Goal: Task Accomplishment & Management: Manage account settings

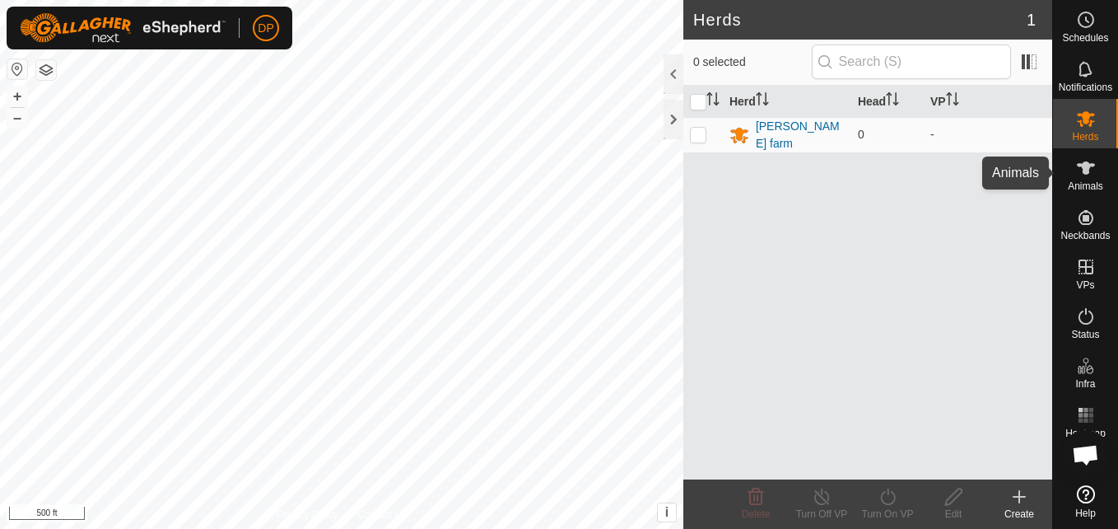
click at [1088, 174] on icon at bounding box center [1086, 167] width 18 height 13
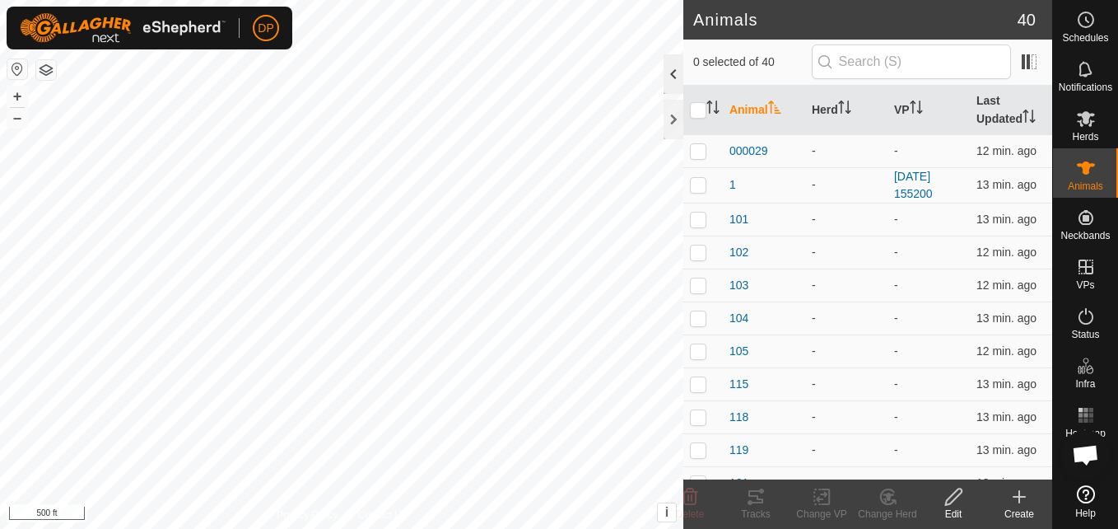
click at [674, 72] on div at bounding box center [674, 74] width 20 height 40
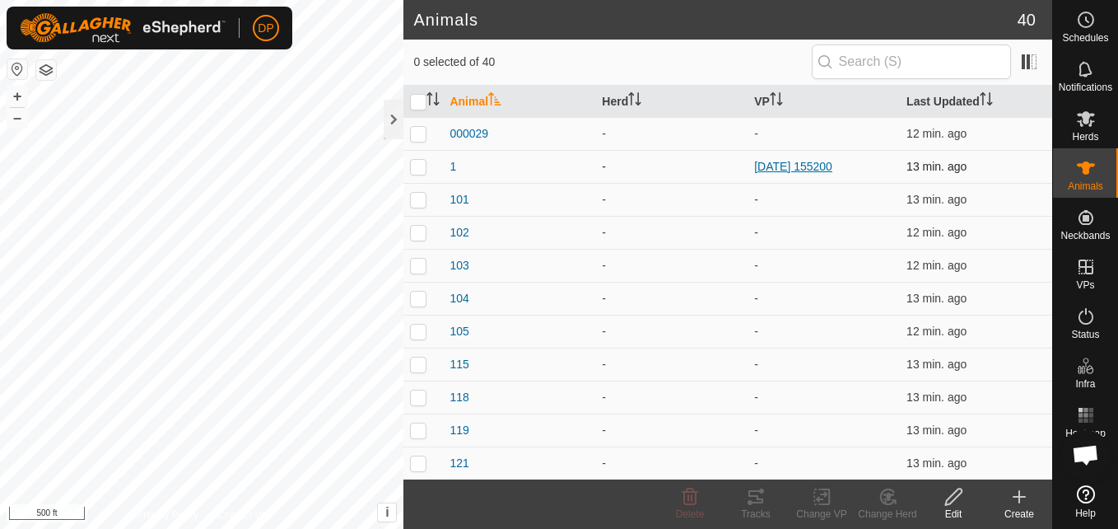
click at [805, 167] on link "[DATE] 155200" at bounding box center [793, 166] width 78 height 13
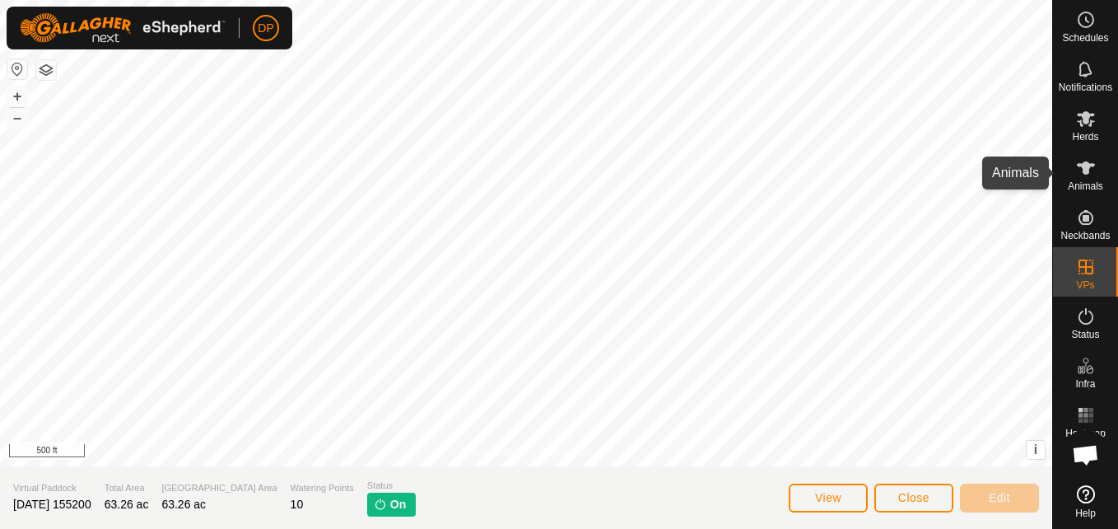
click at [1077, 161] on icon at bounding box center [1086, 168] width 20 height 20
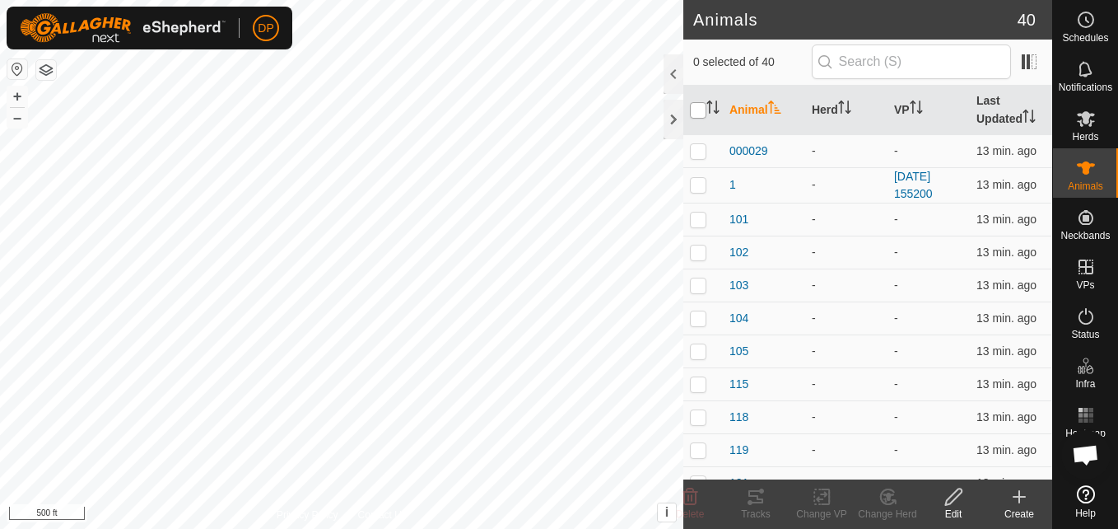
click at [697, 107] on input "checkbox" at bounding box center [698, 110] width 16 height 16
checkbox input "true"
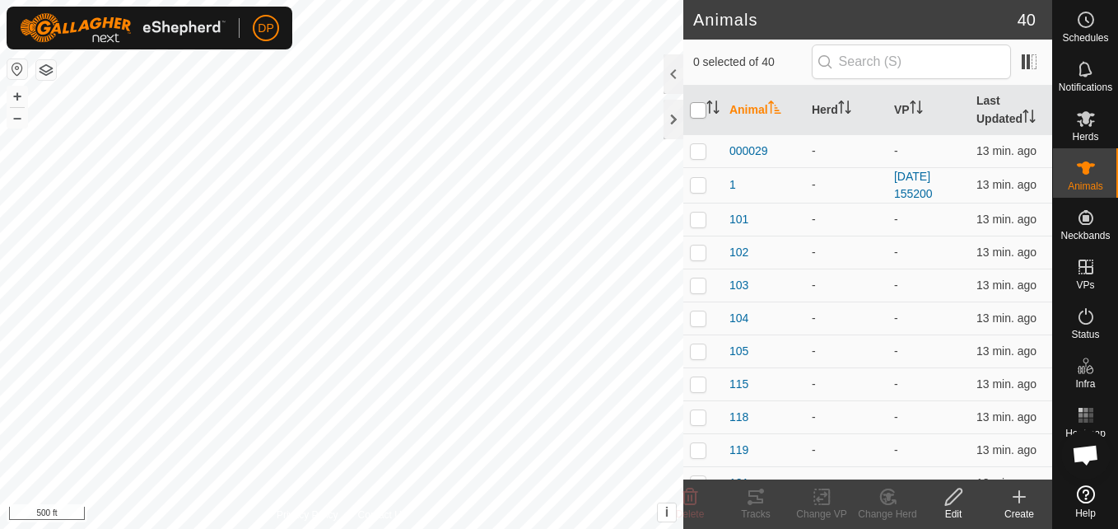
checkbox input "true"
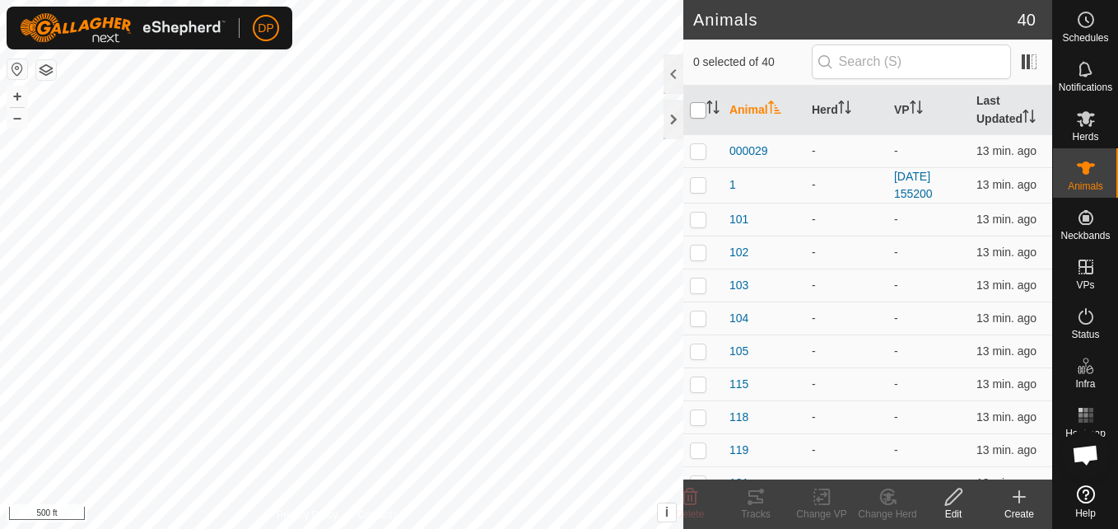
checkbox input "true"
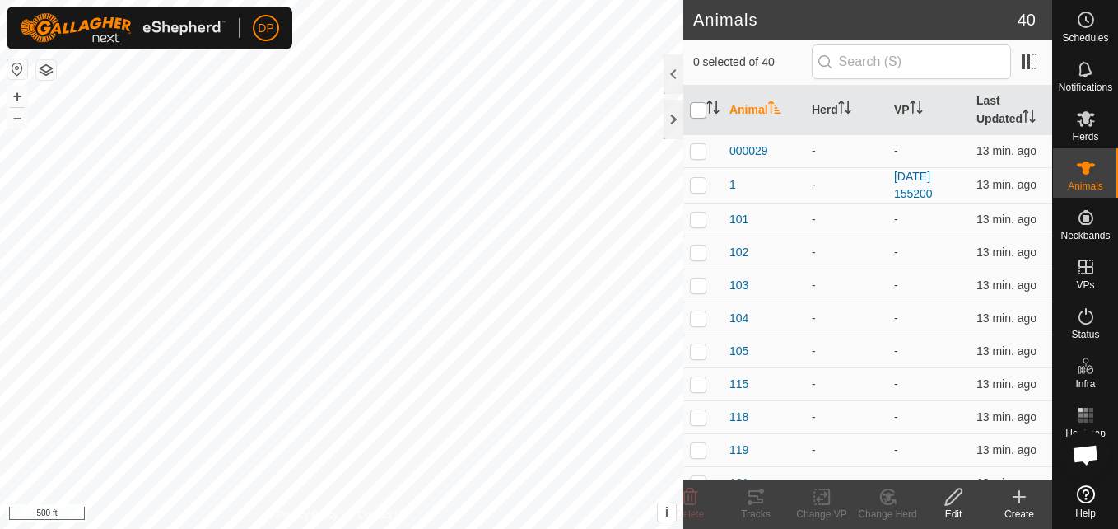
checkbox input "true"
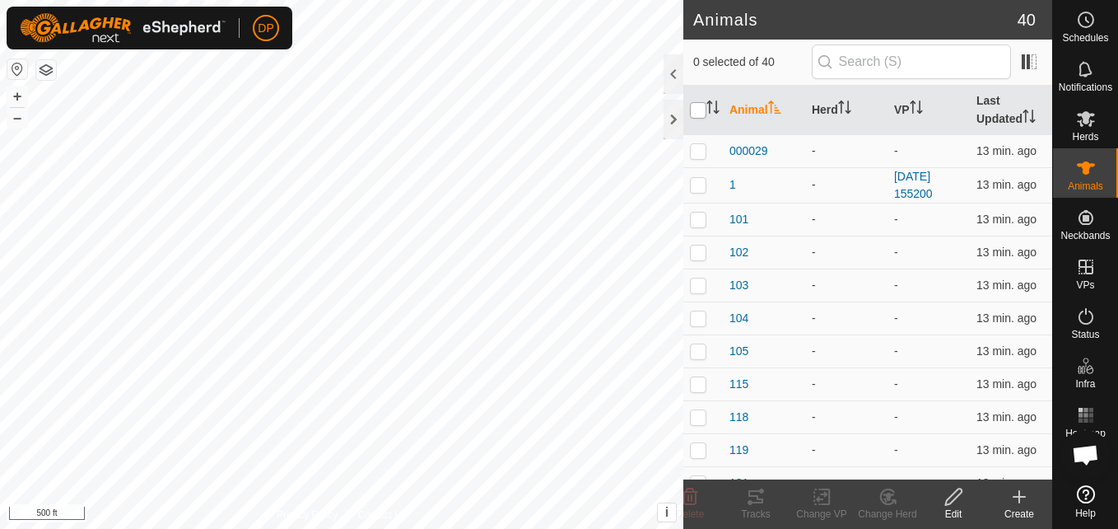
checkbox input "true"
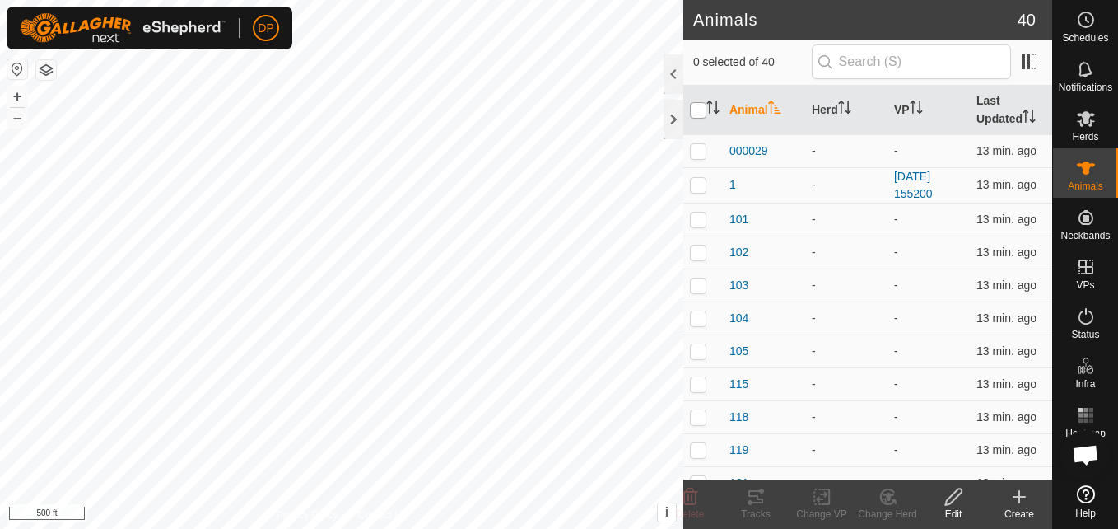
checkbox input "true"
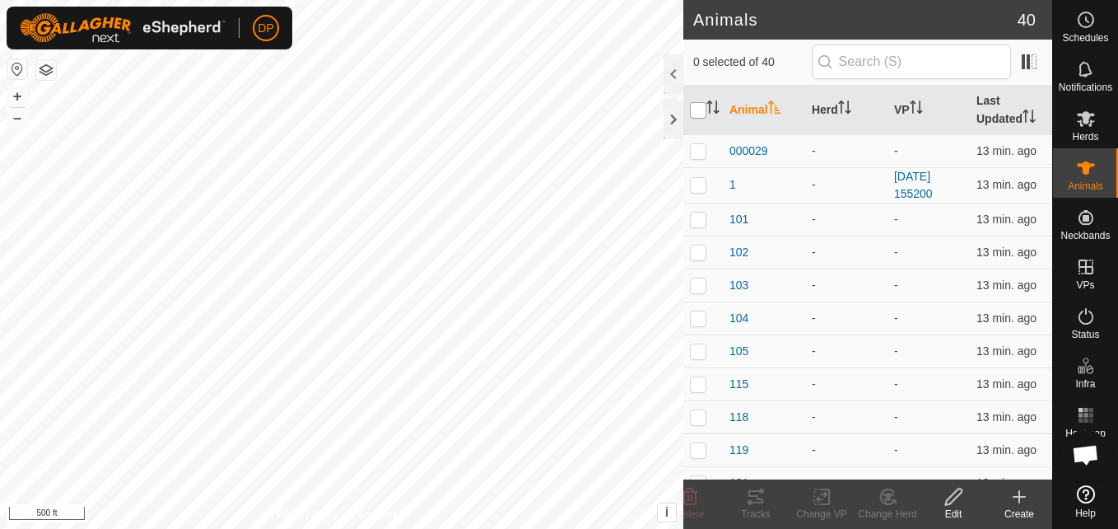
checkbox input "true"
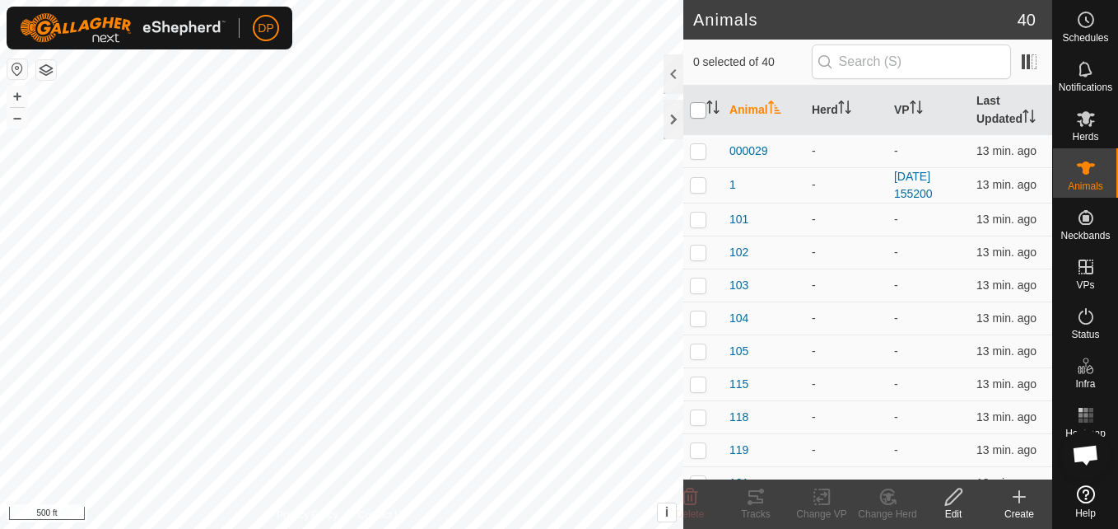
checkbox input "true"
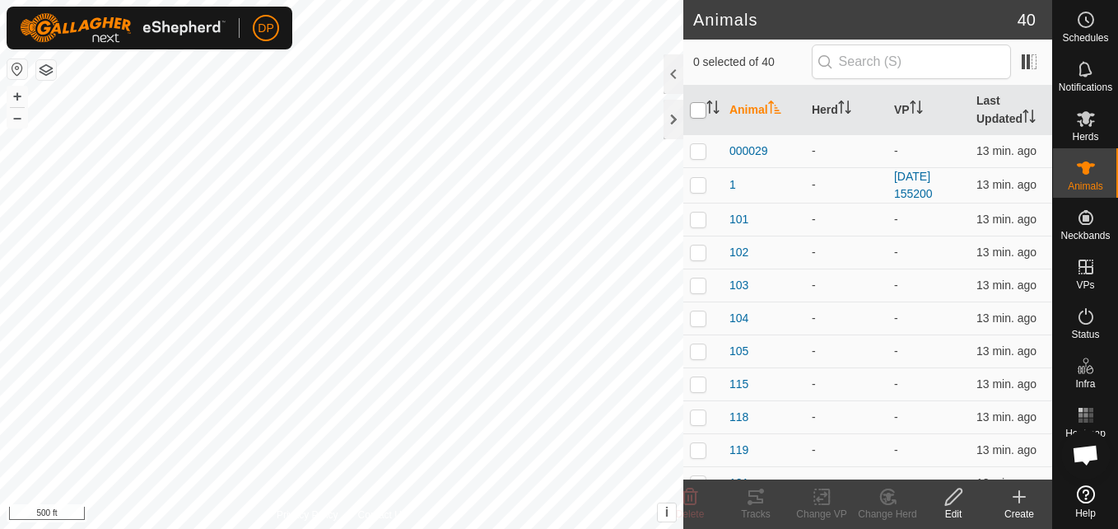
checkbox input "true"
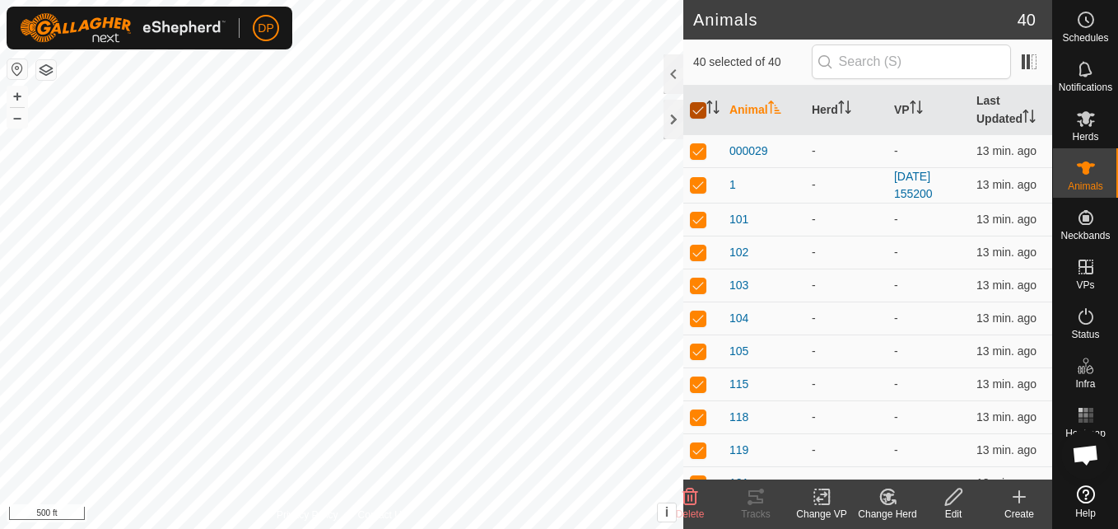
click at [697, 107] on input "checkbox" at bounding box center [698, 110] width 16 height 16
checkbox input "false"
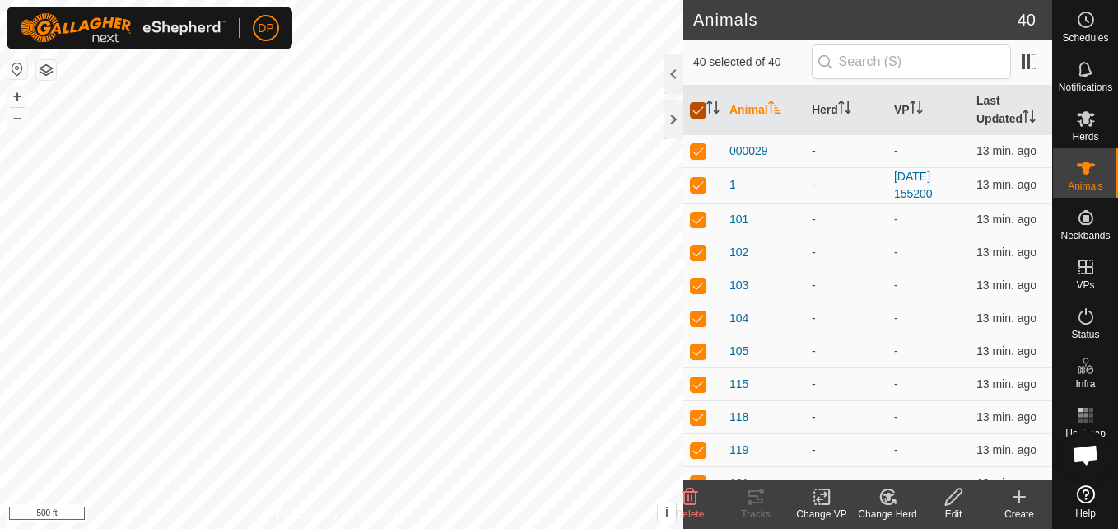
checkbox input "false"
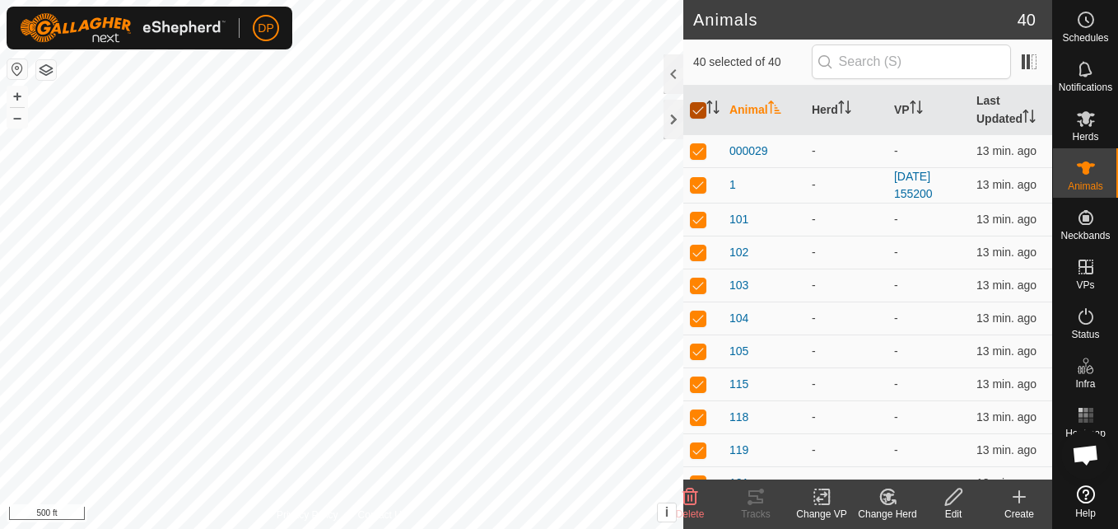
checkbox input "false"
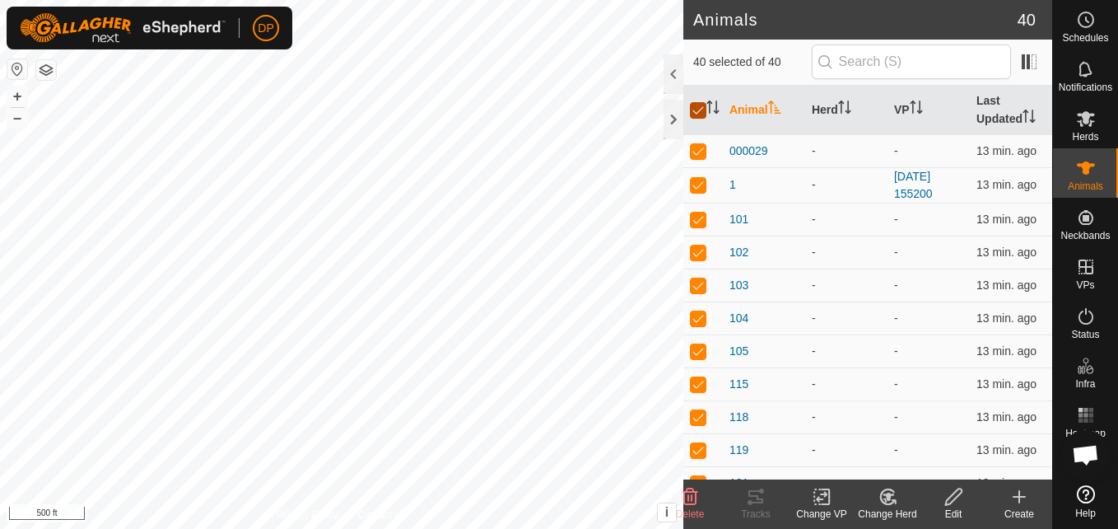
checkbox input "false"
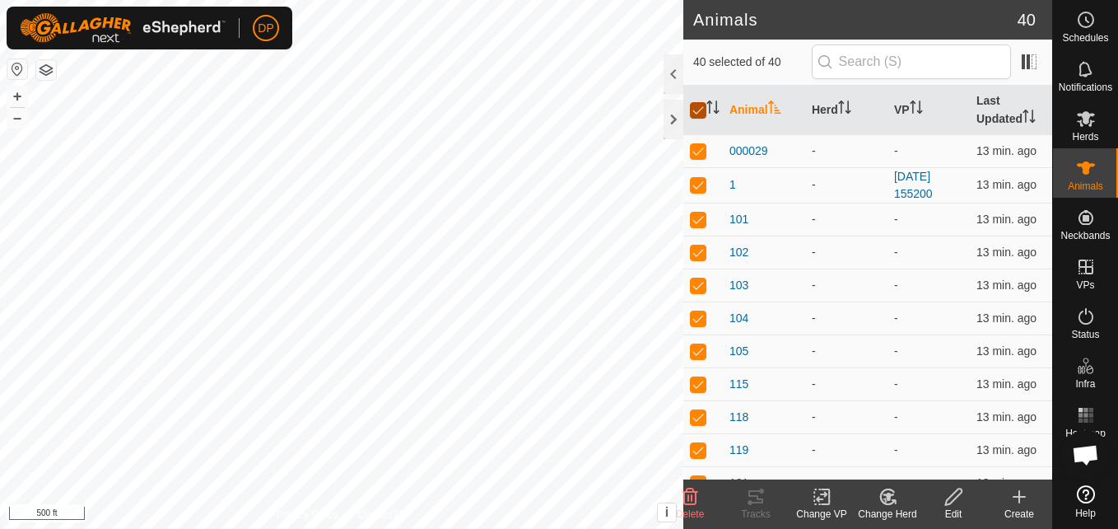
checkbox input "false"
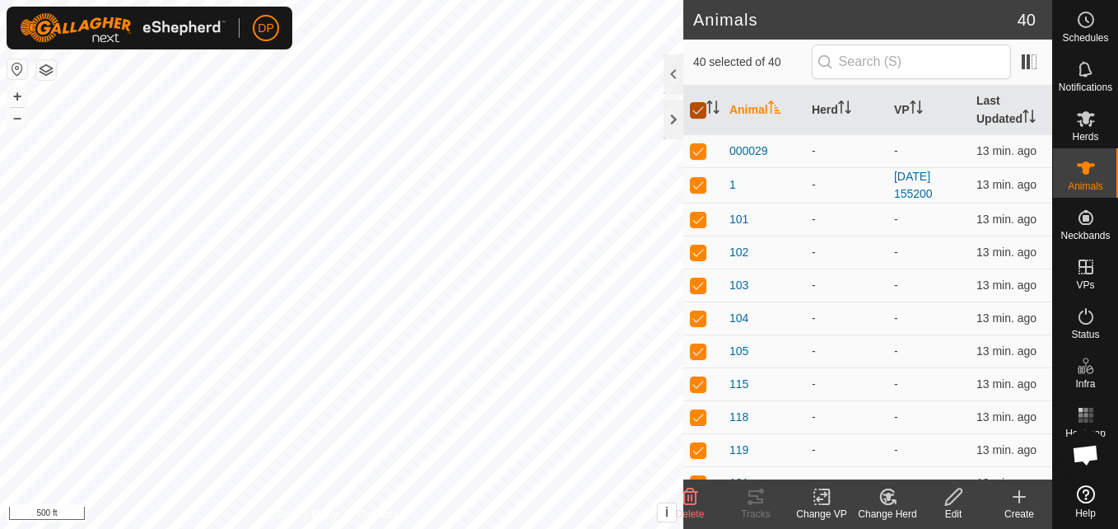
checkbox input "false"
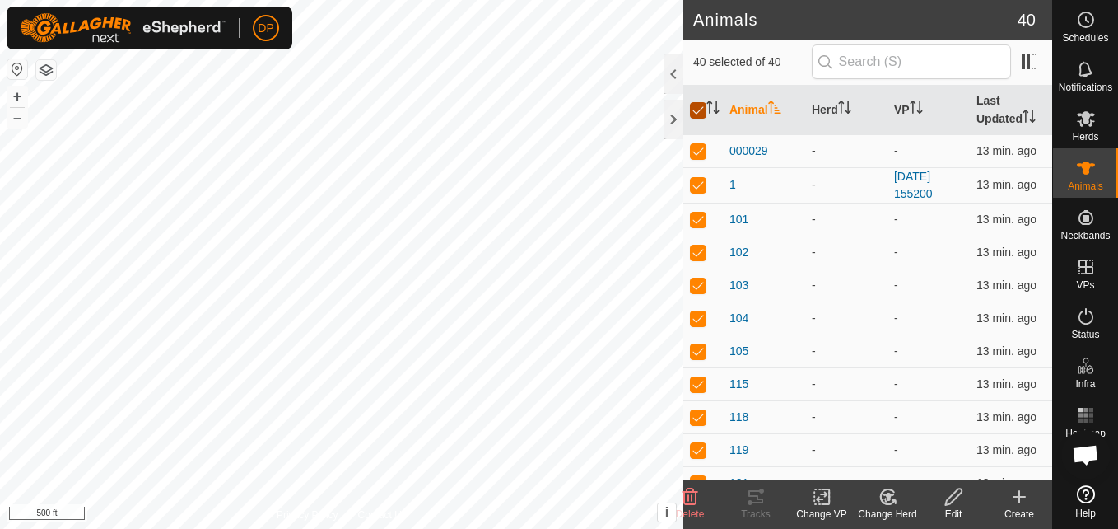
checkbox input "false"
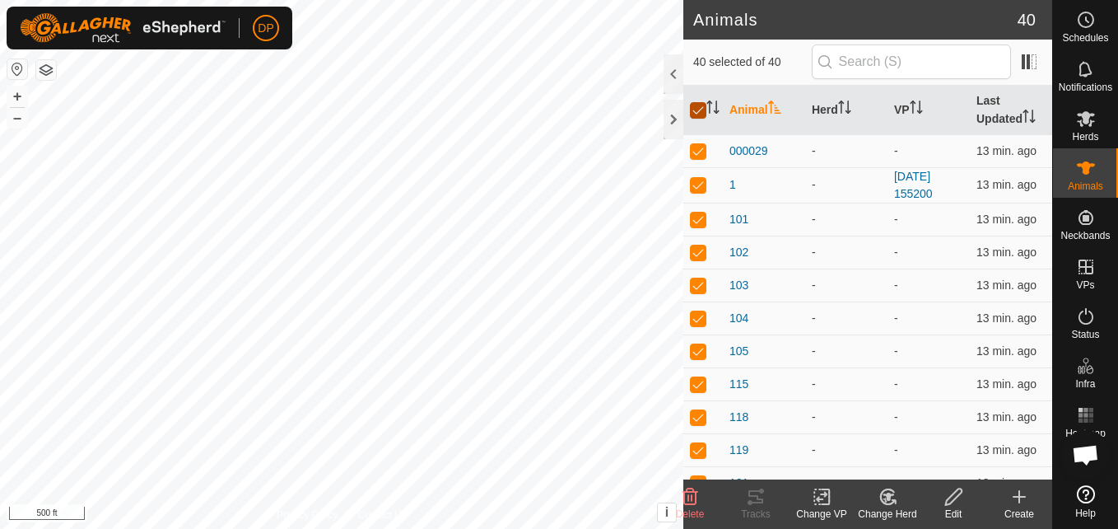
checkbox input "false"
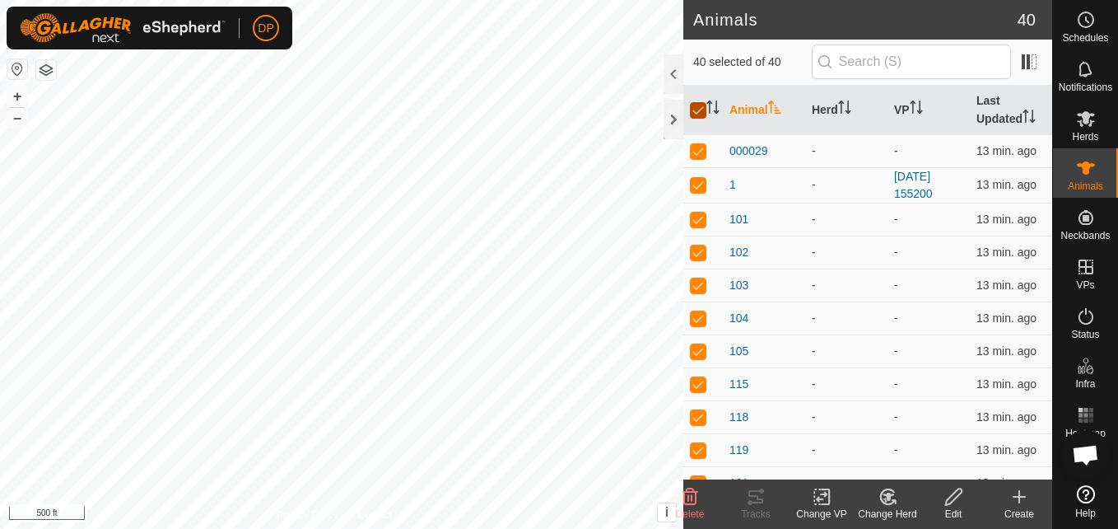
checkbox input "false"
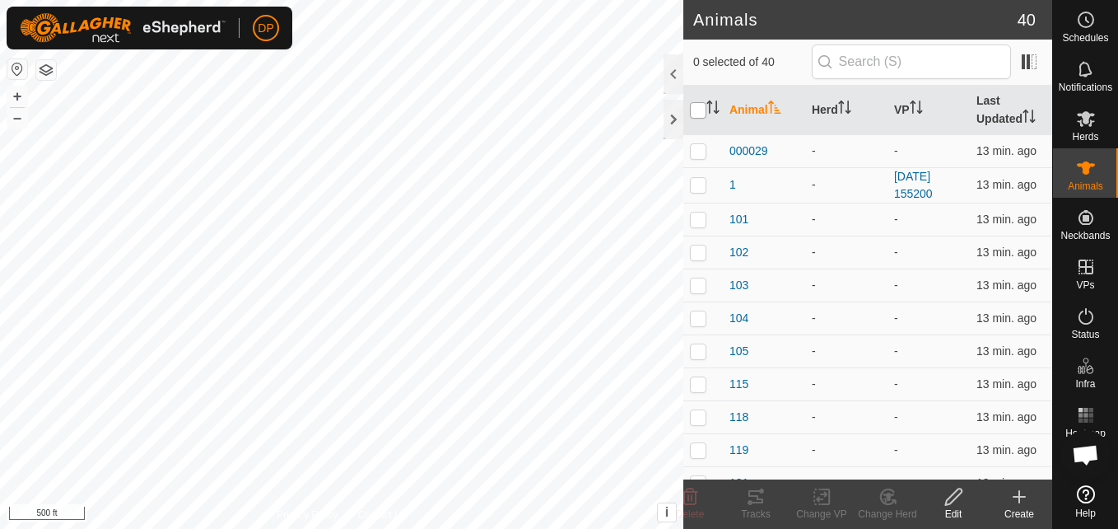
click at [697, 107] on input "checkbox" at bounding box center [698, 110] width 16 height 16
checkbox input "true"
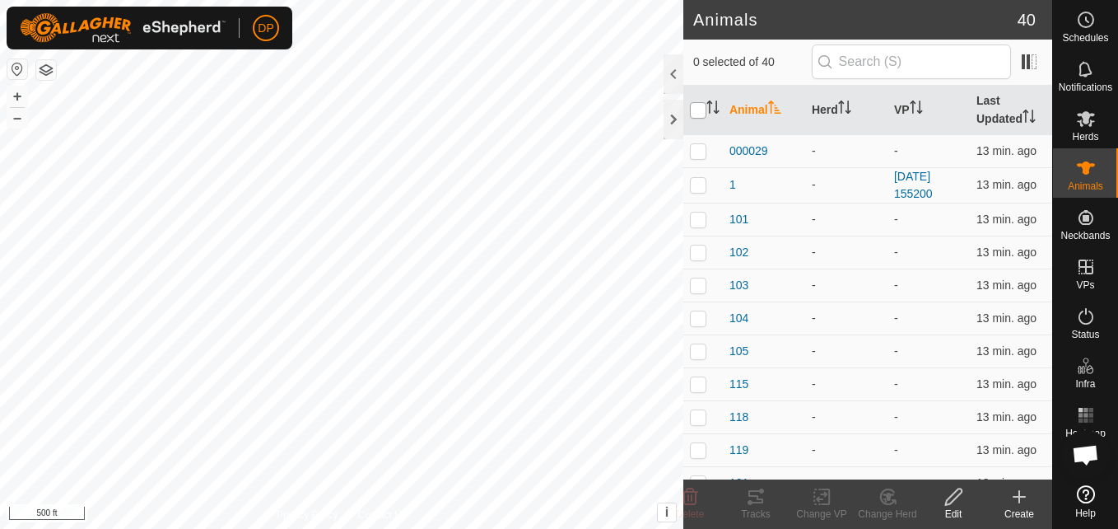
checkbox input "true"
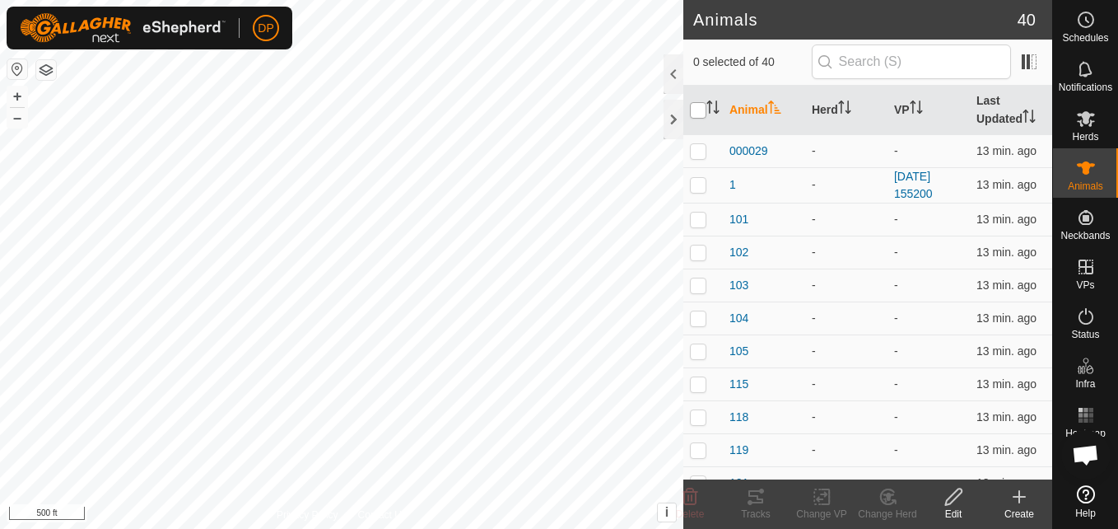
checkbox input "true"
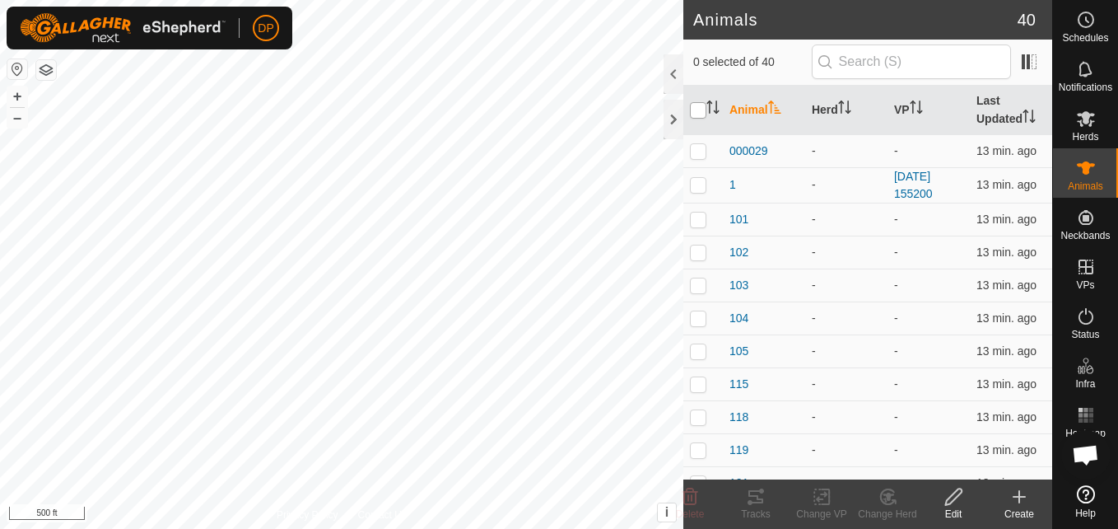
checkbox input "true"
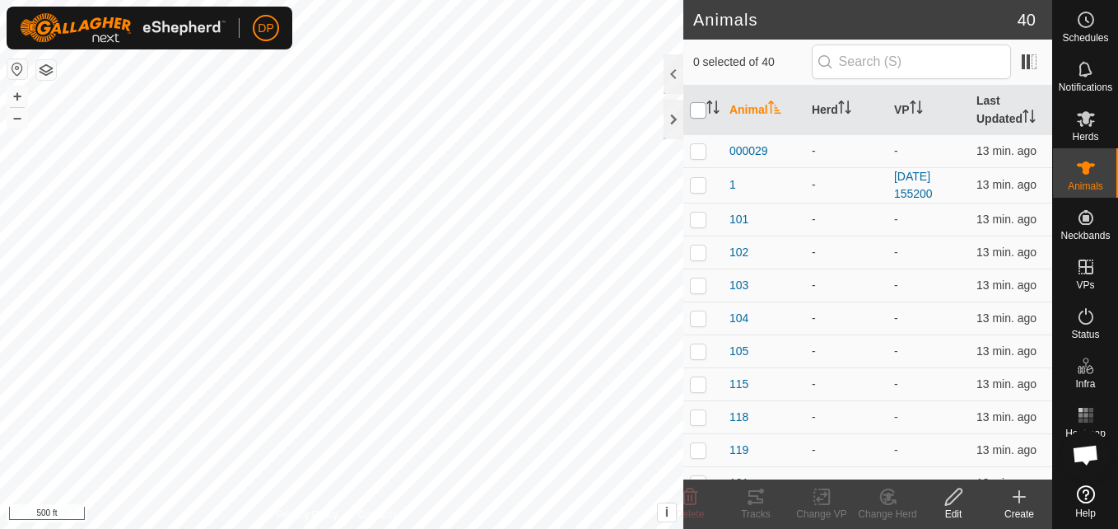
checkbox input "true"
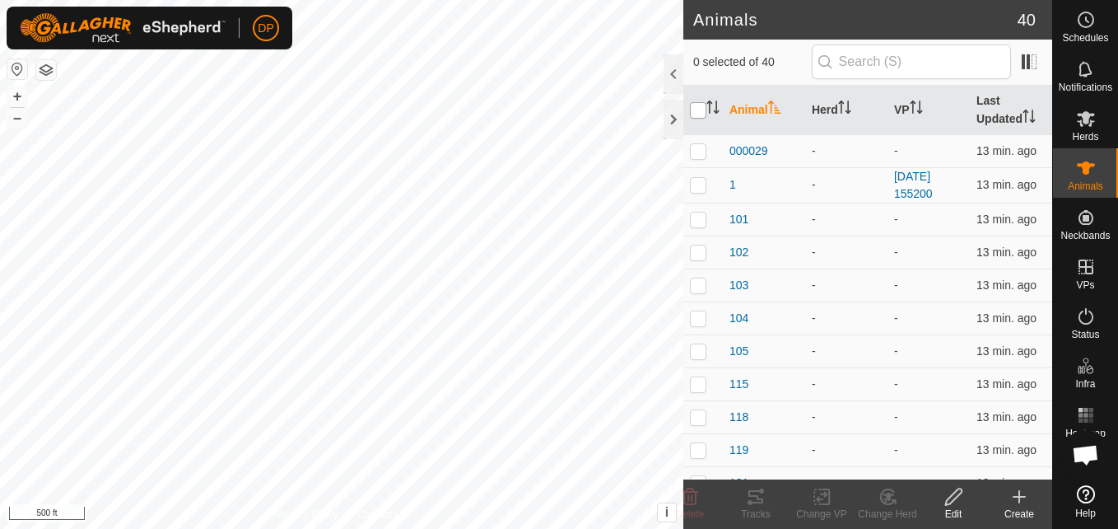
checkbox input "true"
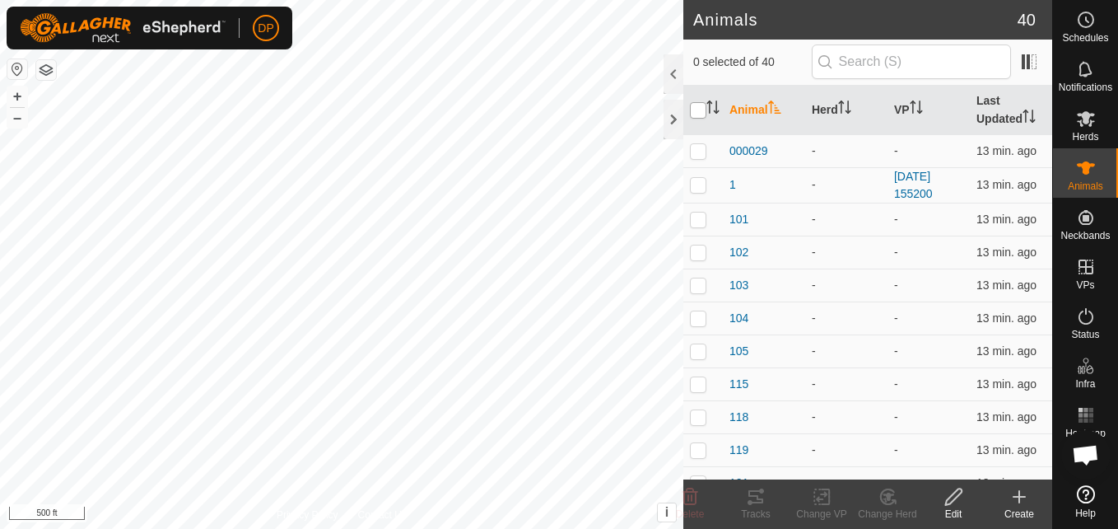
checkbox input "true"
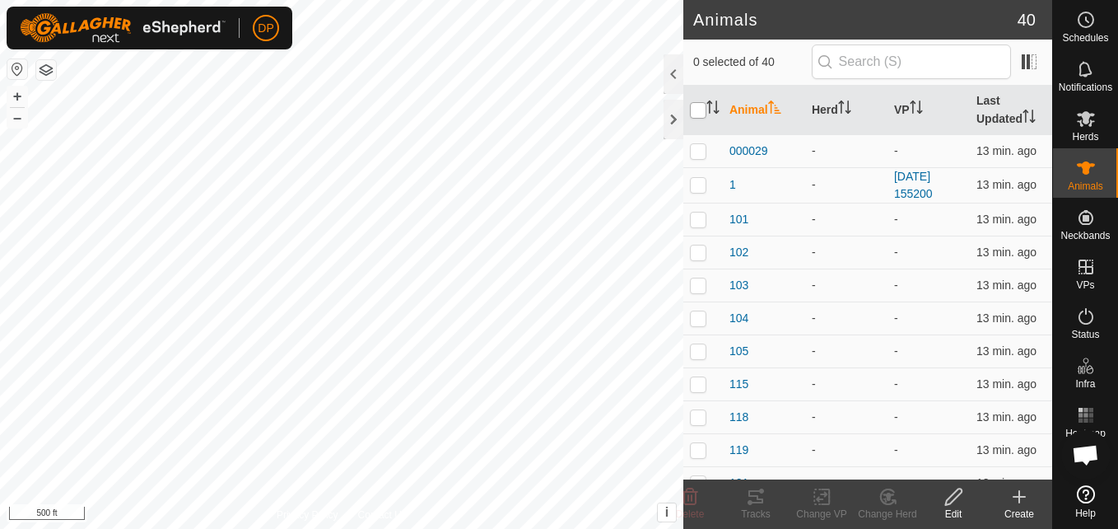
checkbox input "true"
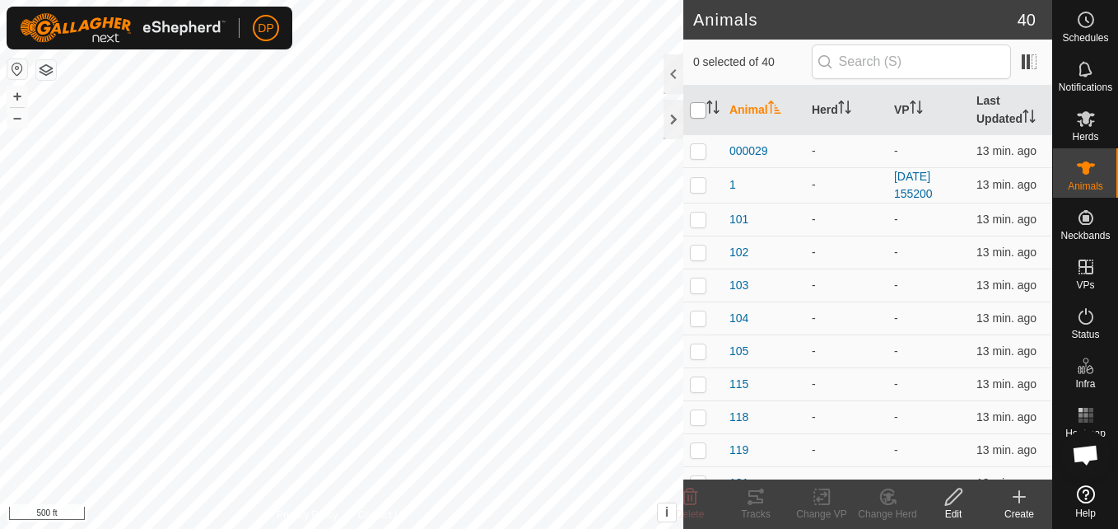
checkbox input "true"
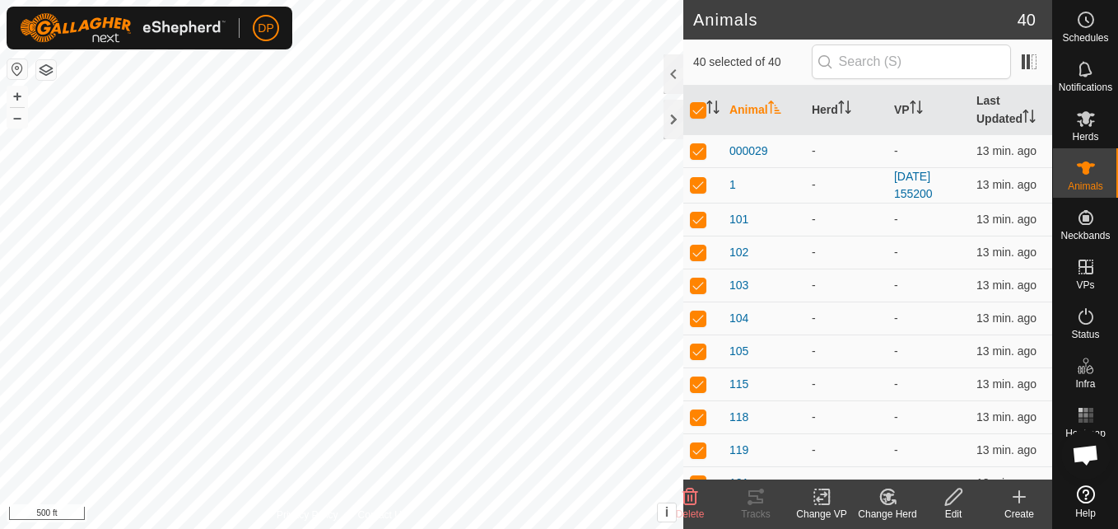
click at [885, 498] on icon at bounding box center [885, 499] width 4 height 5
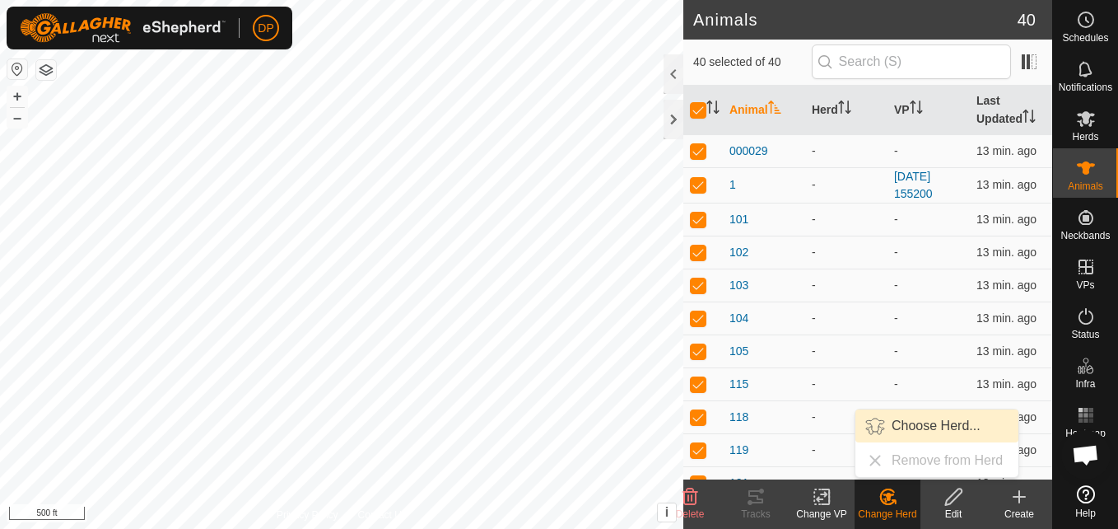
click at [919, 425] on link "Choose Herd..." at bounding box center [936, 425] width 163 height 33
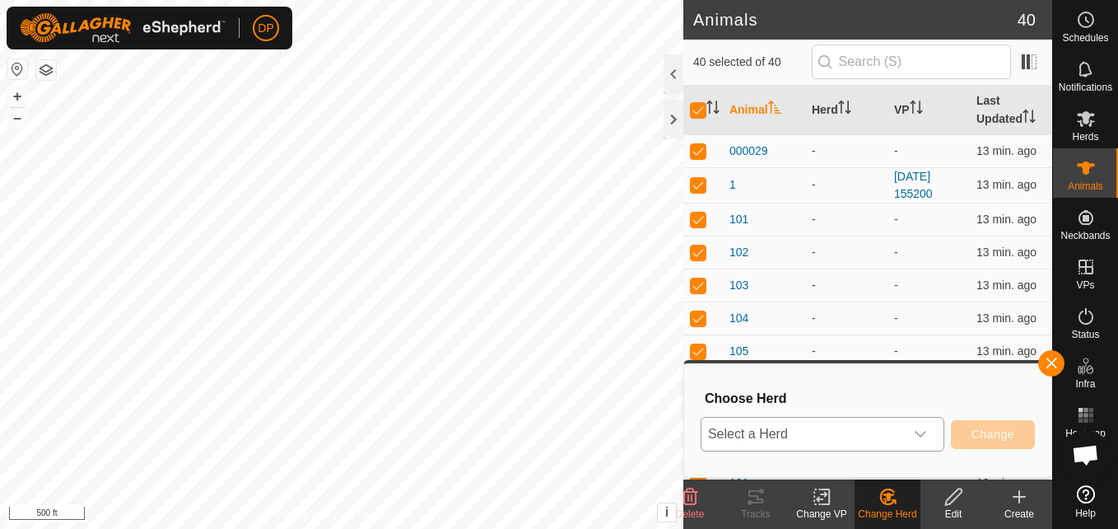
click at [922, 435] on icon "dropdown trigger" at bounding box center [920, 433] width 13 height 13
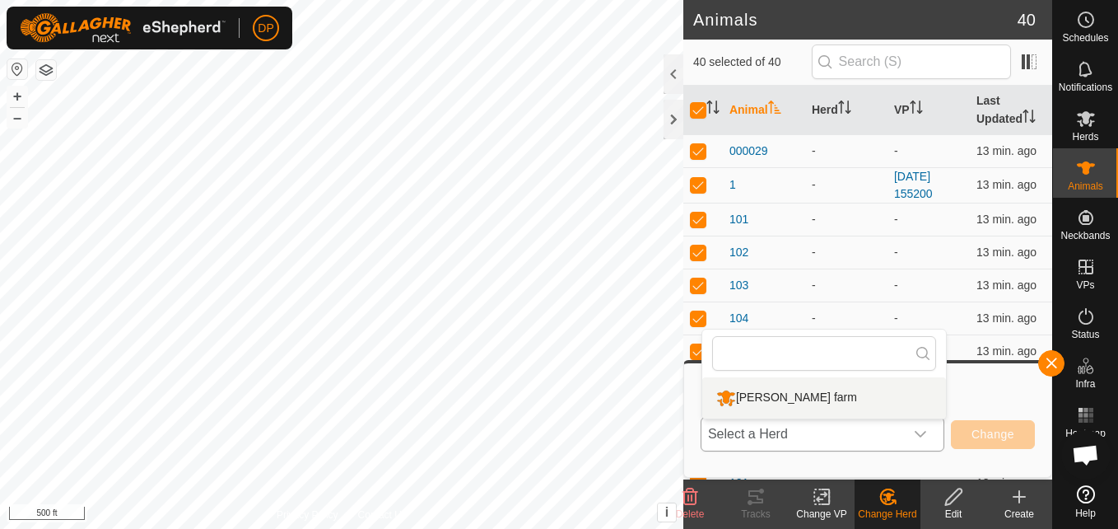
click at [757, 396] on li "payne farm" at bounding box center [824, 397] width 244 height 41
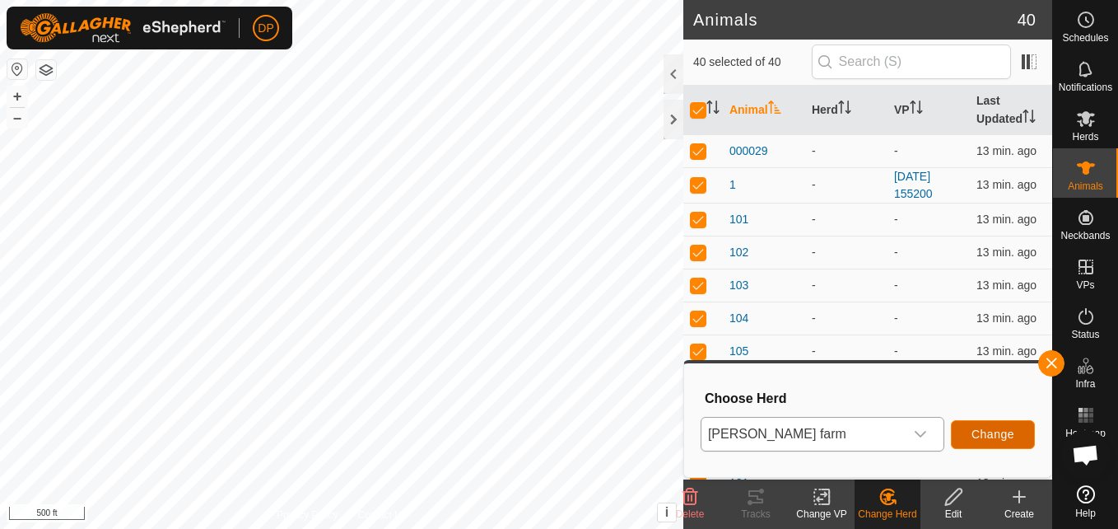
click at [981, 437] on span "Change" at bounding box center [993, 433] width 43 height 13
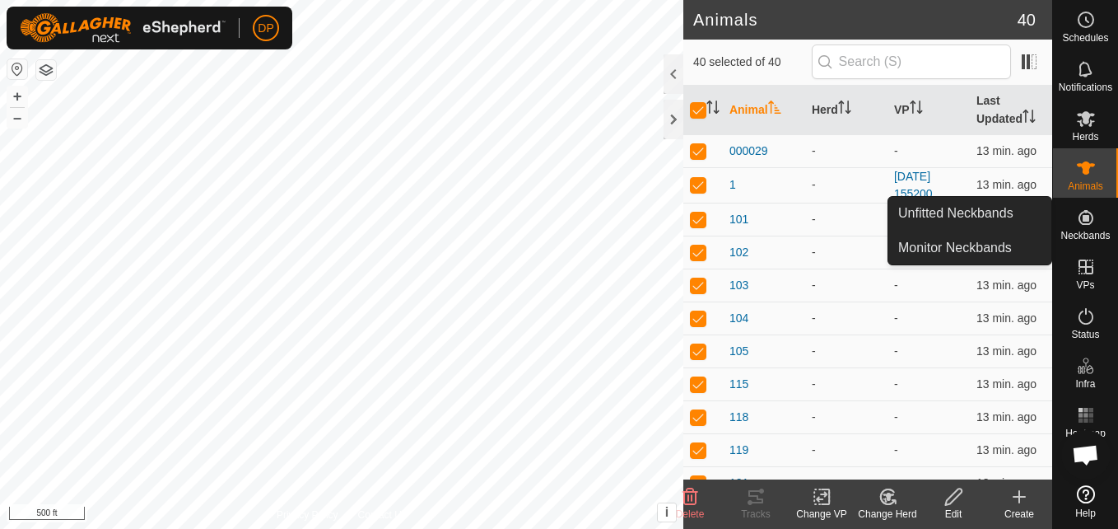
click at [1084, 223] on icon at bounding box center [1086, 217] width 15 height 15
click at [1013, 217] on link "Unfitted Neckbands" at bounding box center [969, 213] width 163 height 33
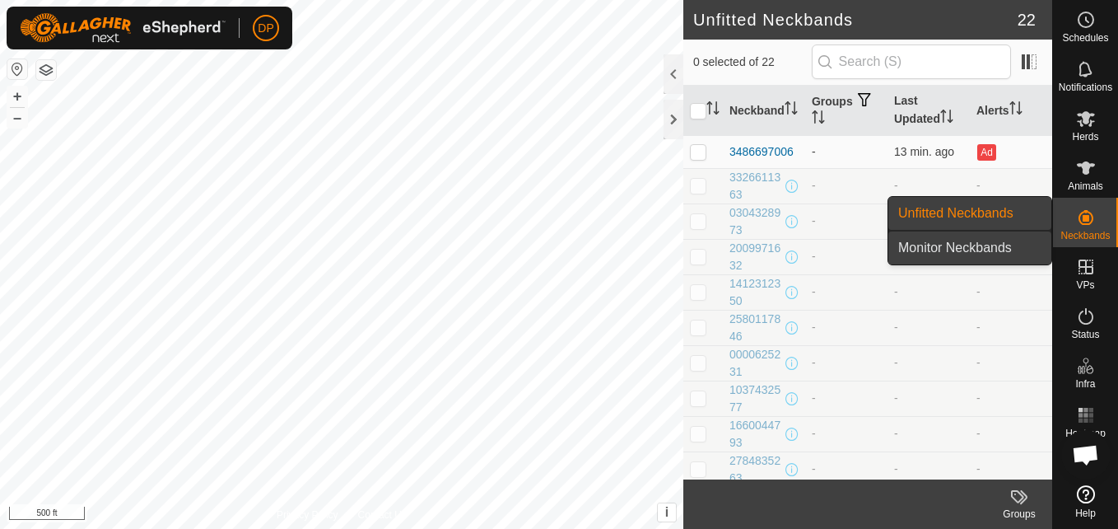
click at [1008, 239] on link "Monitor Neckbands" at bounding box center [969, 247] width 163 height 33
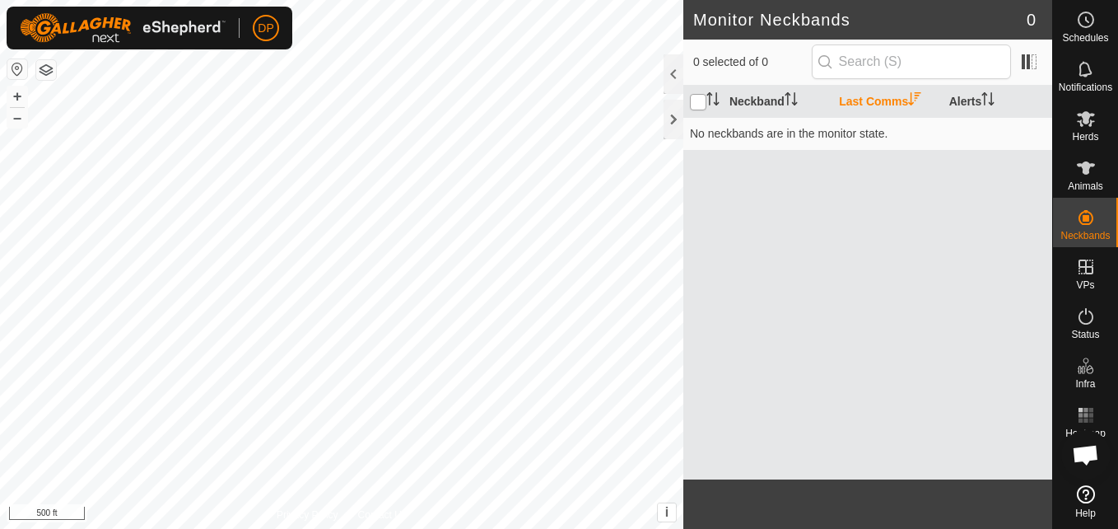
click at [702, 105] on input "checkbox" at bounding box center [698, 102] width 16 height 16
checkbox input "true"
click at [1079, 126] on icon at bounding box center [1086, 119] width 20 height 20
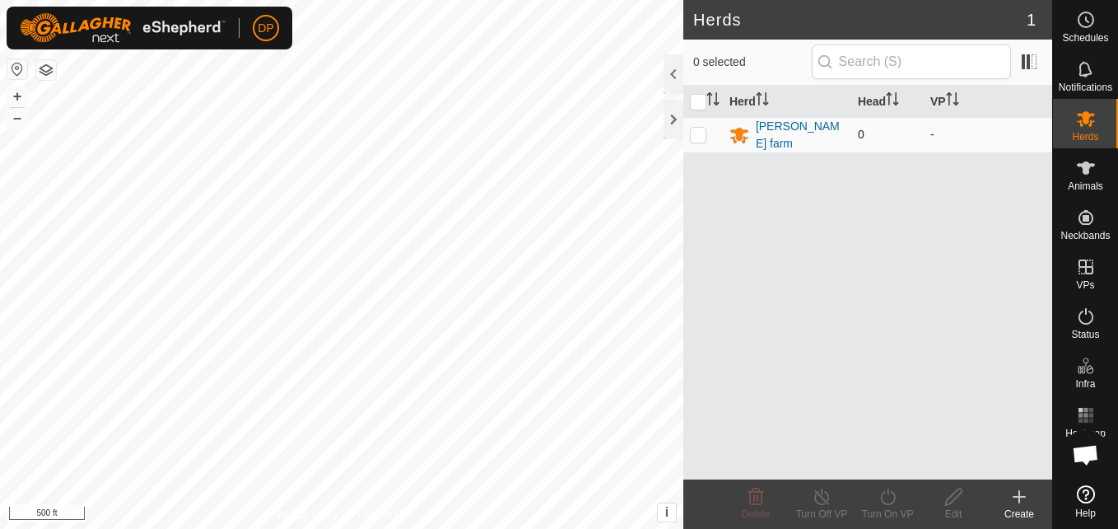
click at [696, 133] on p-checkbox at bounding box center [698, 134] width 16 height 13
checkbox input "true"
click at [953, 492] on icon at bounding box center [953, 496] width 16 height 16
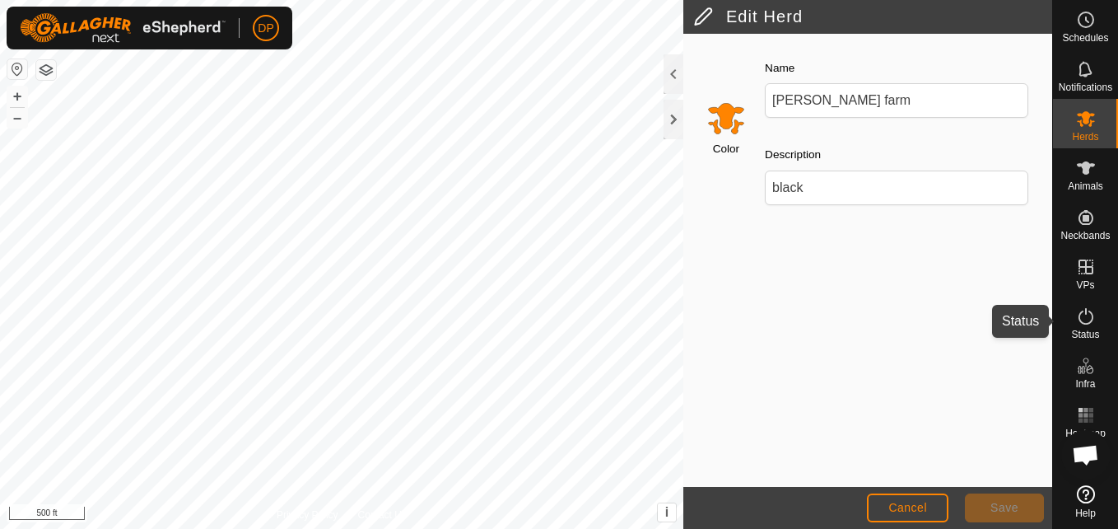
click at [1076, 321] on icon at bounding box center [1086, 316] width 20 height 20
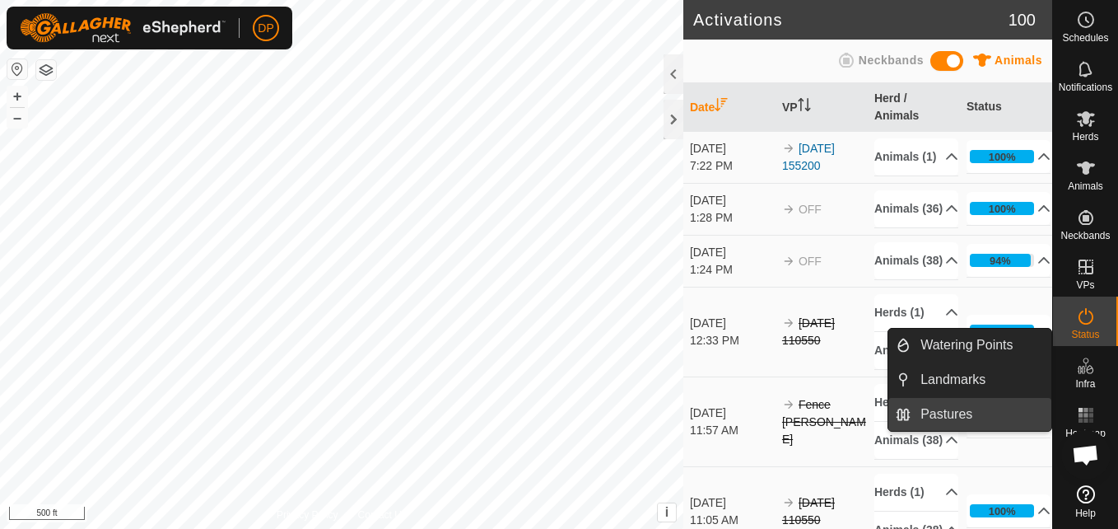
drag, startPoint x: 1045, startPoint y: 381, endPoint x: 990, endPoint y: 416, distance: 65.1
click at [990, 416] on link "Pastures" at bounding box center [981, 414] width 141 height 33
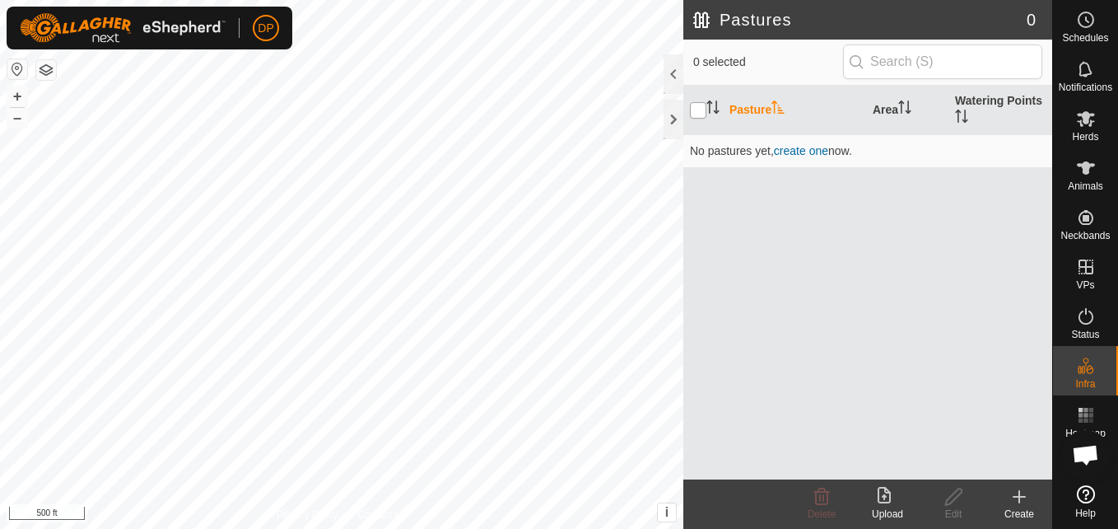
click at [693, 110] on input "checkbox" at bounding box center [698, 110] width 16 height 16
click at [676, 78] on div at bounding box center [674, 74] width 20 height 40
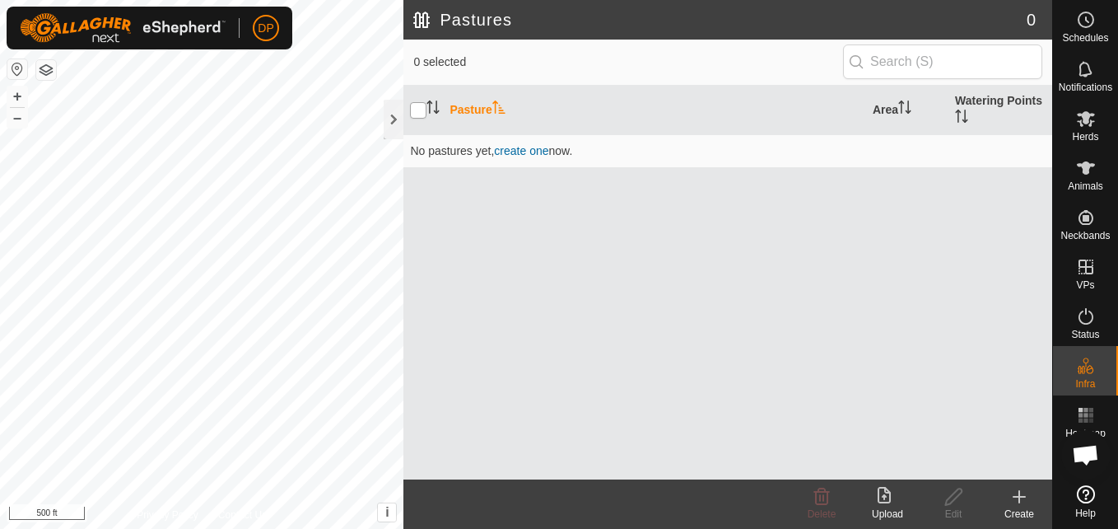
click at [418, 110] on input "checkbox" at bounding box center [418, 110] width 16 height 16
checkbox input "false"
click at [390, 119] on div at bounding box center [394, 120] width 20 height 40
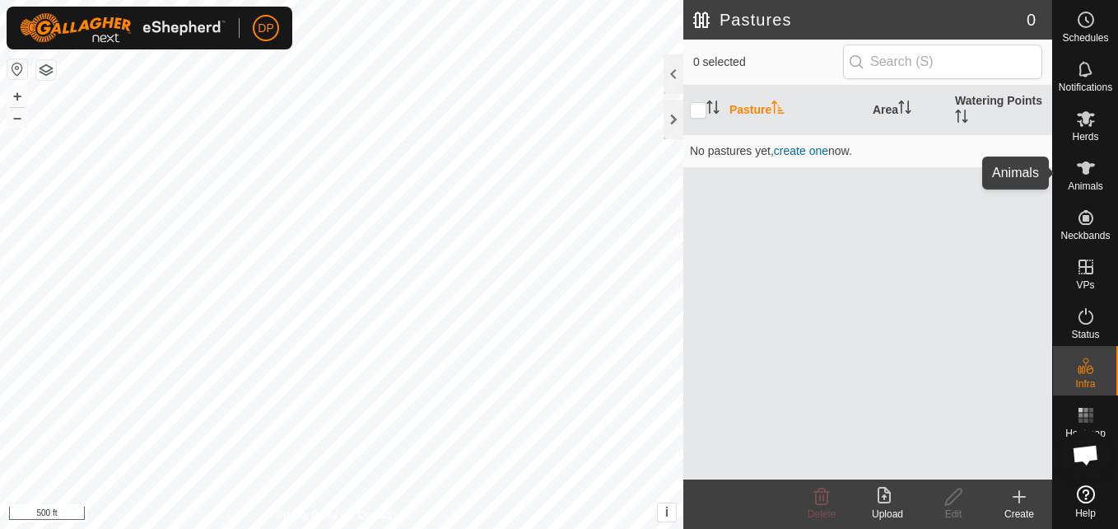
click at [1079, 175] on icon at bounding box center [1086, 168] width 20 height 20
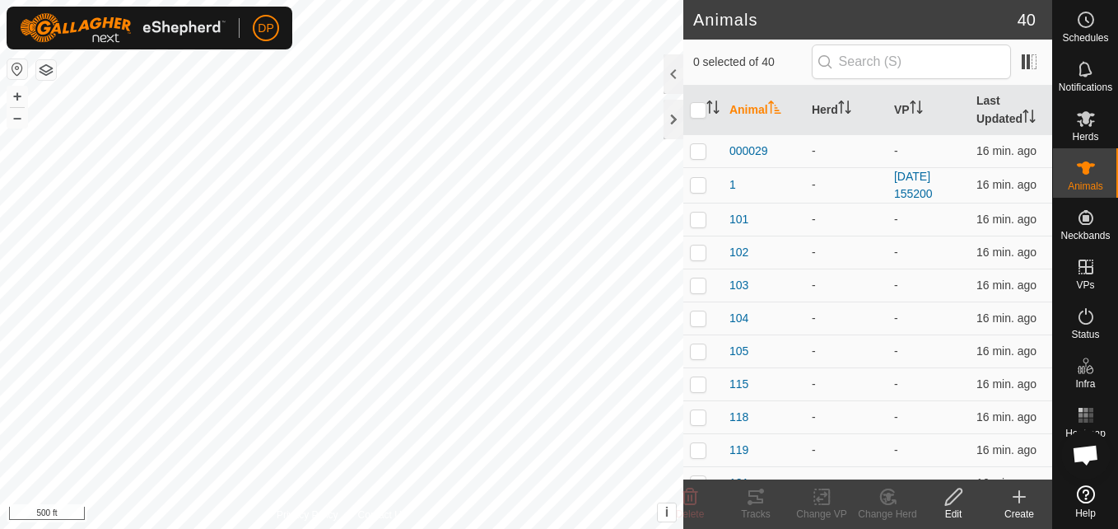
click at [954, 498] on icon at bounding box center [953, 496] width 16 height 16
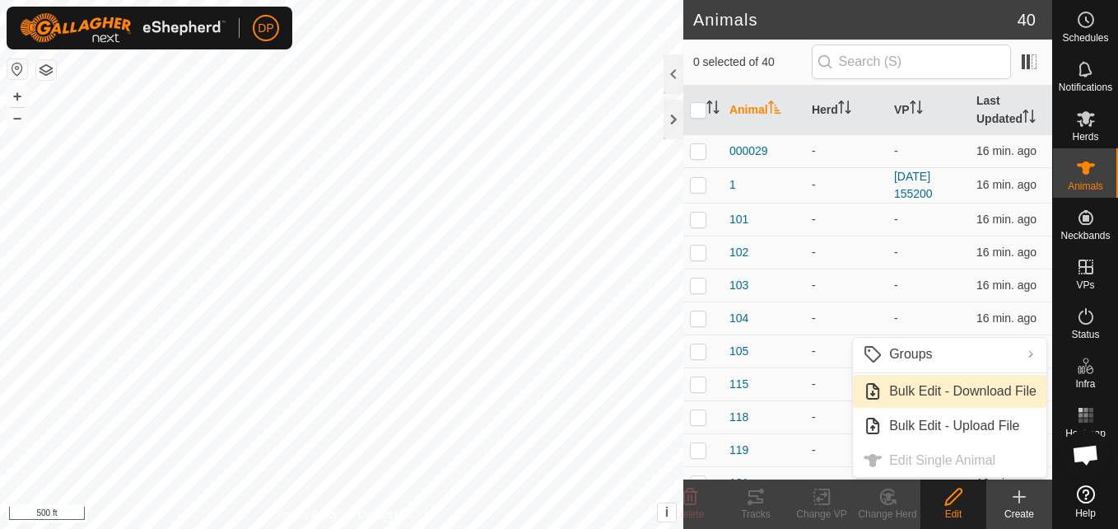
click at [916, 389] on link "Bulk Edit - Download File" at bounding box center [949, 391] width 193 height 33
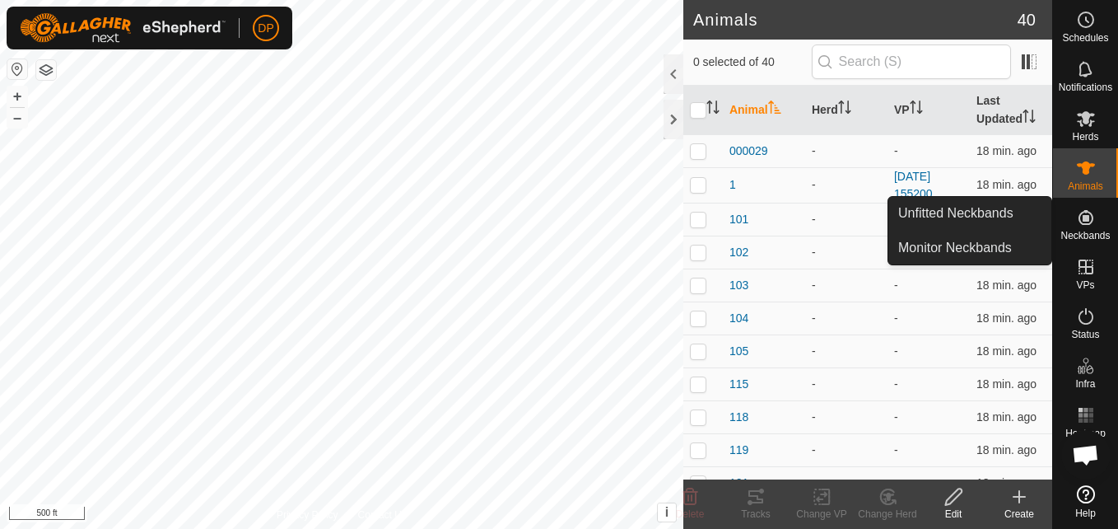
click at [1090, 215] on icon at bounding box center [1086, 217] width 20 height 20
drag, startPoint x: 1017, startPoint y: 233, endPoint x: 1010, endPoint y: 241, distance: 10.5
click at [1010, 241] on link "Monitor Neckbands" at bounding box center [969, 247] width 163 height 33
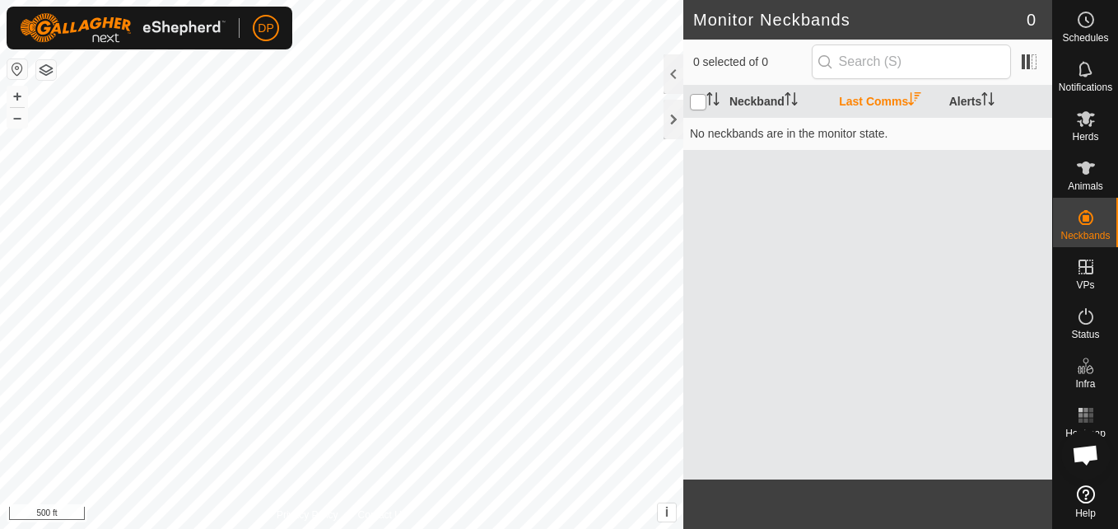
click at [700, 99] on input "checkbox" at bounding box center [698, 102] width 16 height 16
click at [790, 95] on icon "Activate to sort" at bounding box center [791, 98] width 13 height 13
click at [701, 97] on input "checkbox" at bounding box center [698, 102] width 16 height 16
checkbox input "false"
click at [1083, 173] on icon at bounding box center [1086, 167] width 18 height 13
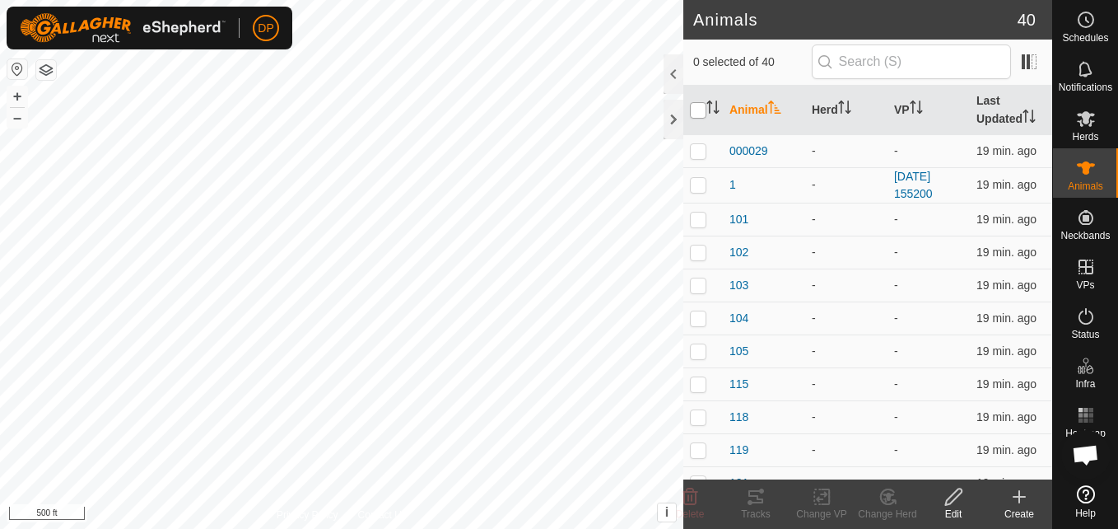
click at [695, 107] on input "checkbox" at bounding box center [698, 110] width 16 height 16
checkbox input "true"
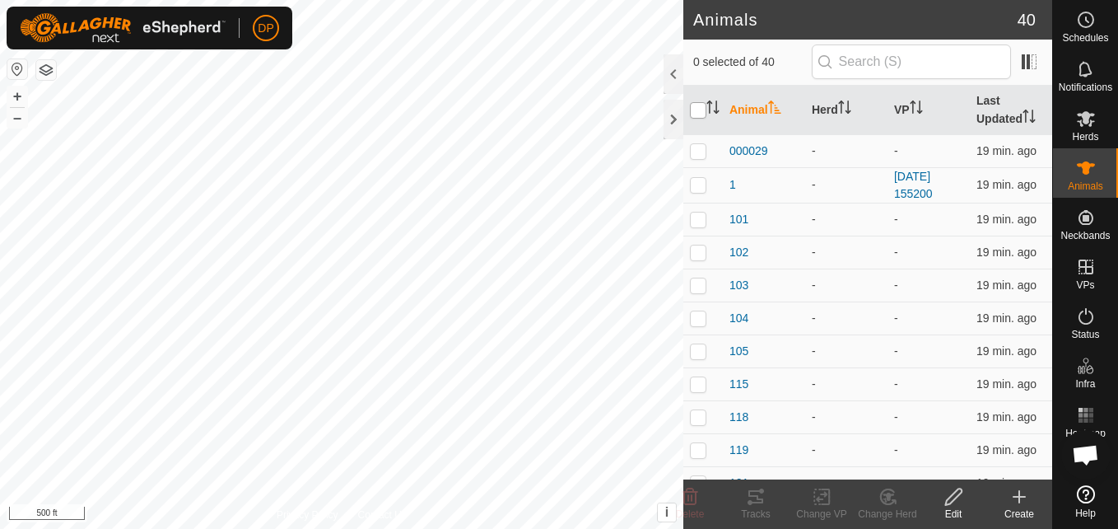
checkbox input "true"
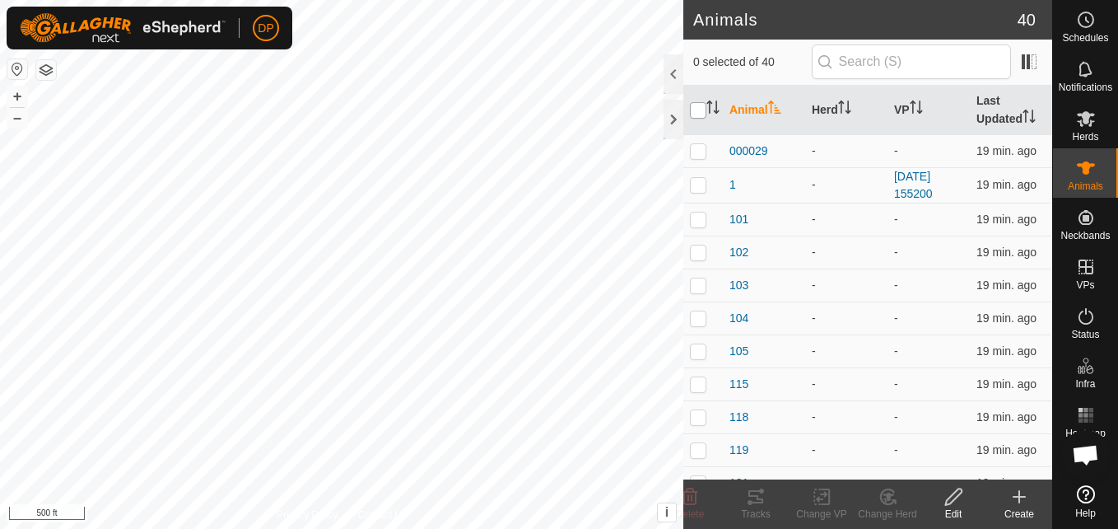
checkbox input "true"
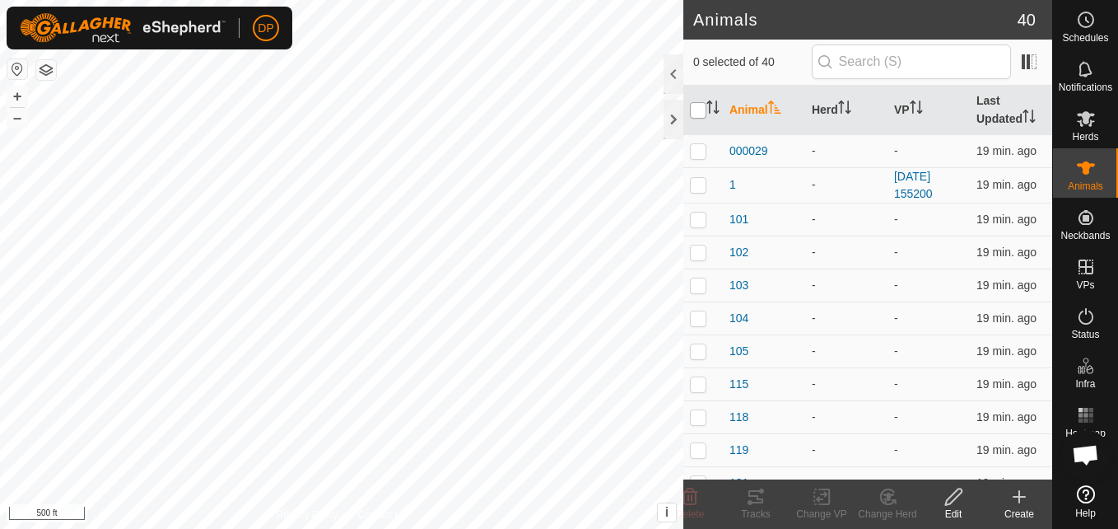
checkbox input "true"
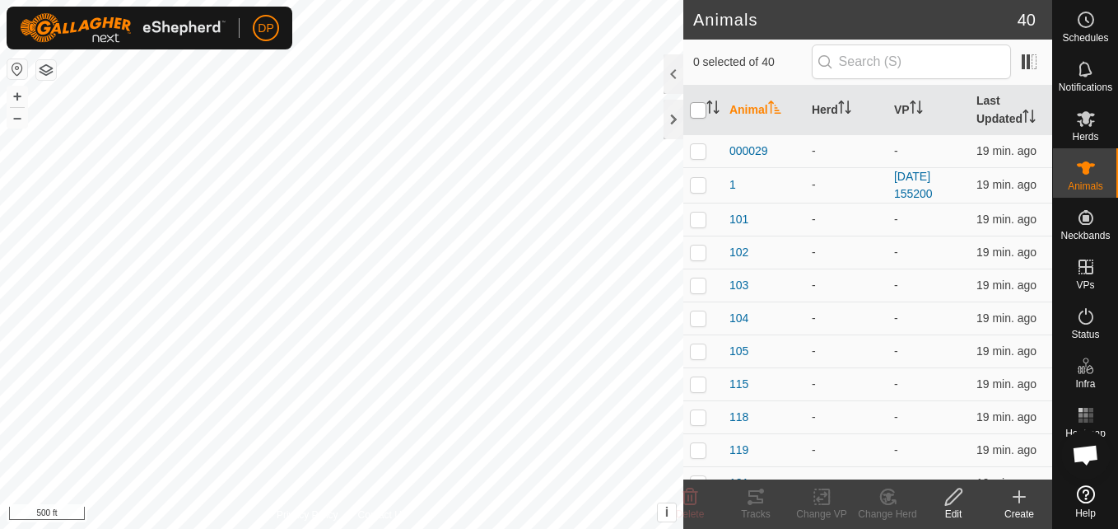
checkbox input "true"
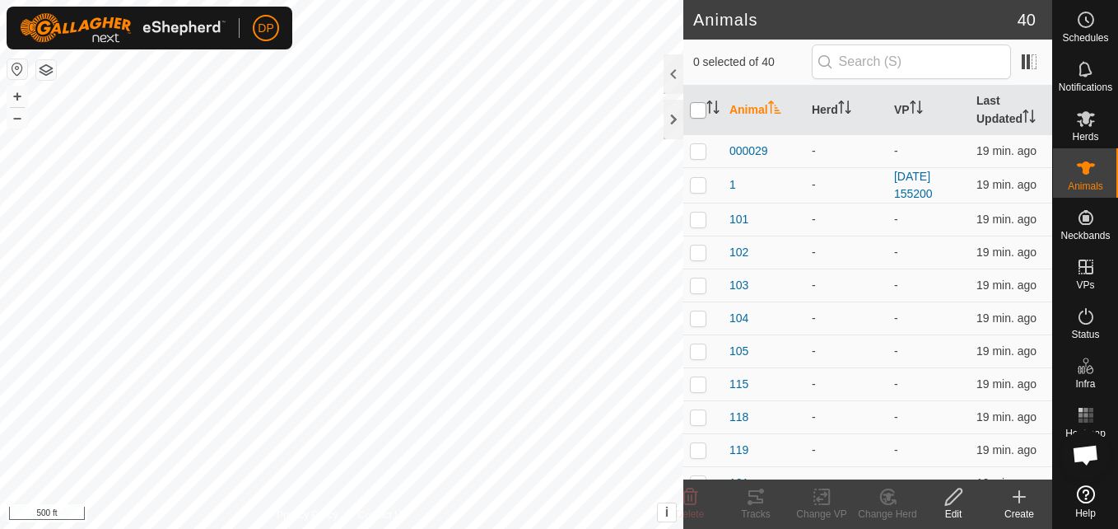
checkbox input "true"
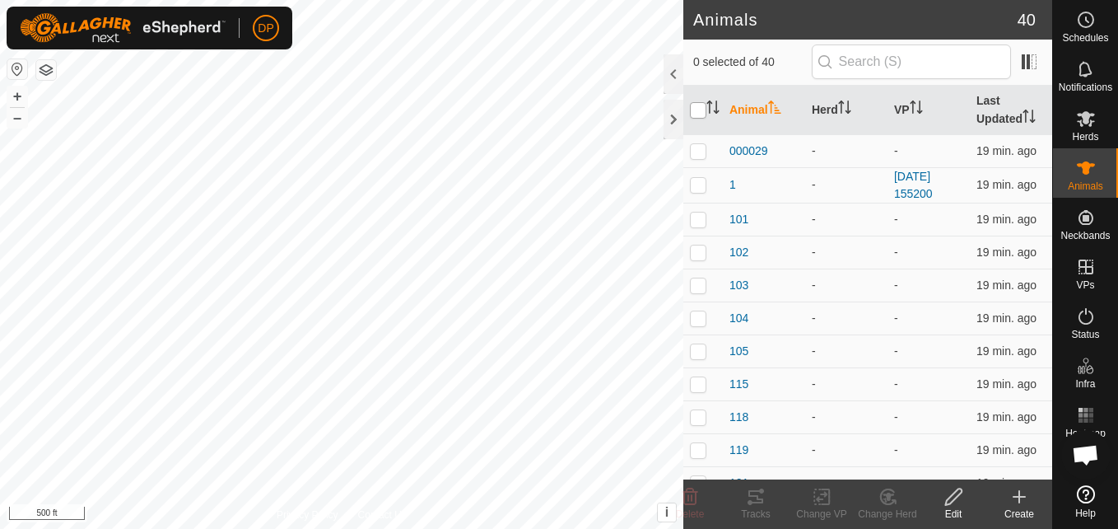
checkbox input "true"
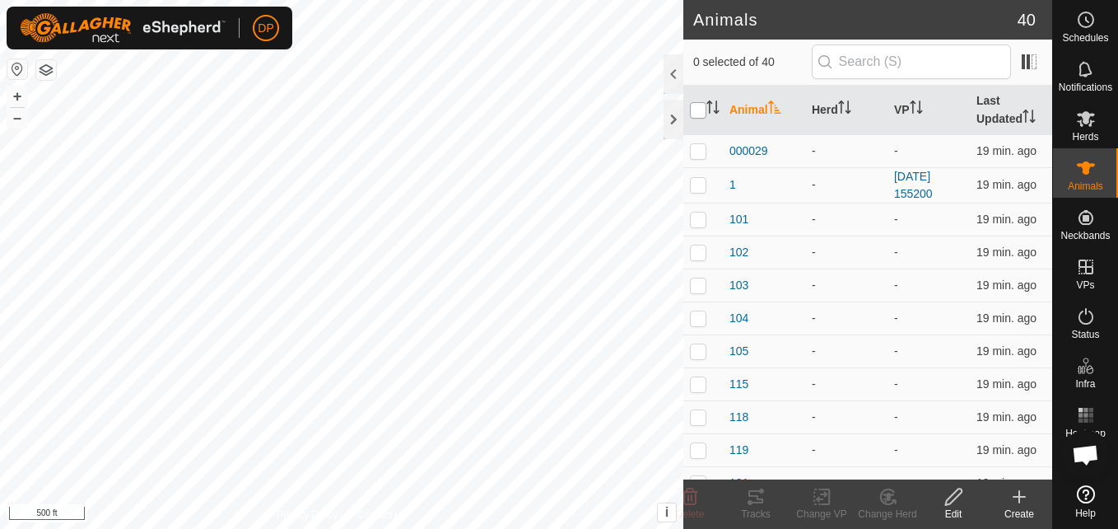
checkbox input "true"
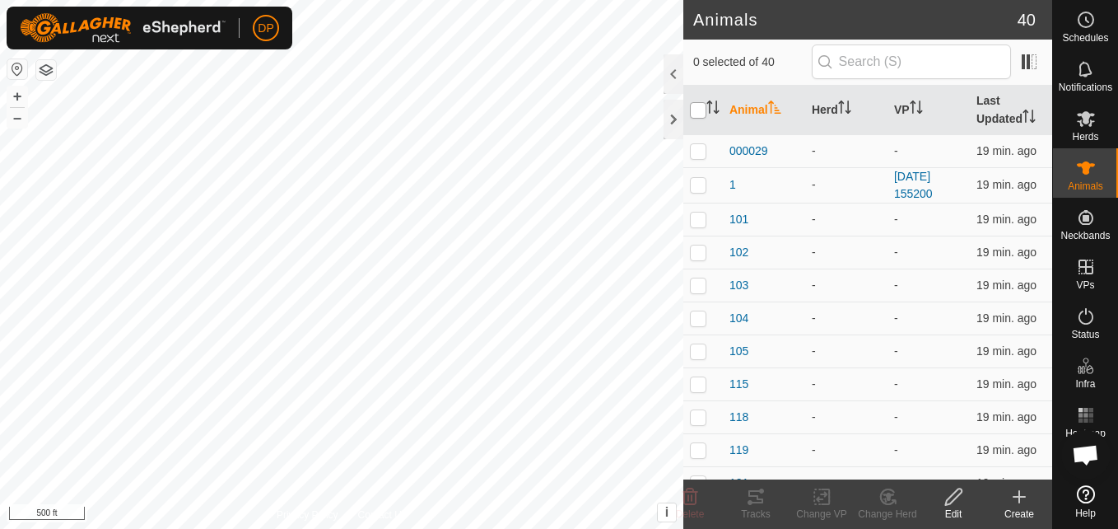
checkbox input "true"
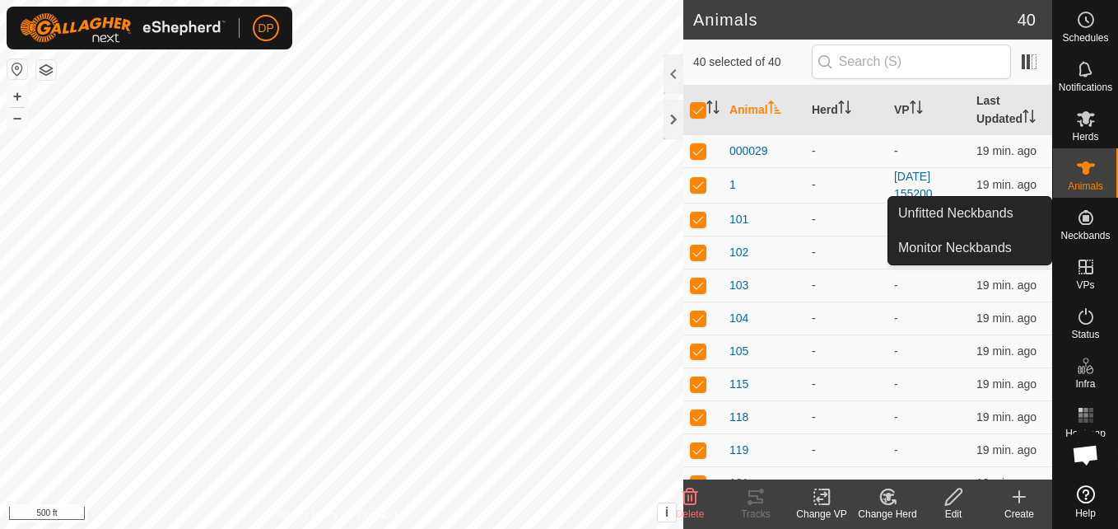
click at [1084, 215] on icon at bounding box center [1086, 217] width 15 height 15
click at [1010, 239] on link "Monitor Neckbands" at bounding box center [969, 247] width 163 height 33
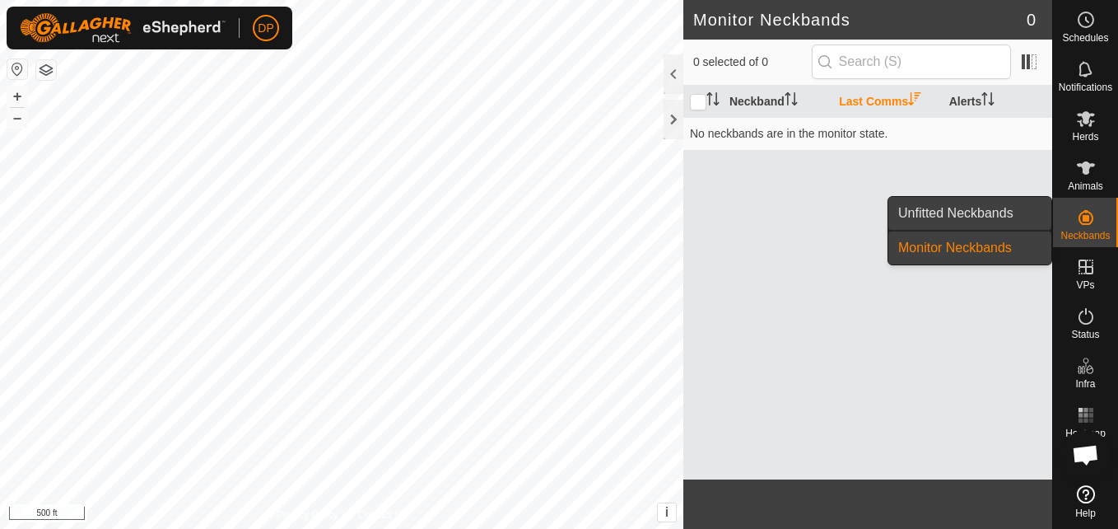
drag, startPoint x: 1008, startPoint y: 239, endPoint x: 1009, endPoint y: 214, distance: 24.7
click at [1009, 214] on link "Unfitted Neckbands" at bounding box center [969, 213] width 163 height 33
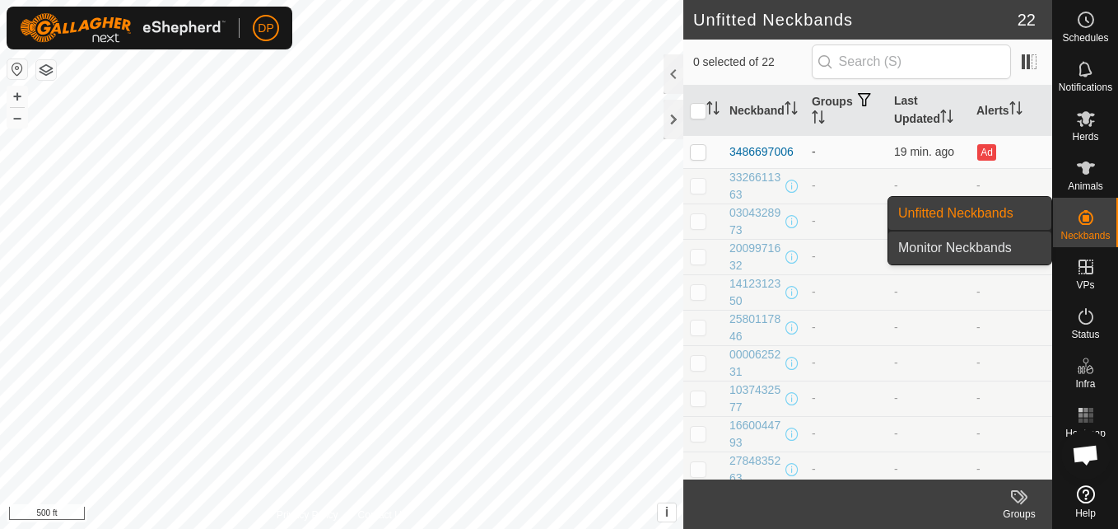
click at [999, 244] on link "Monitor Neckbands" at bounding box center [969, 247] width 163 height 33
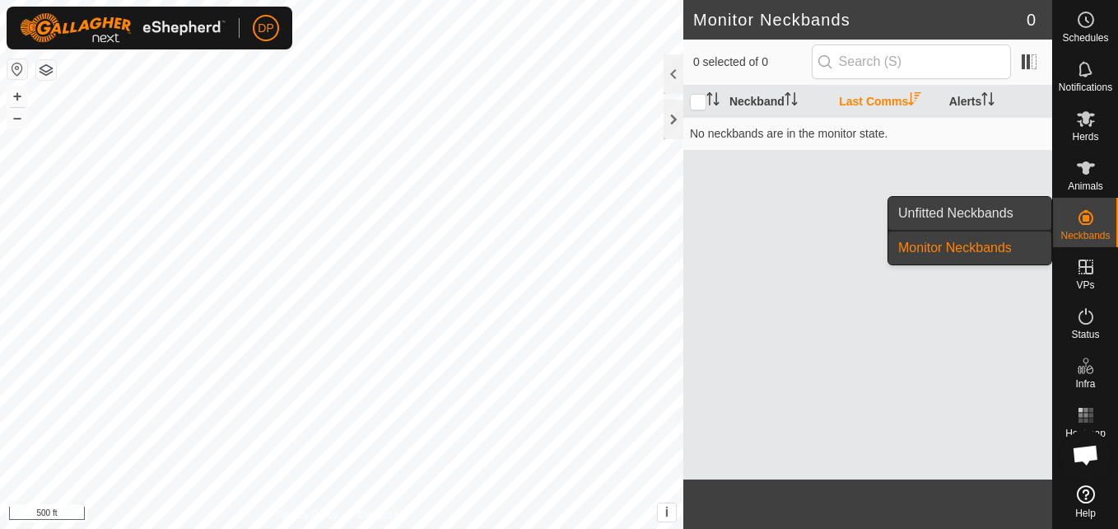
click at [996, 213] on link "Unfitted Neckbands" at bounding box center [969, 213] width 163 height 33
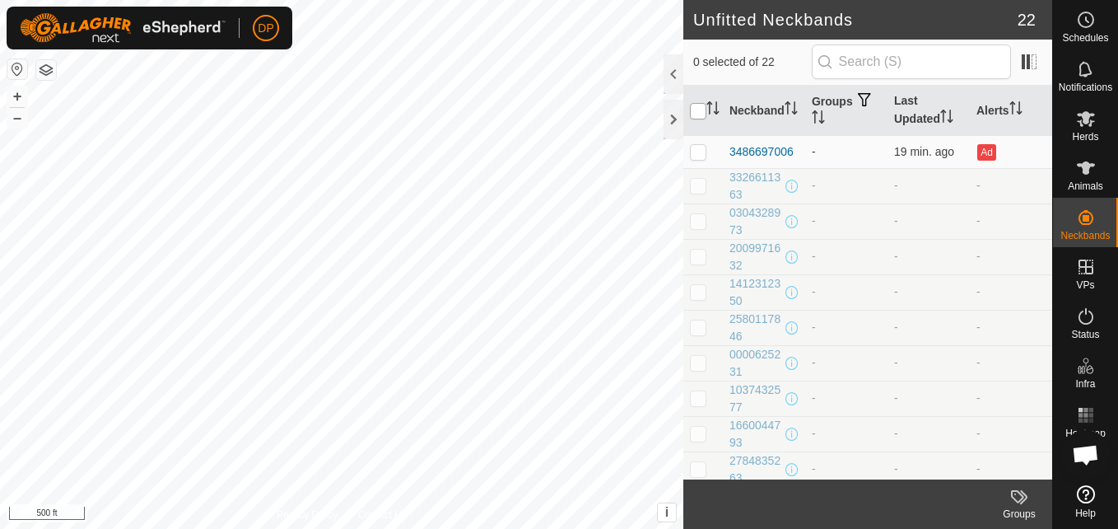
click at [701, 113] on input "checkbox" at bounding box center [698, 111] width 16 height 16
checkbox input "true"
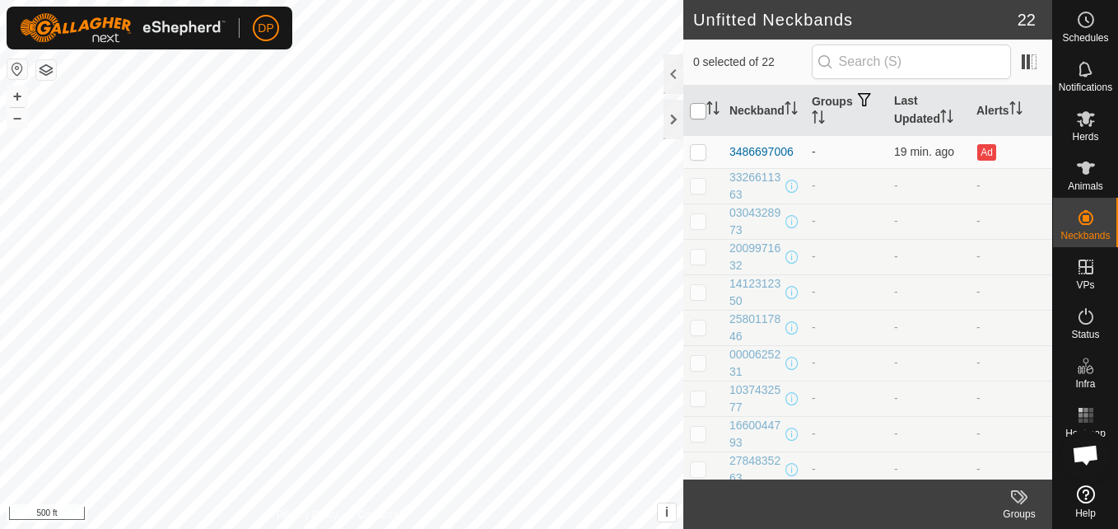
checkbox input "true"
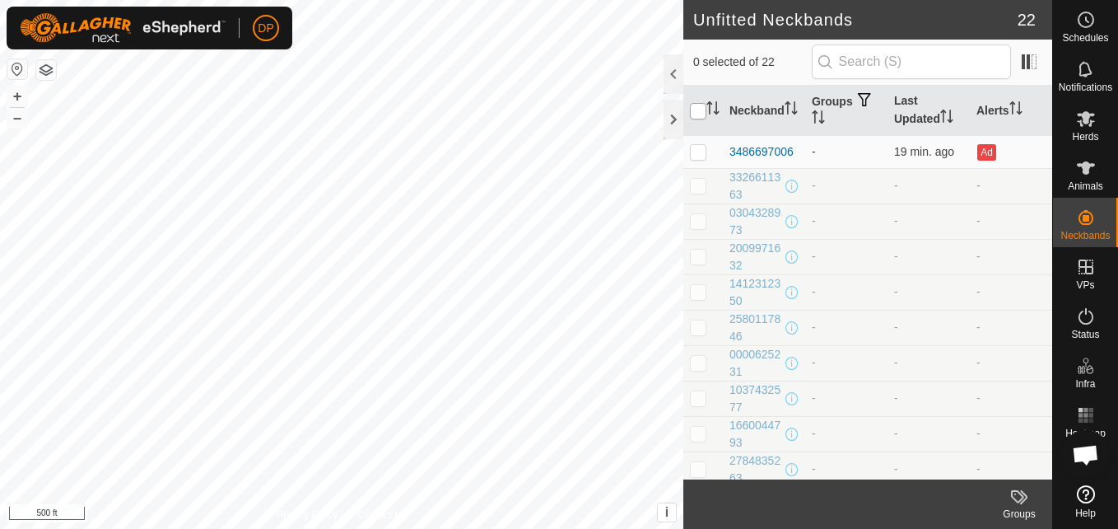
checkbox input "true"
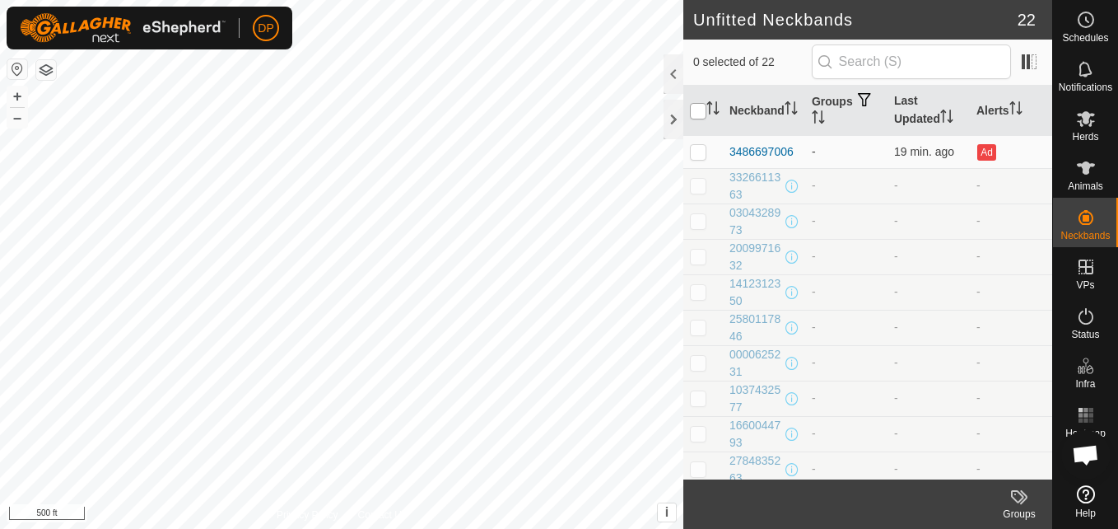
checkbox input "true"
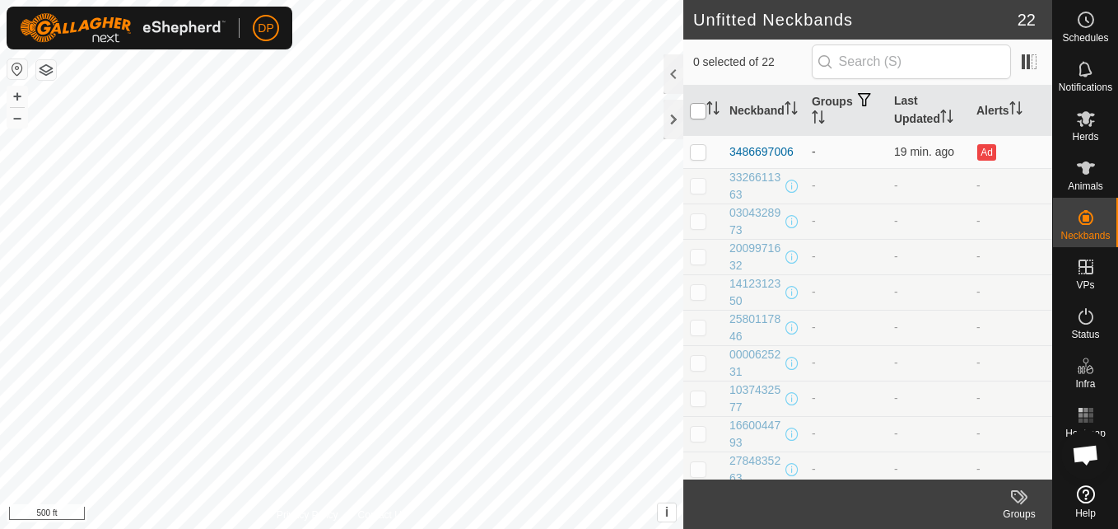
checkbox input "true"
click at [697, 151] on p-checkbox at bounding box center [698, 151] width 16 height 13
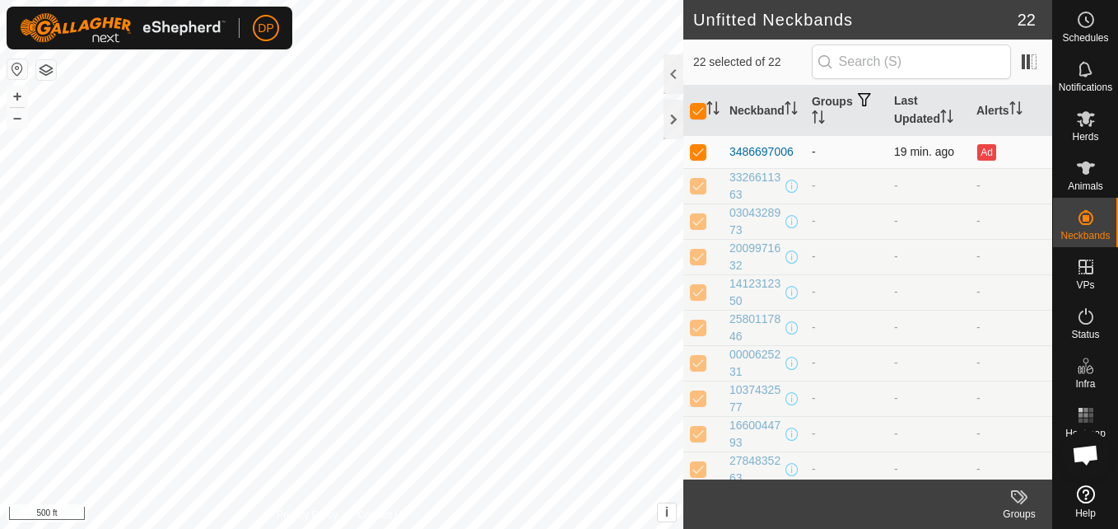
checkbox input "false"
click at [697, 151] on p-checkbox at bounding box center [698, 151] width 16 height 13
checkbox input "true"
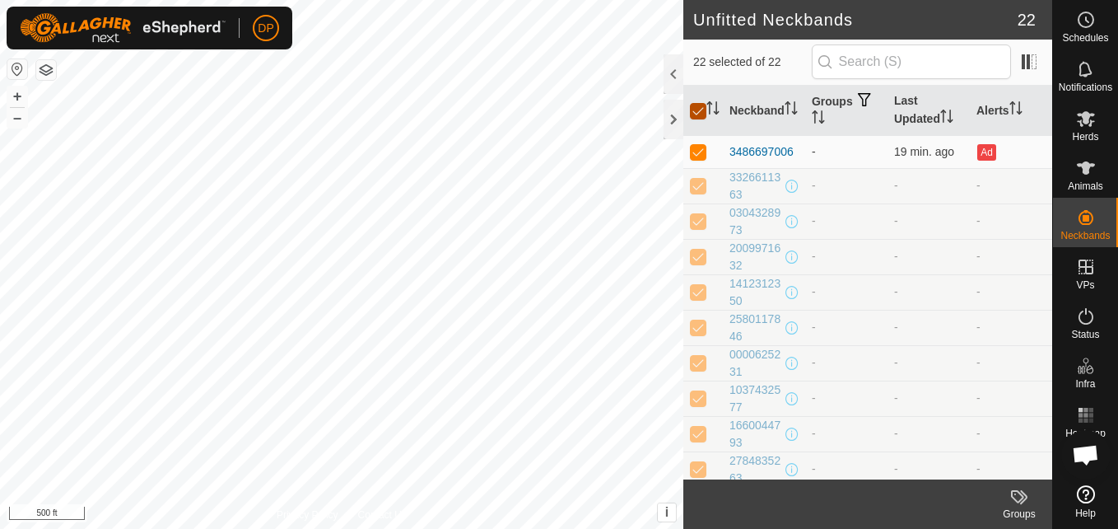
click at [701, 103] on input "checkbox" at bounding box center [698, 111] width 16 height 16
checkbox input "false"
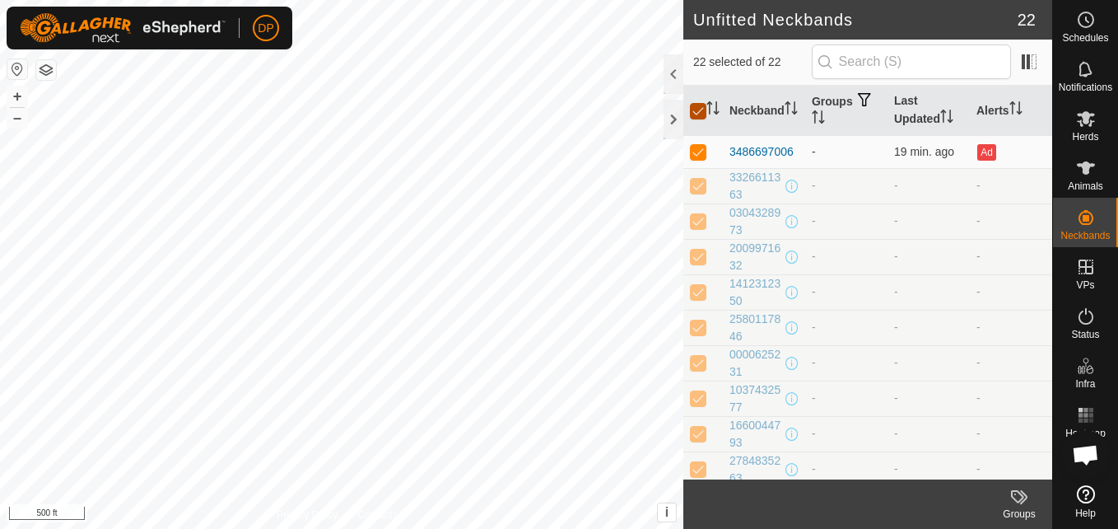
checkbox input "false"
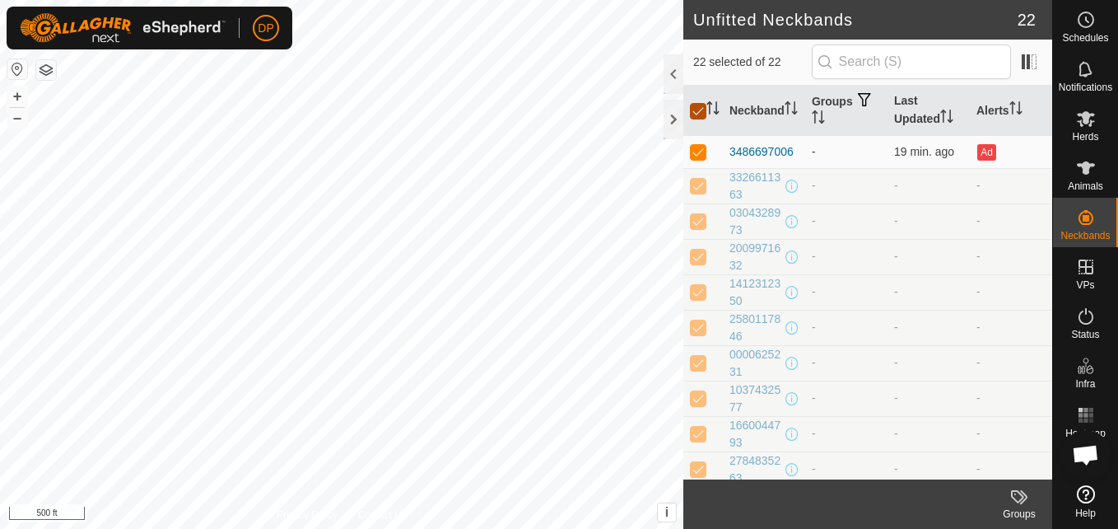
checkbox input "false"
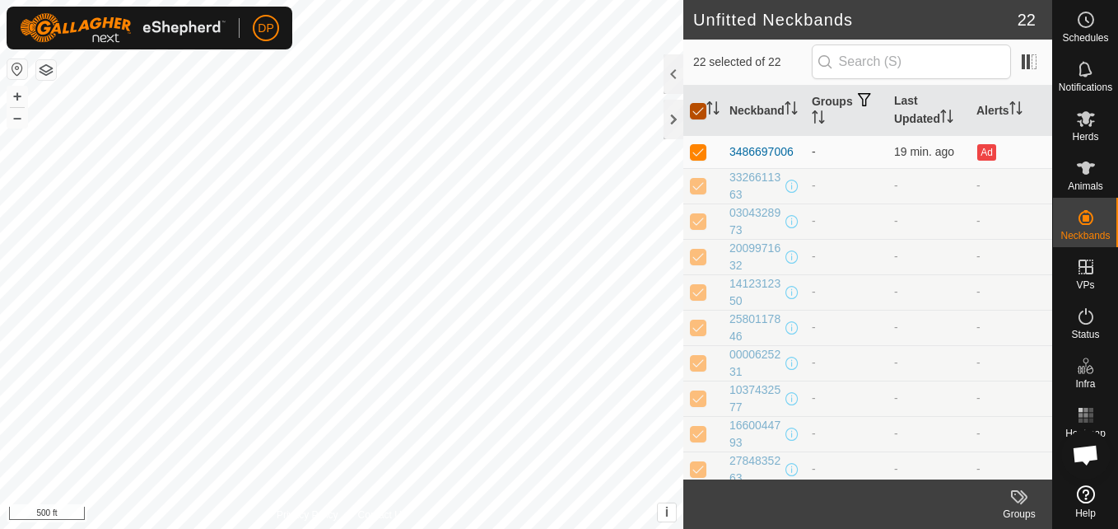
checkbox input "false"
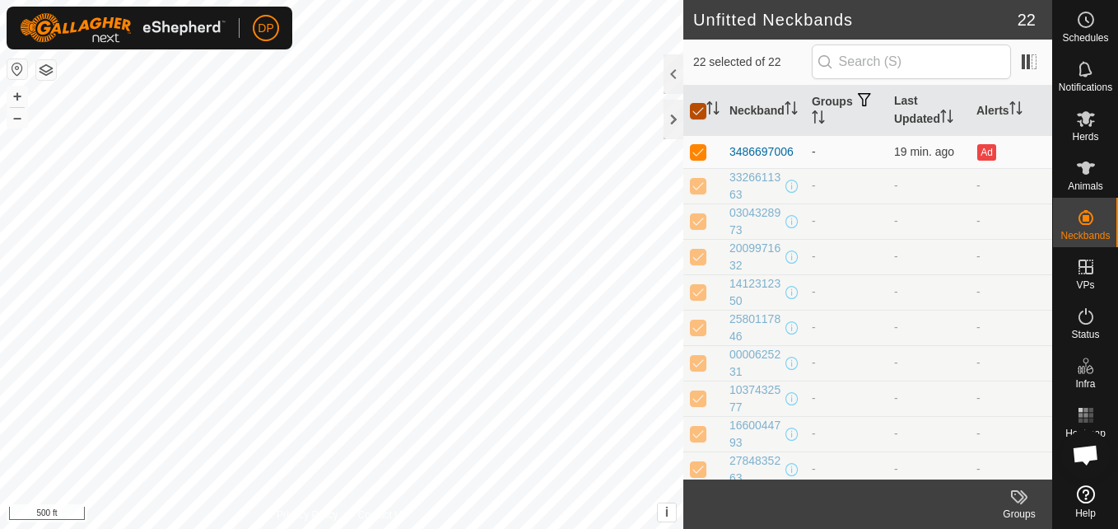
checkbox input "false"
click at [695, 113] on input "checkbox" at bounding box center [698, 111] width 16 height 16
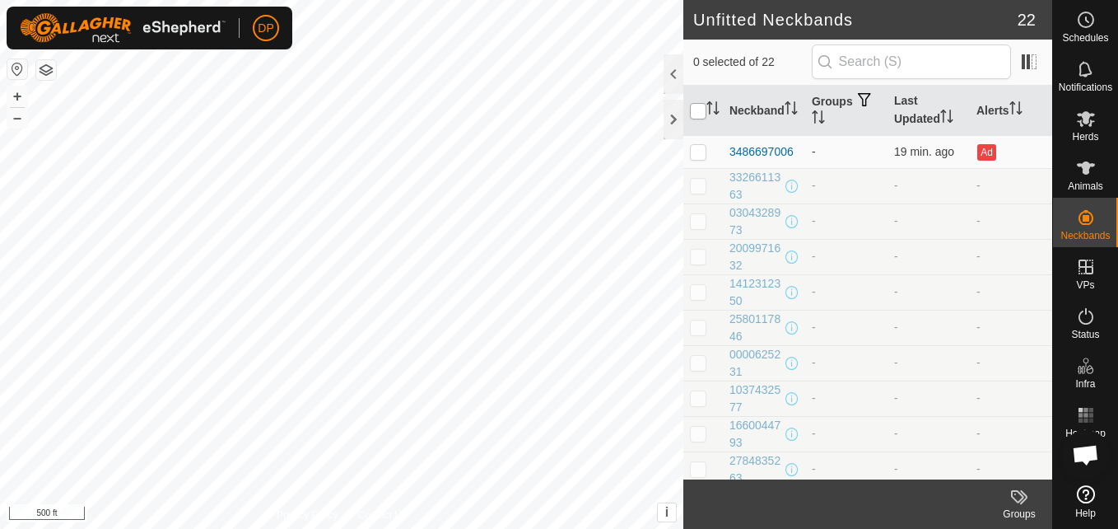
checkbox input "true"
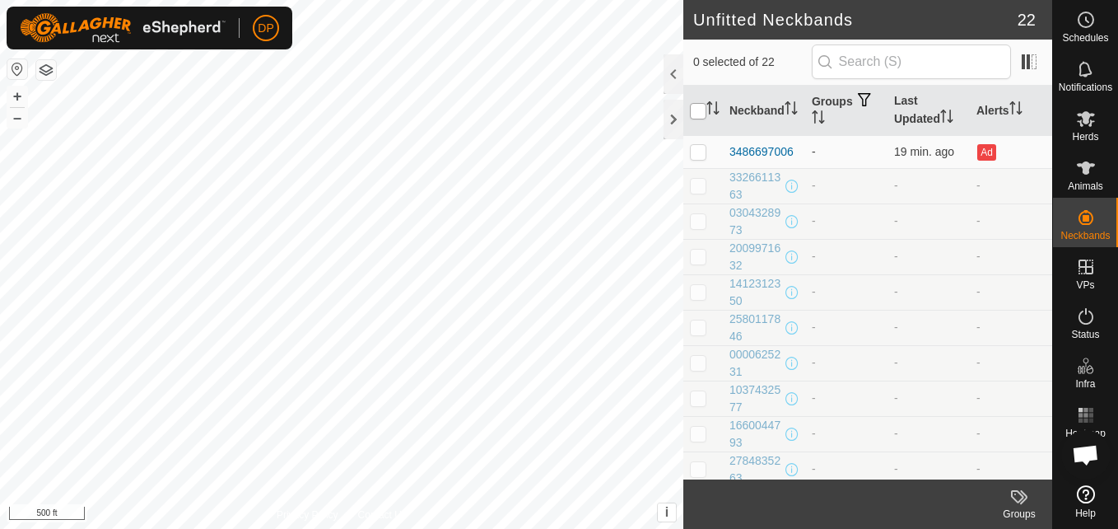
checkbox input "true"
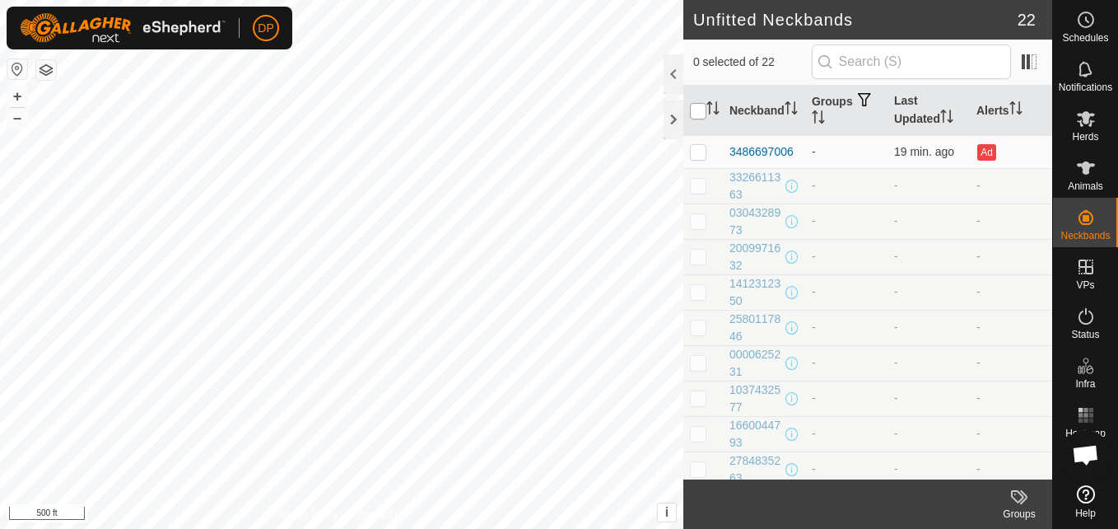
checkbox input "true"
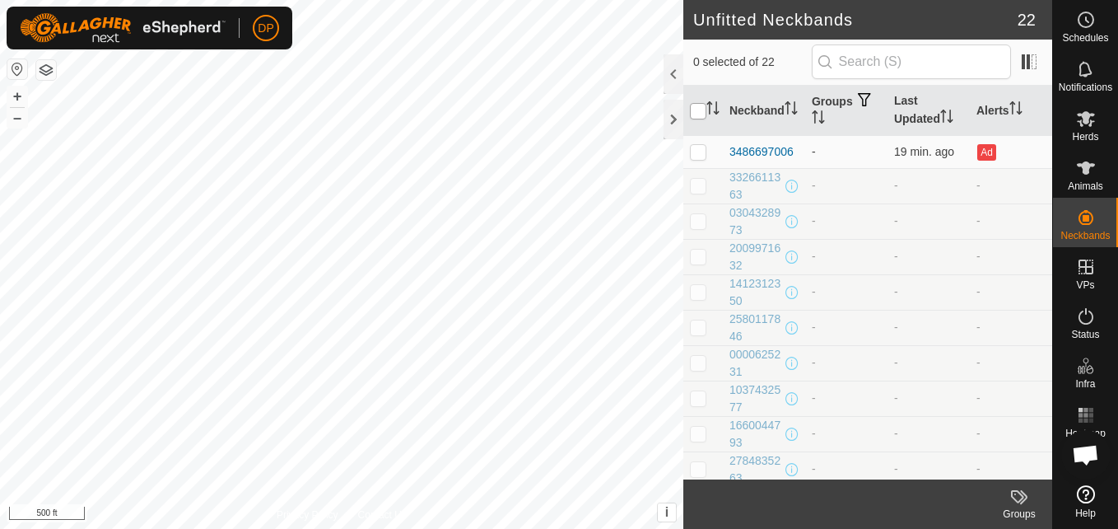
checkbox input "true"
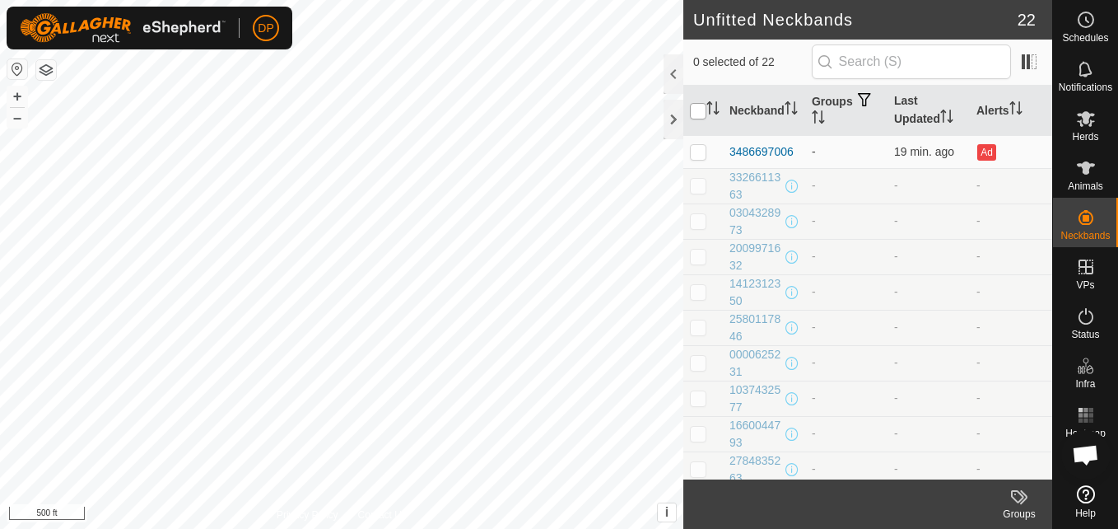
checkbox input "true"
click at [697, 152] on p-checkbox at bounding box center [698, 151] width 16 height 13
checkbox input "false"
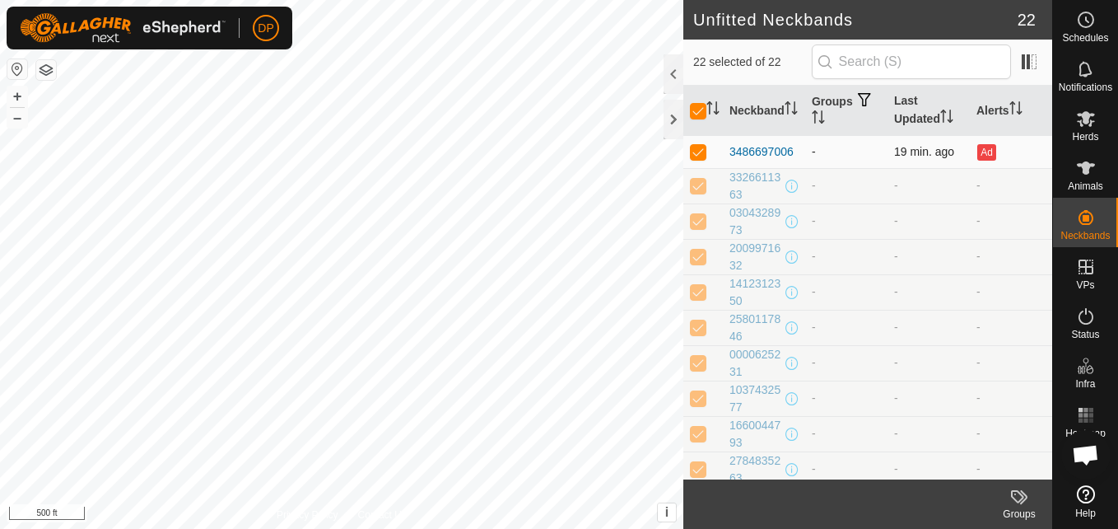
checkbox input "false"
click at [697, 109] on input "checkbox" at bounding box center [698, 111] width 16 height 16
checkbox input "true"
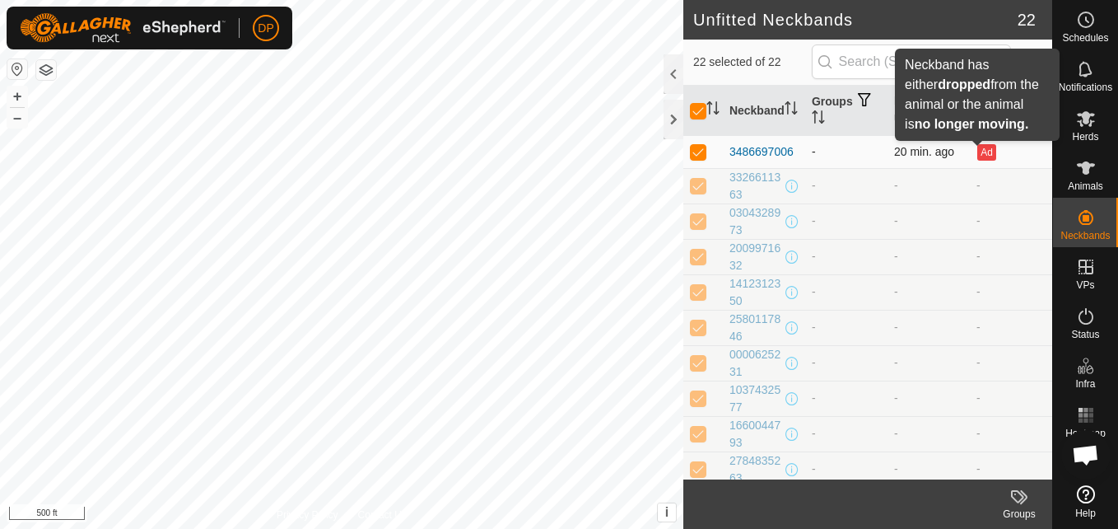
click at [981, 156] on button "Ad" at bounding box center [986, 152] width 18 height 16
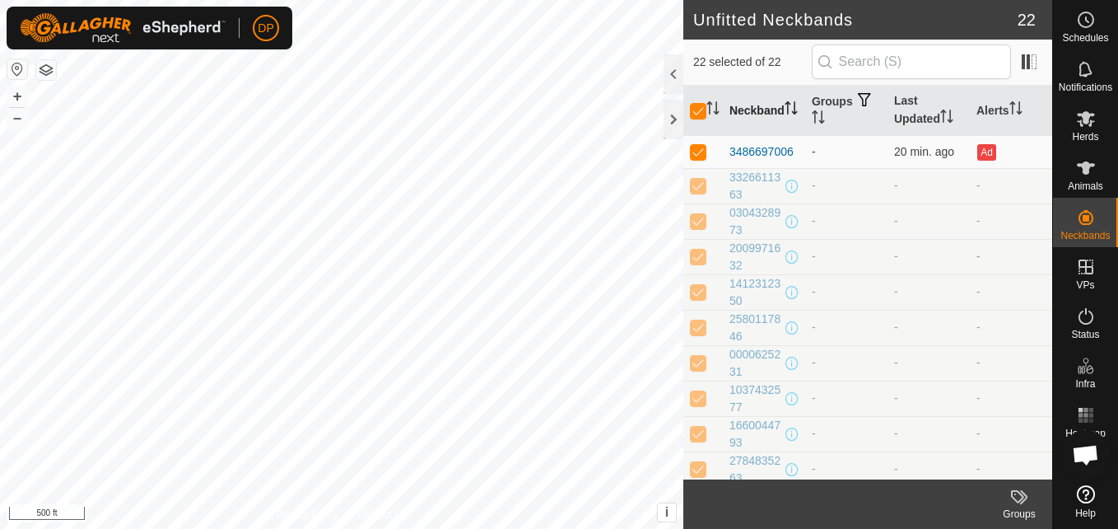
click at [785, 111] on icon "Activate to sort" at bounding box center [791, 107] width 13 height 13
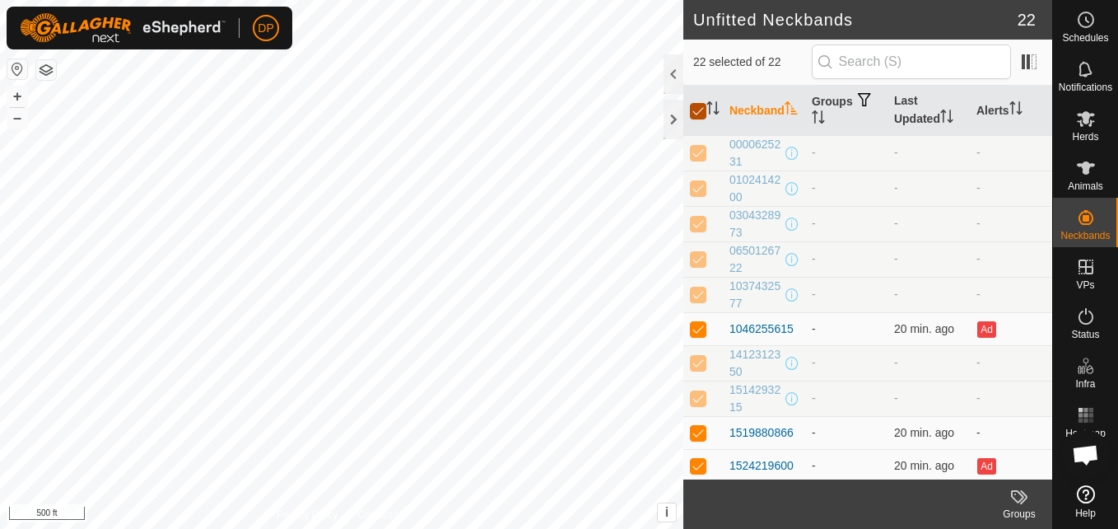
click at [702, 112] on input "checkbox" at bounding box center [698, 111] width 16 height 16
checkbox input "false"
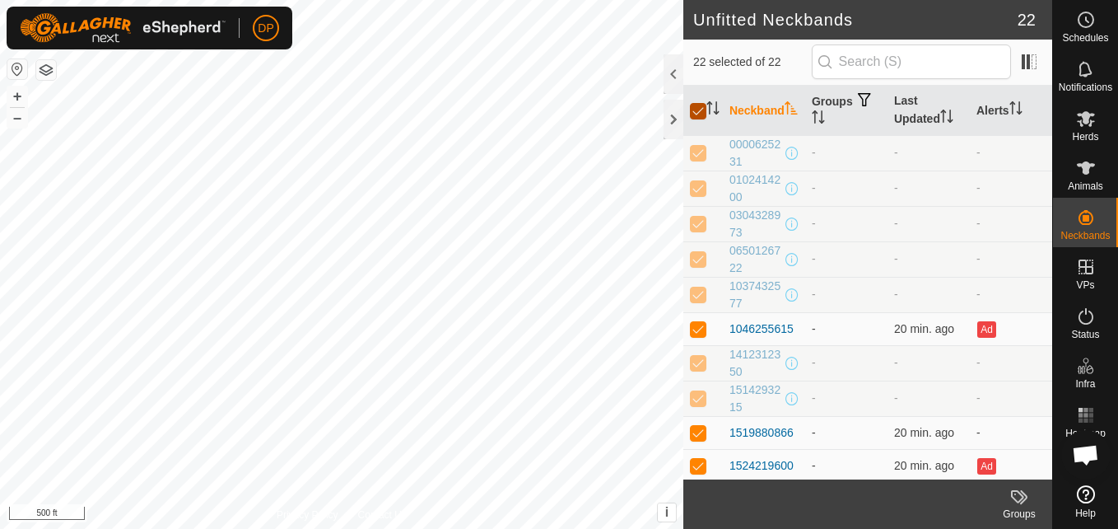
checkbox input "false"
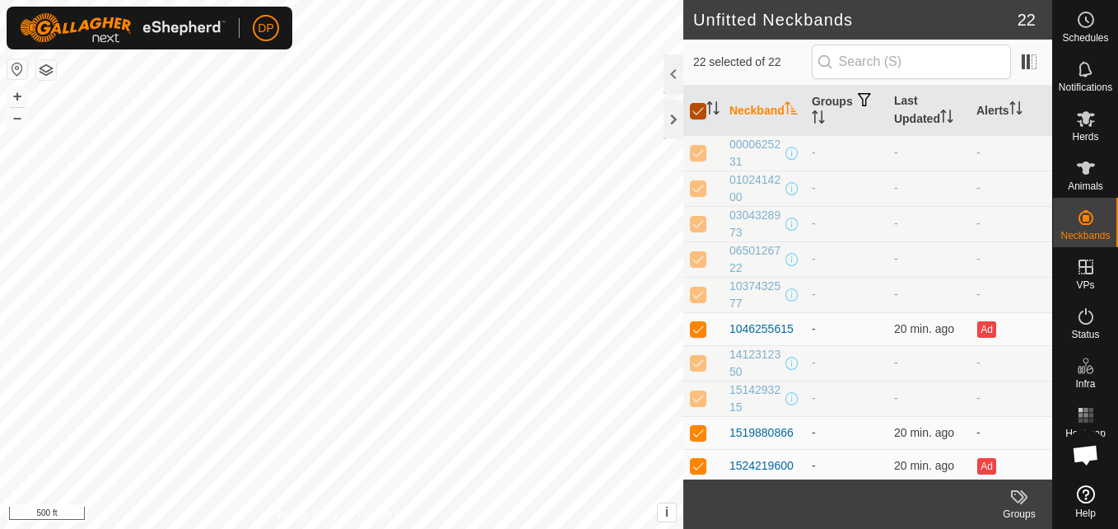
checkbox input "false"
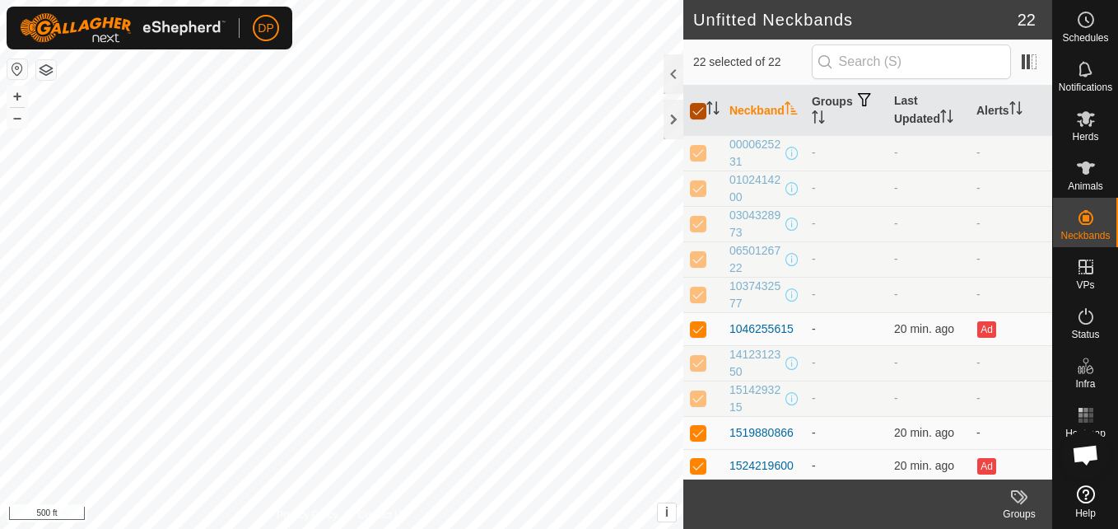
checkbox input "false"
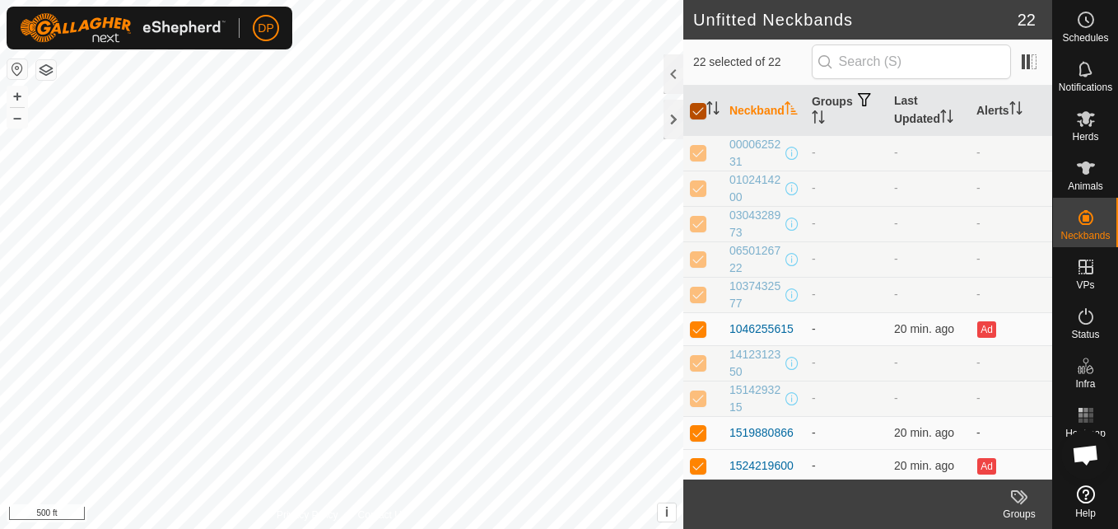
checkbox input "false"
click at [702, 112] on input "checkbox" at bounding box center [698, 111] width 16 height 16
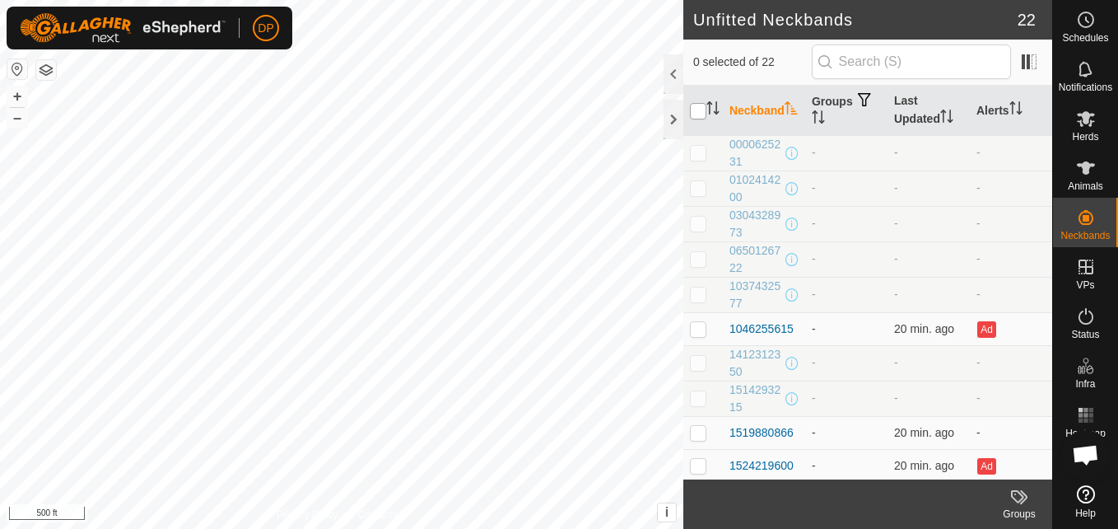
checkbox input "true"
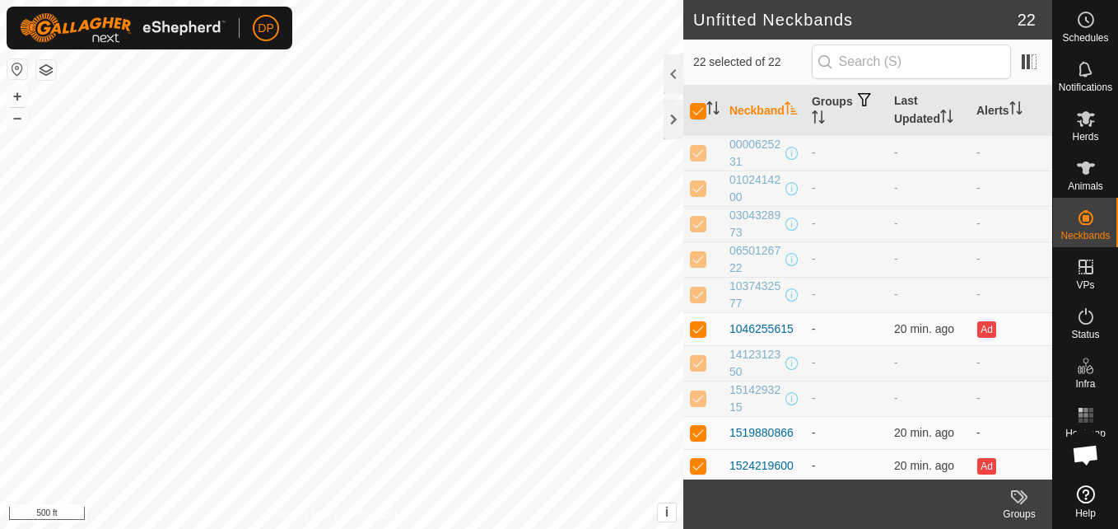
checkbox input "true"
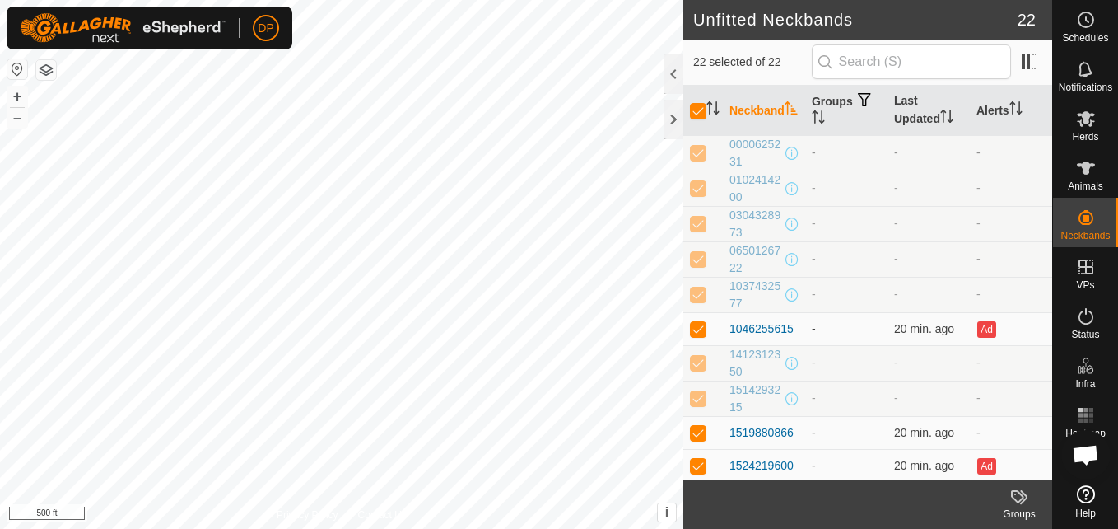
checkbox input "true"
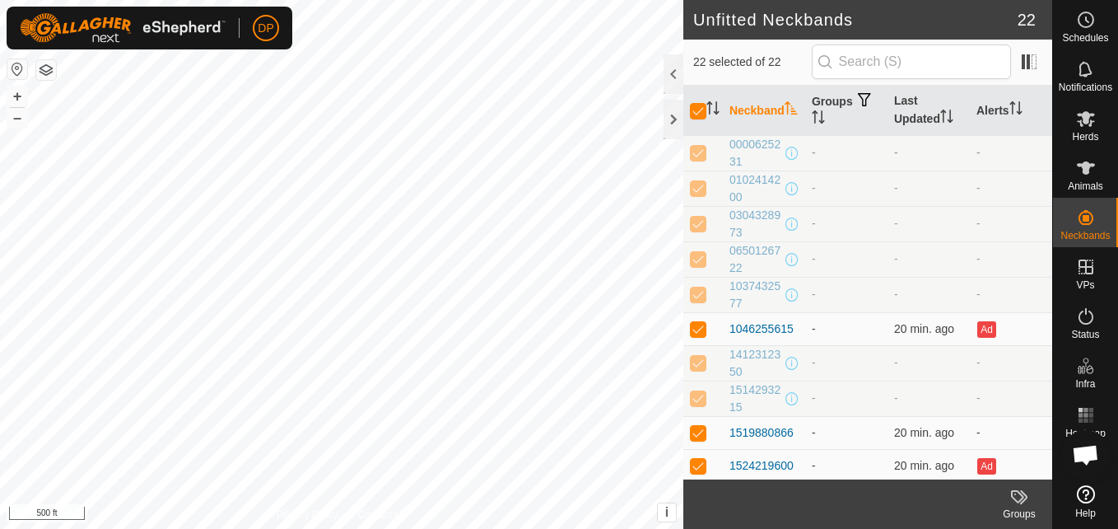
checkbox input "true"
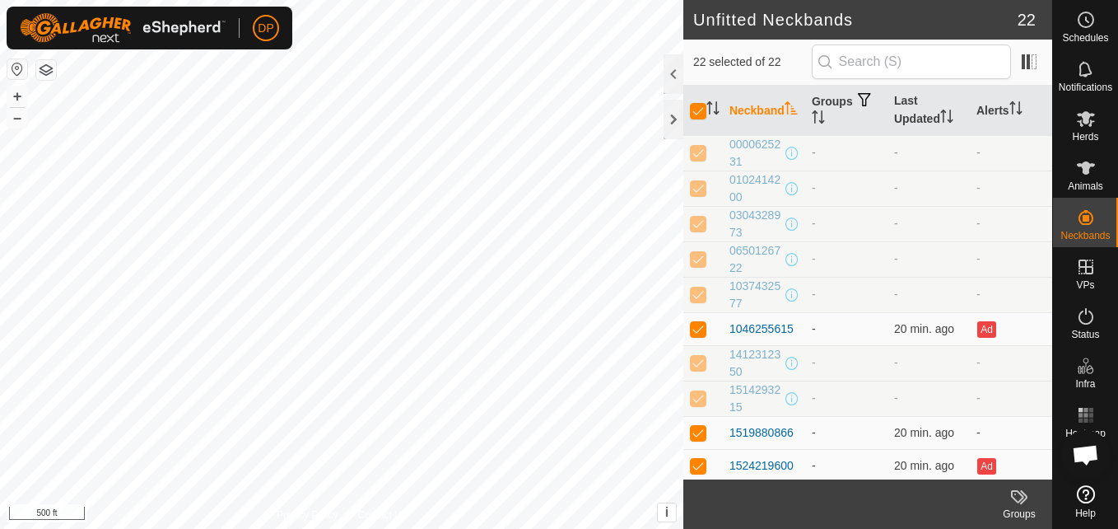
checkbox input "true"
click at [1089, 166] on icon at bounding box center [1086, 167] width 18 height 13
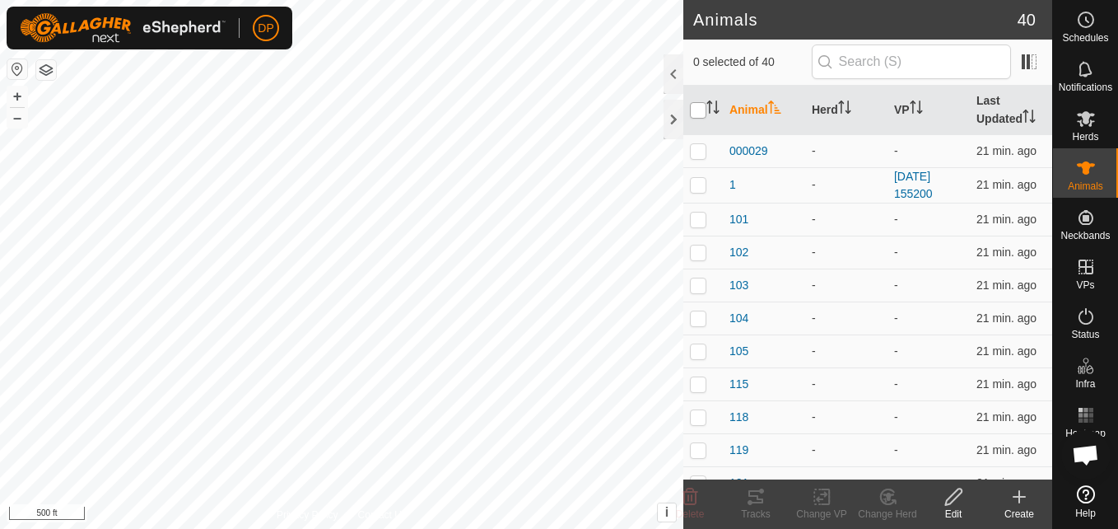
click at [699, 111] on input "checkbox" at bounding box center [698, 110] width 16 height 16
checkbox input "true"
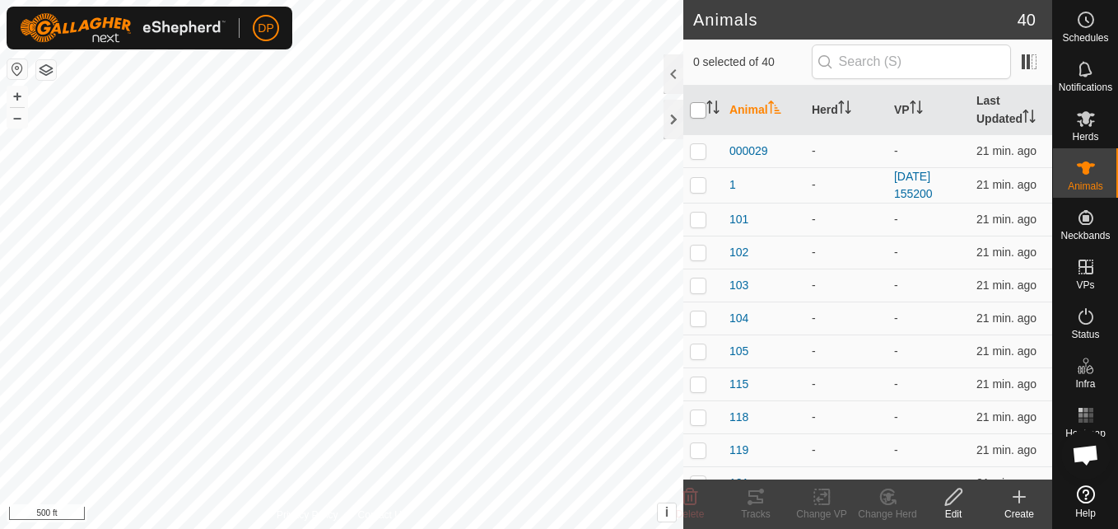
checkbox input "true"
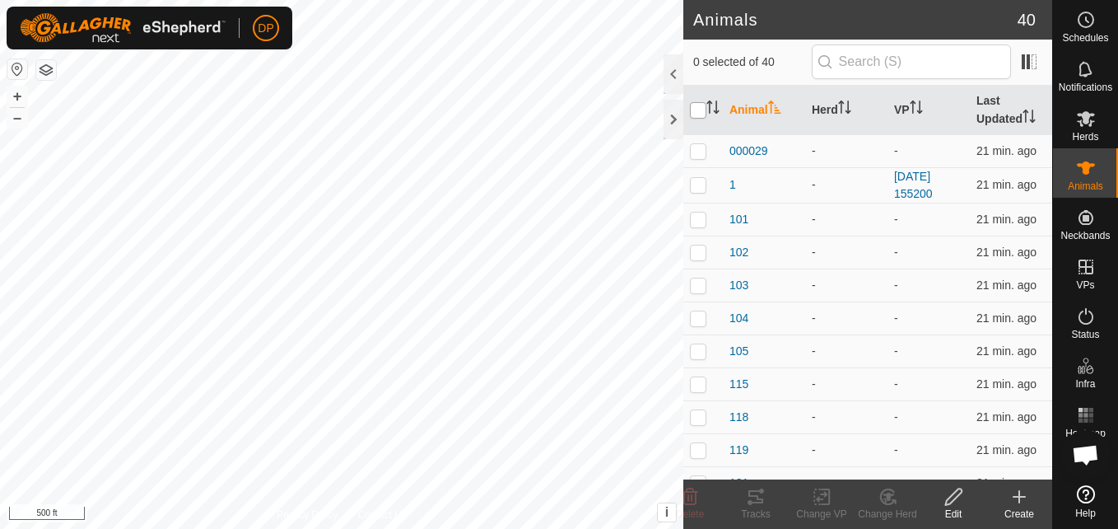
checkbox input "true"
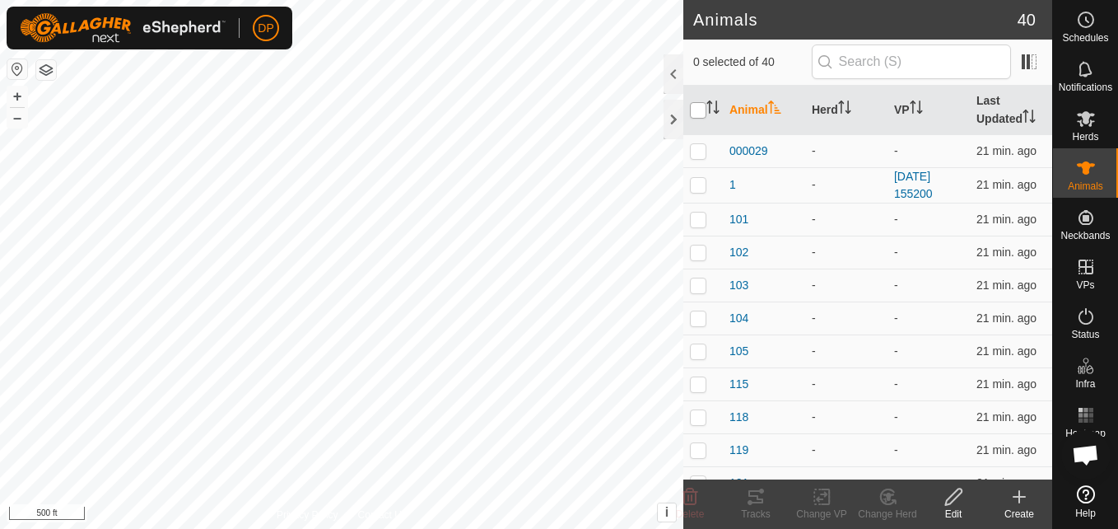
checkbox input "true"
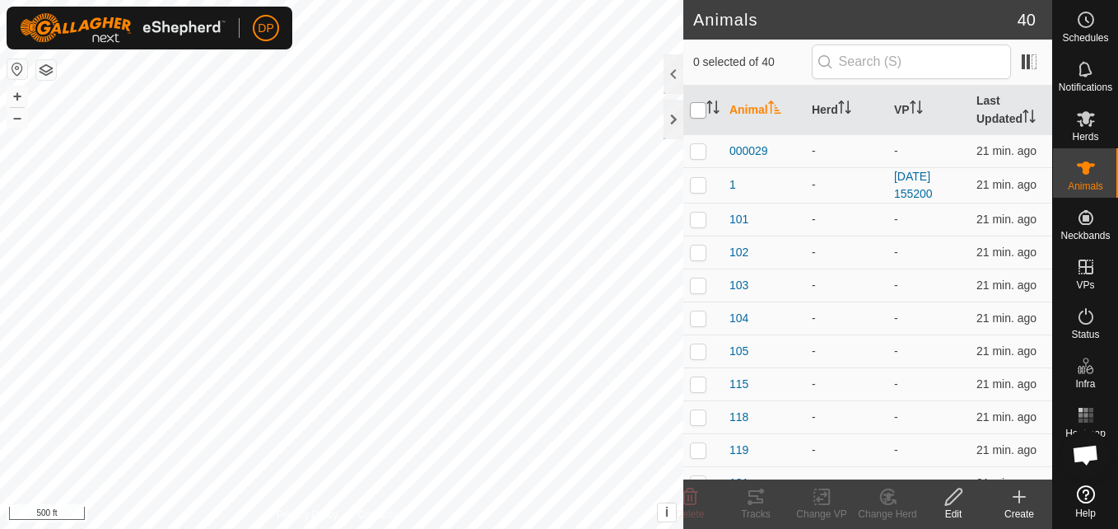
checkbox input "true"
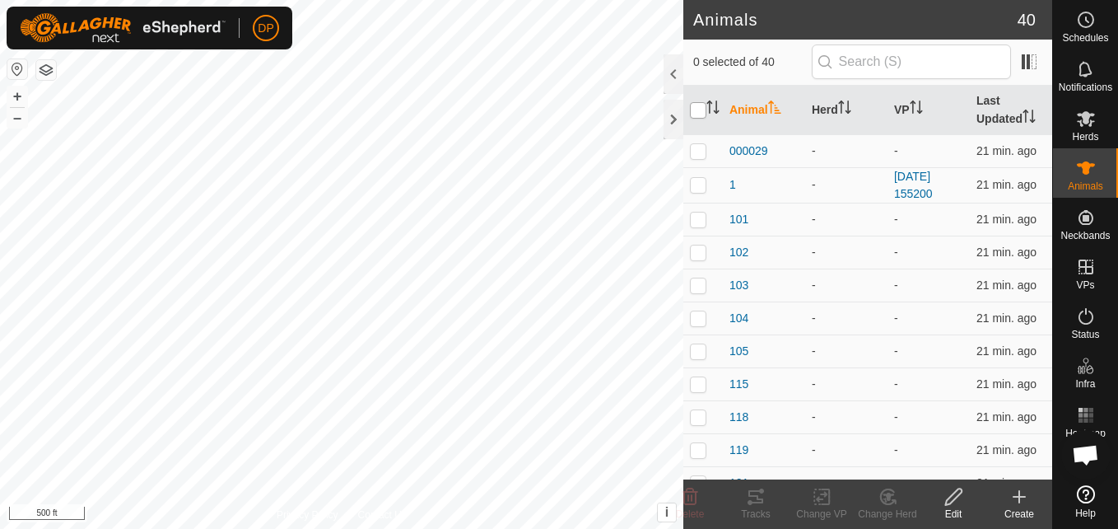
checkbox input "true"
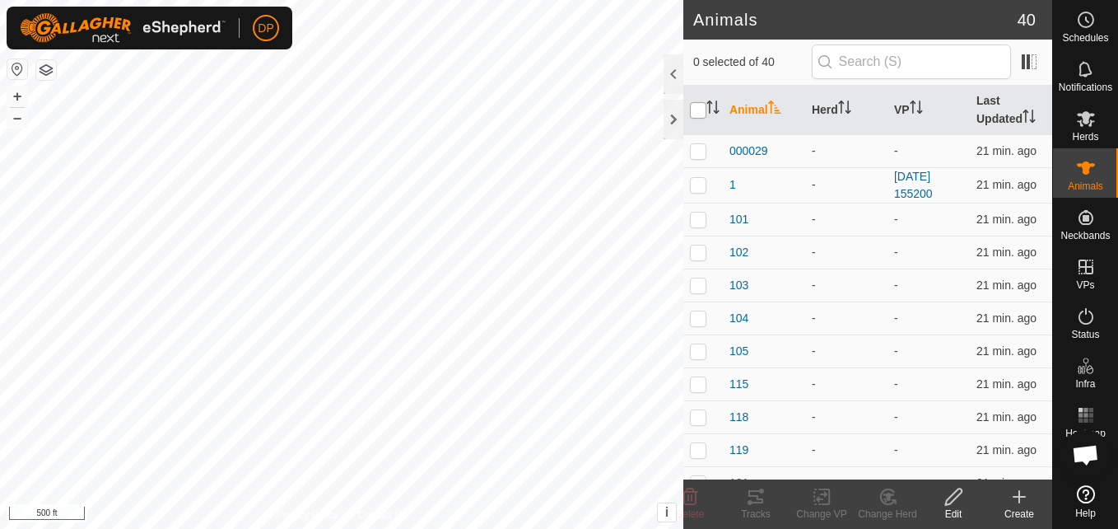
checkbox input "true"
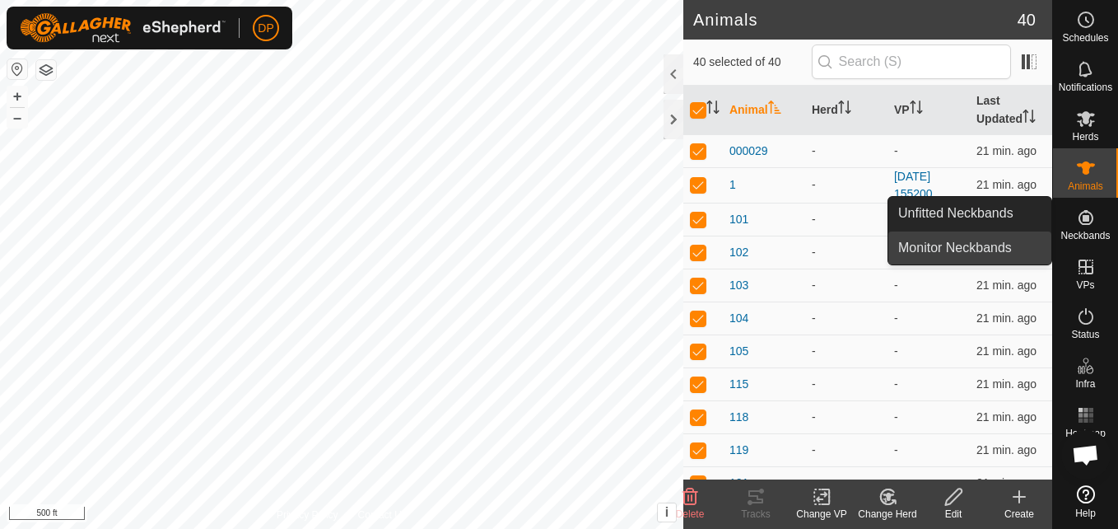
click at [1012, 248] on link "Monitor Neckbands" at bounding box center [969, 247] width 163 height 33
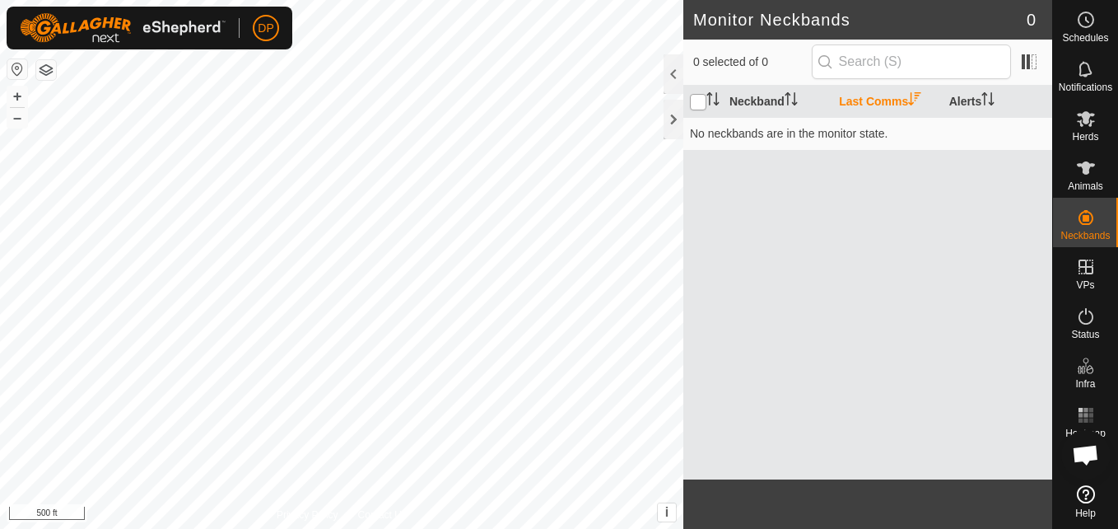
click at [693, 103] on input "checkbox" at bounding box center [698, 102] width 16 height 16
drag, startPoint x: 705, startPoint y: 101, endPoint x: 1009, endPoint y: 182, distance: 315.2
click at [1009, 182] on div "Neckband Last Comms Alerts No neckbands are in the monitor state." at bounding box center [867, 283] width 369 height 394
click at [1083, 125] on icon at bounding box center [1086, 119] width 18 height 16
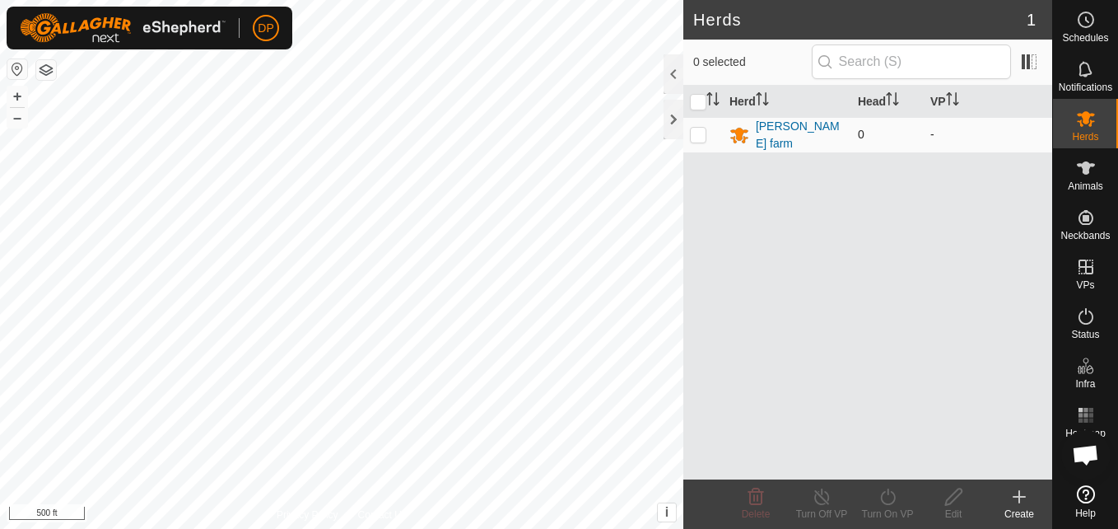
click at [702, 137] on p-checkbox at bounding box center [698, 134] width 16 height 13
click at [954, 502] on icon at bounding box center [954, 497] width 21 height 20
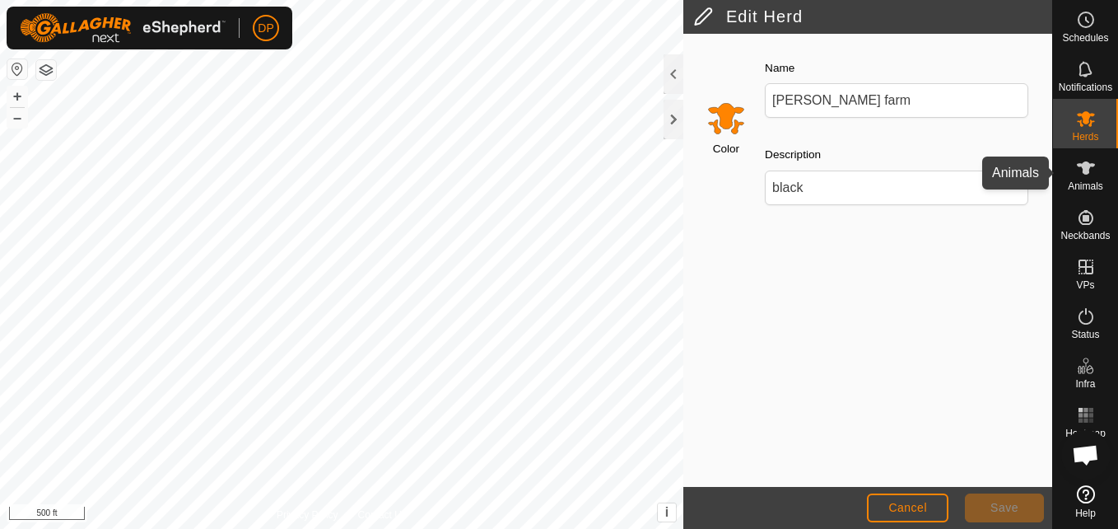
click at [1086, 170] on icon at bounding box center [1086, 167] width 18 height 13
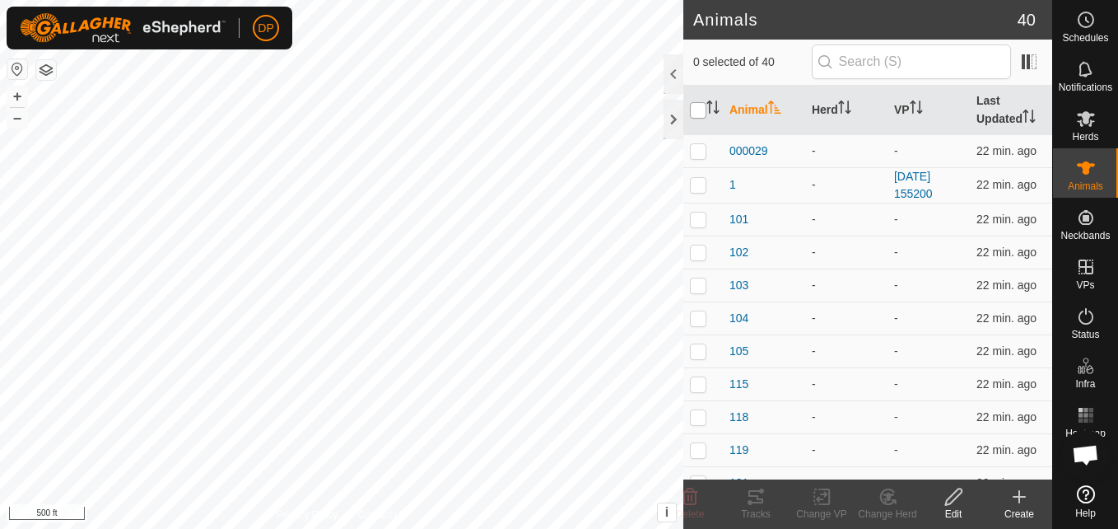
click at [697, 108] on input "checkbox" at bounding box center [698, 110] width 16 height 16
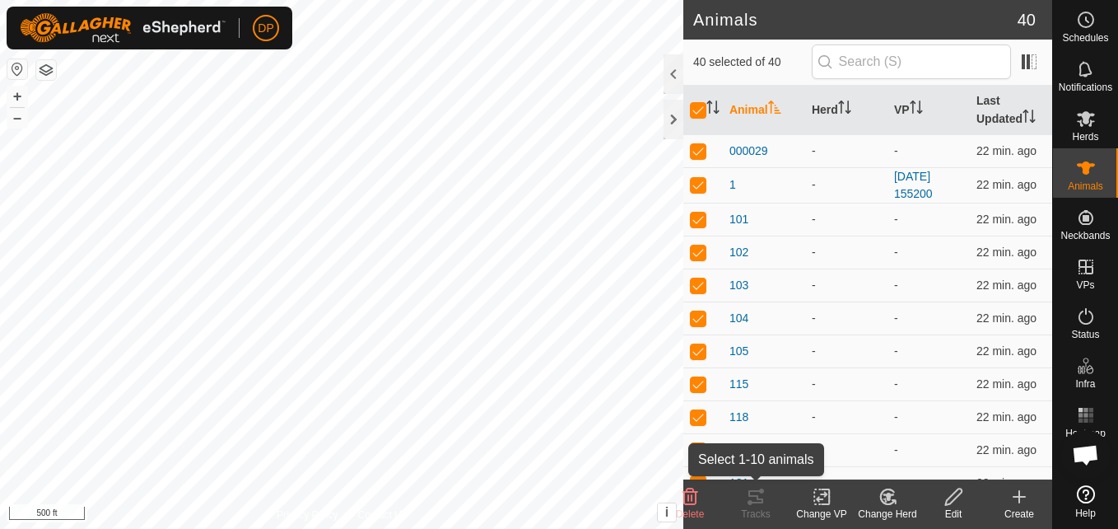
click at [754, 497] on icon at bounding box center [755, 496] width 15 height 13
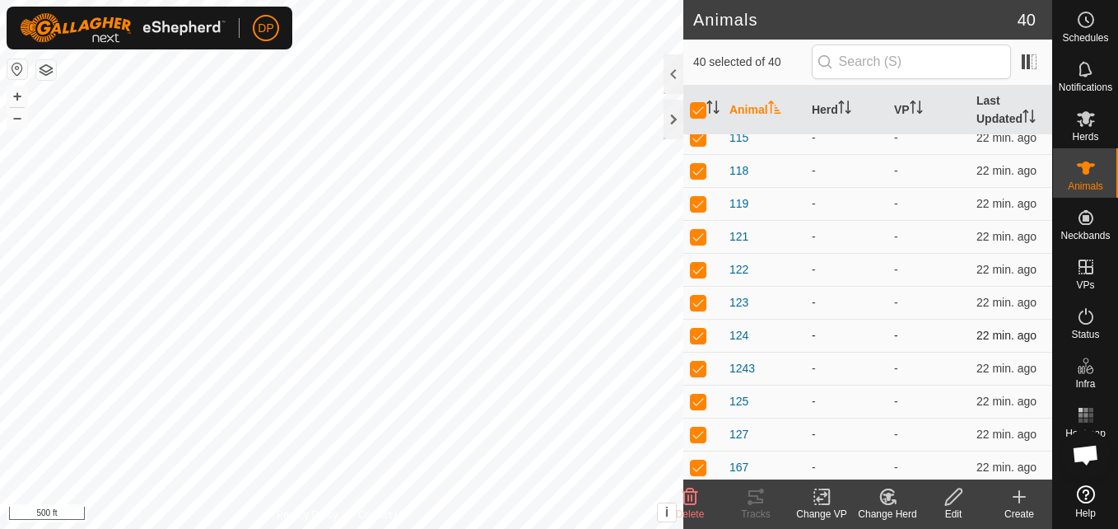
scroll to position [247, 0]
click at [731, 235] on span "121" at bounding box center [739, 235] width 19 height 17
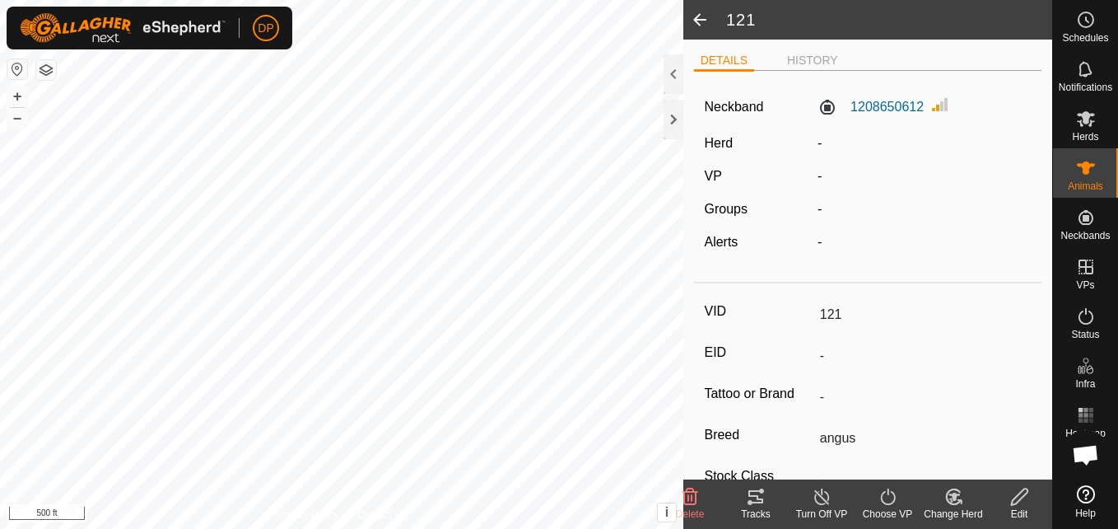
click at [758, 497] on icon at bounding box center [755, 496] width 15 height 13
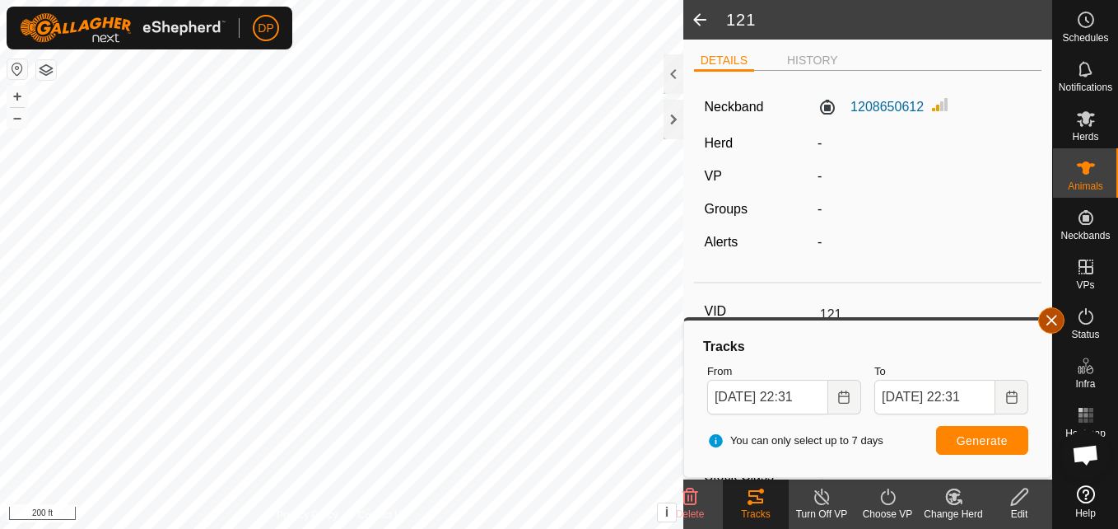
click at [1052, 317] on button "button" at bounding box center [1051, 320] width 26 height 26
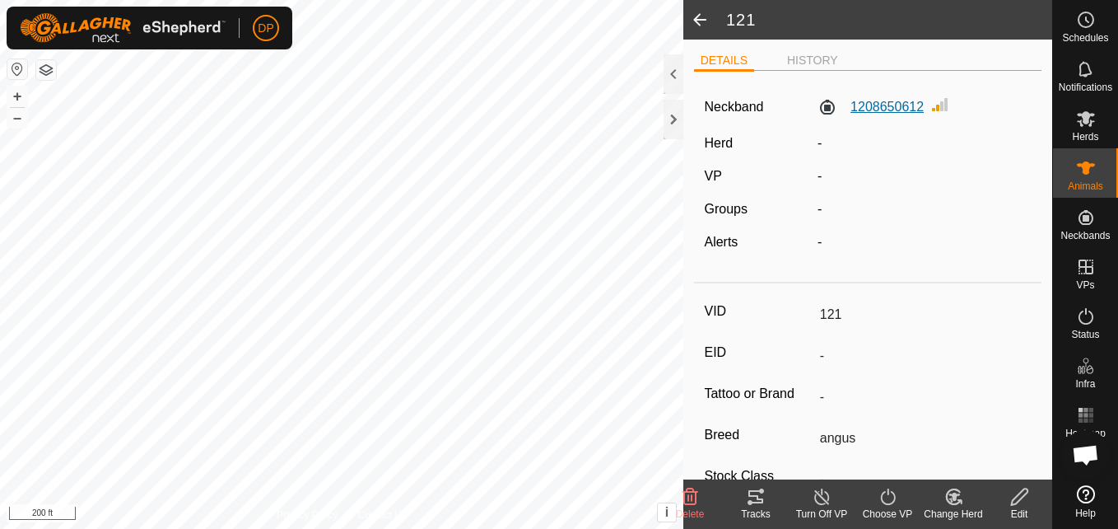
click at [823, 110] on label "1208650612" at bounding box center [871, 107] width 106 height 20
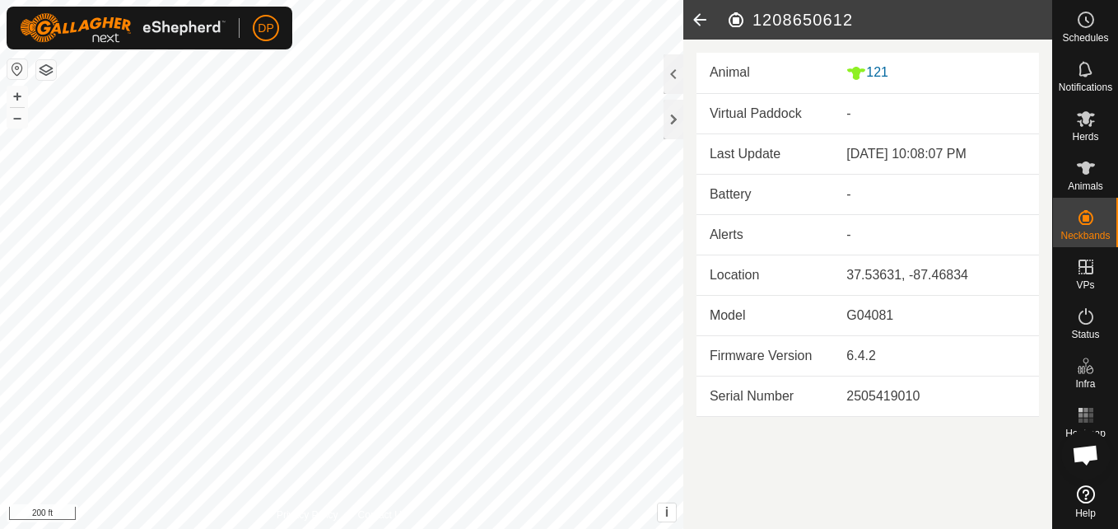
click at [823, 110] on td "Virtual Paddock" at bounding box center [765, 114] width 137 height 40
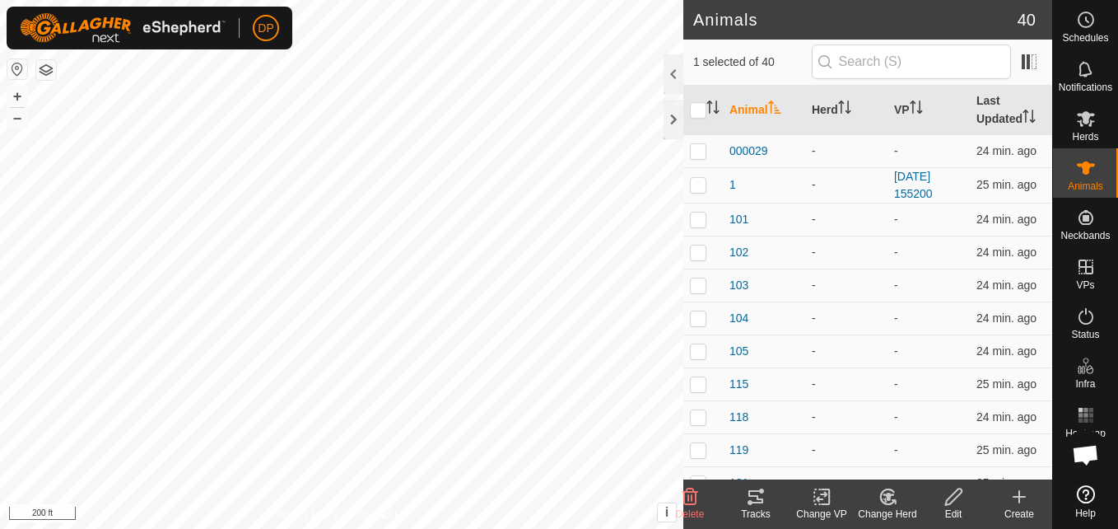
click at [752, 501] on icon at bounding box center [755, 496] width 15 height 13
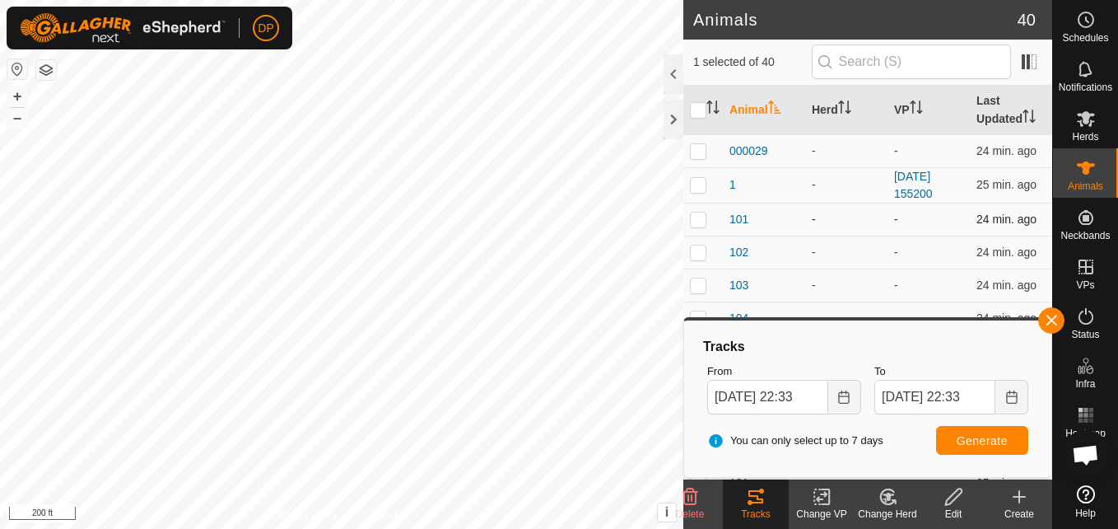
click at [697, 218] on p-checkbox at bounding box center [698, 218] width 16 height 13
click at [1049, 313] on button "button" at bounding box center [1051, 320] width 26 height 26
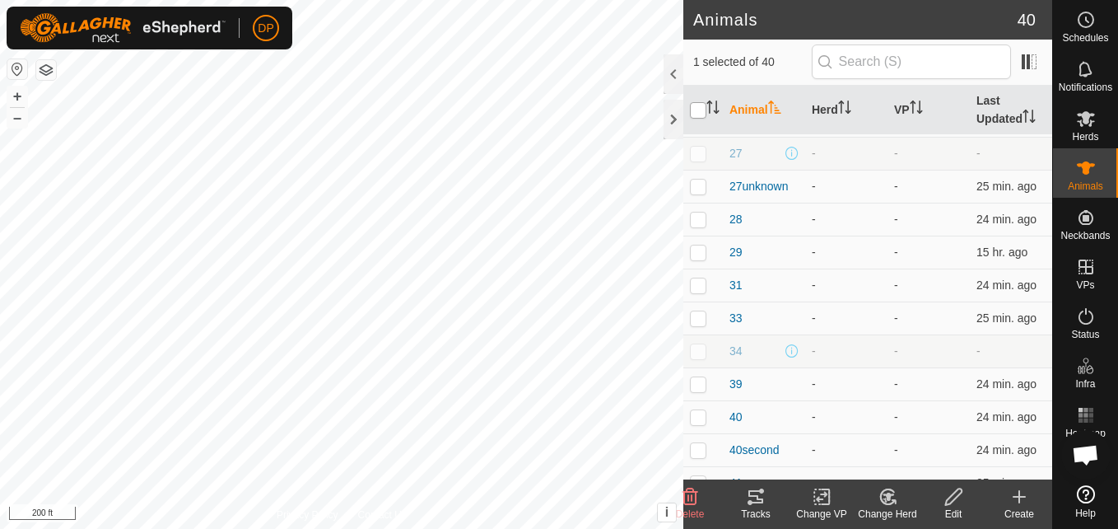
click at [700, 105] on input "checkbox" at bounding box center [698, 110] width 16 height 16
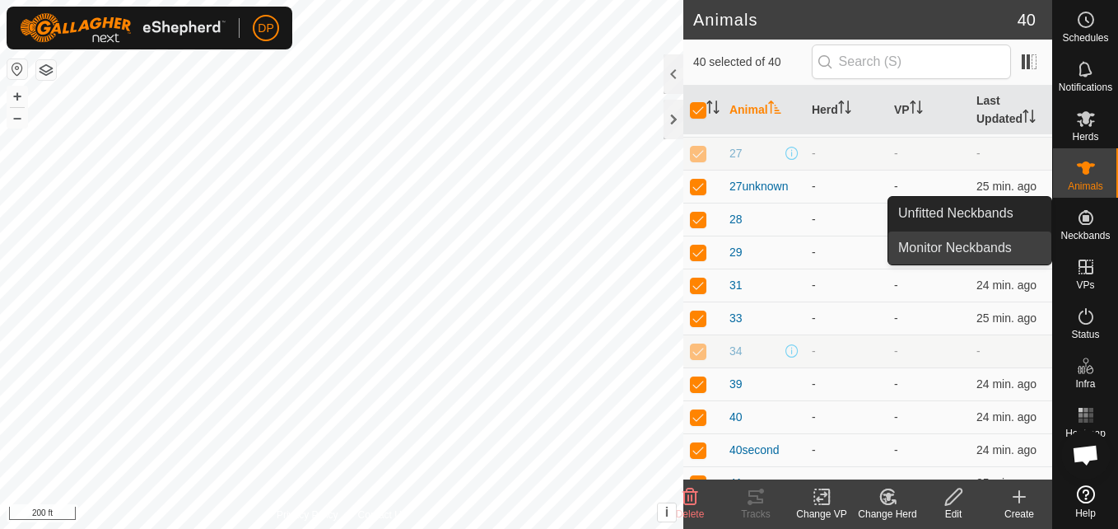
click at [1009, 246] on link "Monitor Neckbands" at bounding box center [969, 247] width 163 height 33
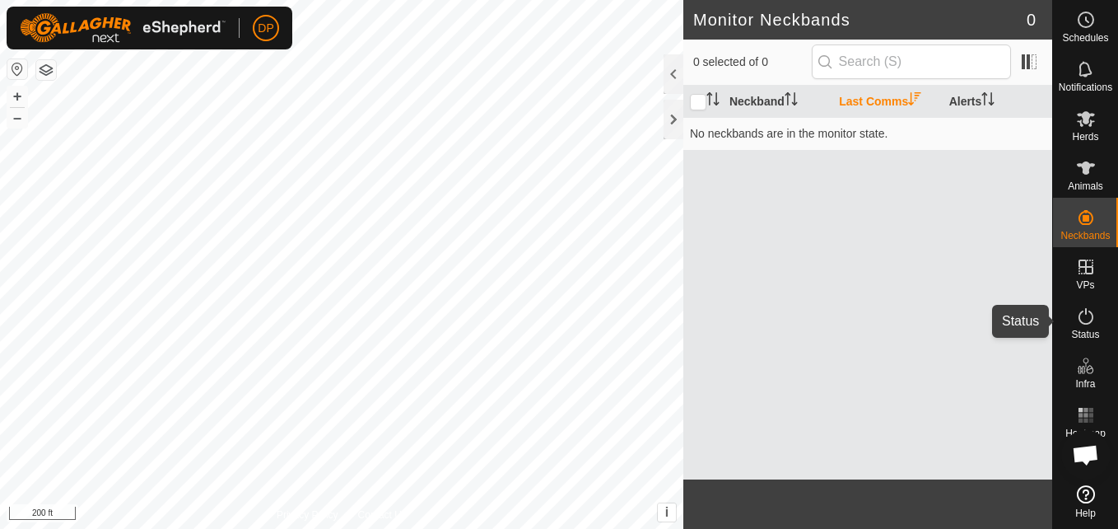
click at [1083, 316] on icon at bounding box center [1086, 316] width 20 height 20
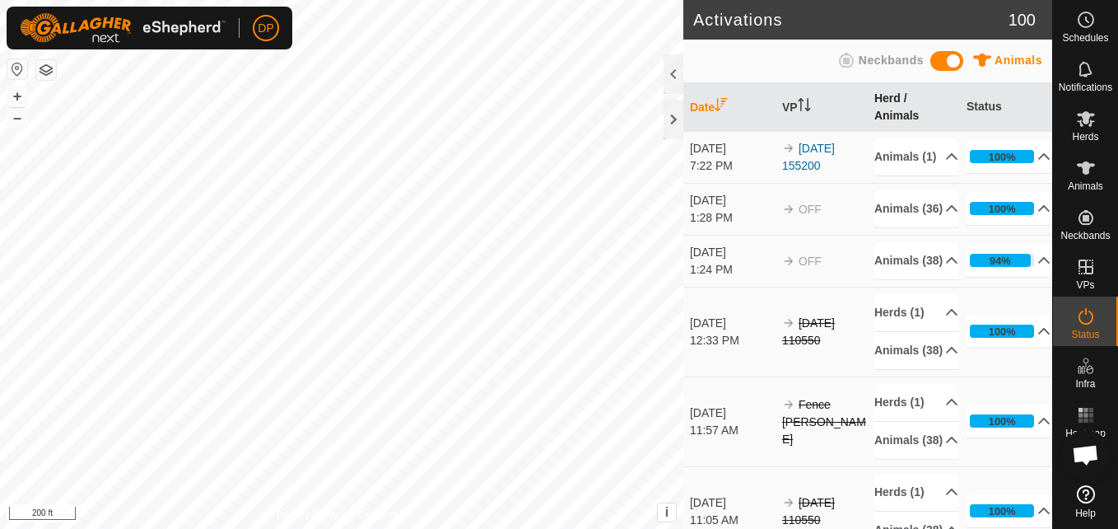
click at [888, 104] on th "Herd / Animals" at bounding box center [914, 107] width 92 height 49
click at [906, 96] on th "Herd / Animals" at bounding box center [914, 107] width 92 height 49
click at [786, 106] on th "VP" at bounding box center [822, 107] width 92 height 49
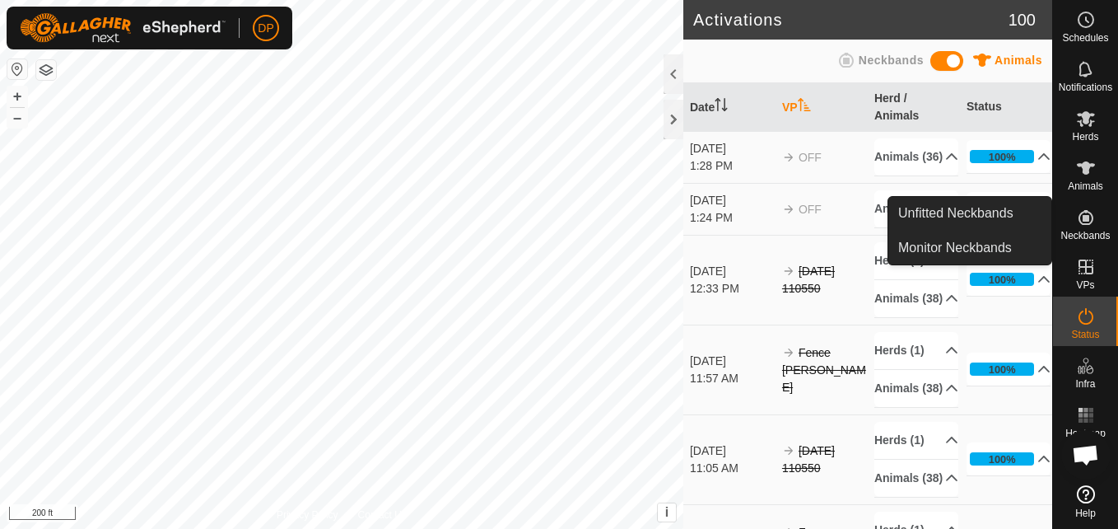
click at [1084, 219] on icon at bounding box center [1086, 217] width 15 height 15
click at [1028, 240] on link "Monitor Neckbands" at bounding box center [969, 247] width 163 height 33
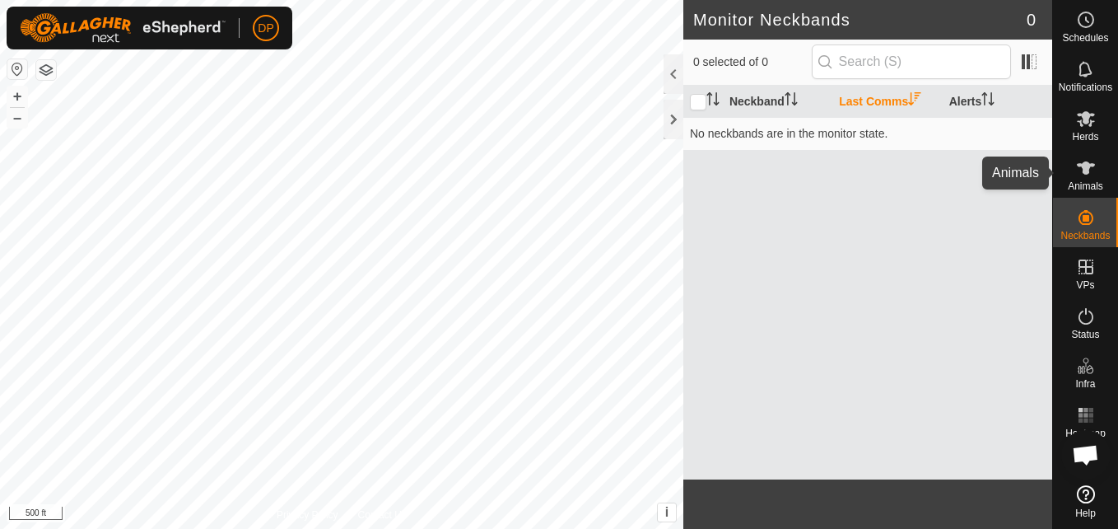
click at [1076, 170] on icon at bounding box center [1086, 168] width 20 height 20
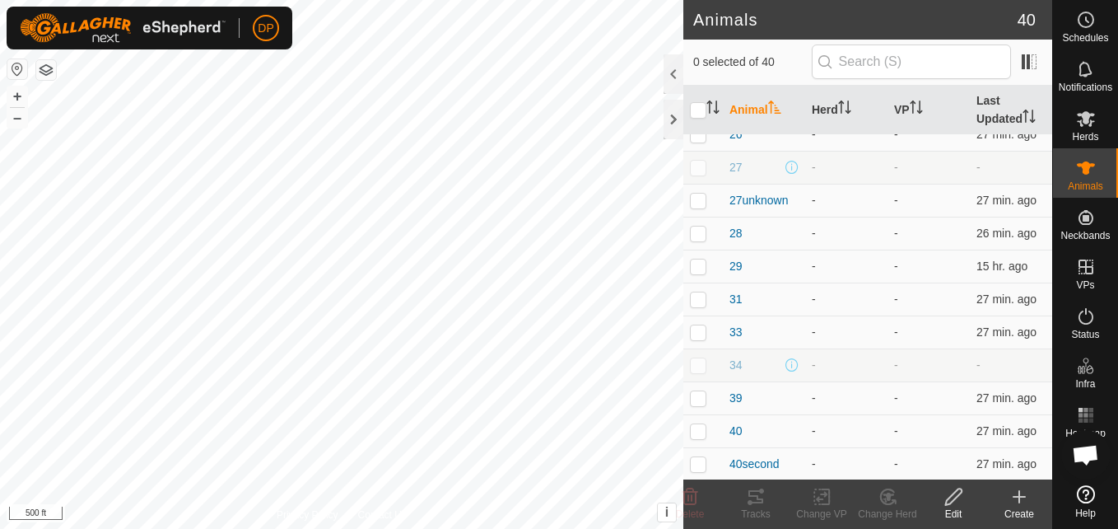
scroll to position [646, 0]
click at [765, 198] on span "27unknown" at bounding box center [759, 198] width 59 height 17
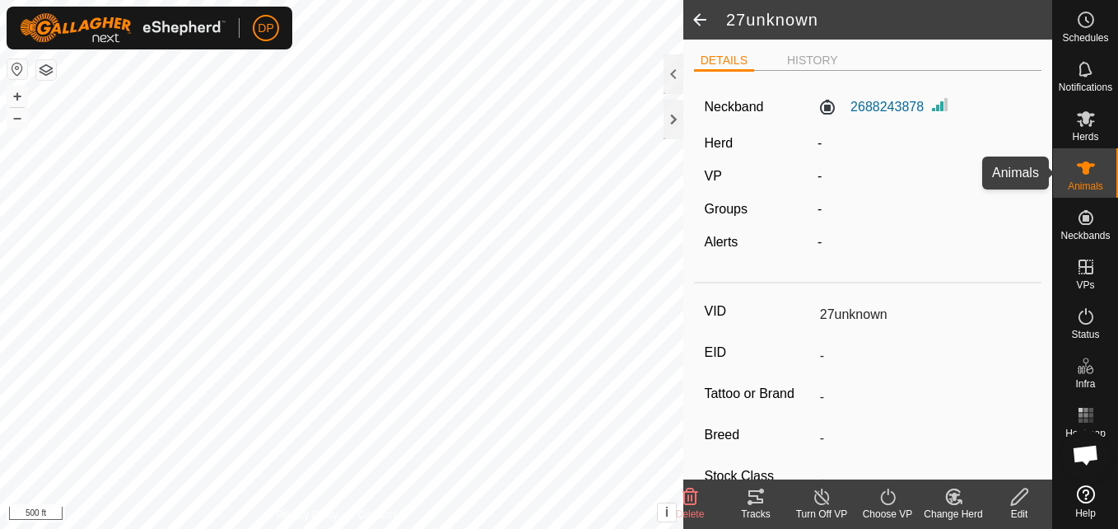
click at [1078, 170] on icon at bounding box center [1086, 168] width 20 height 20
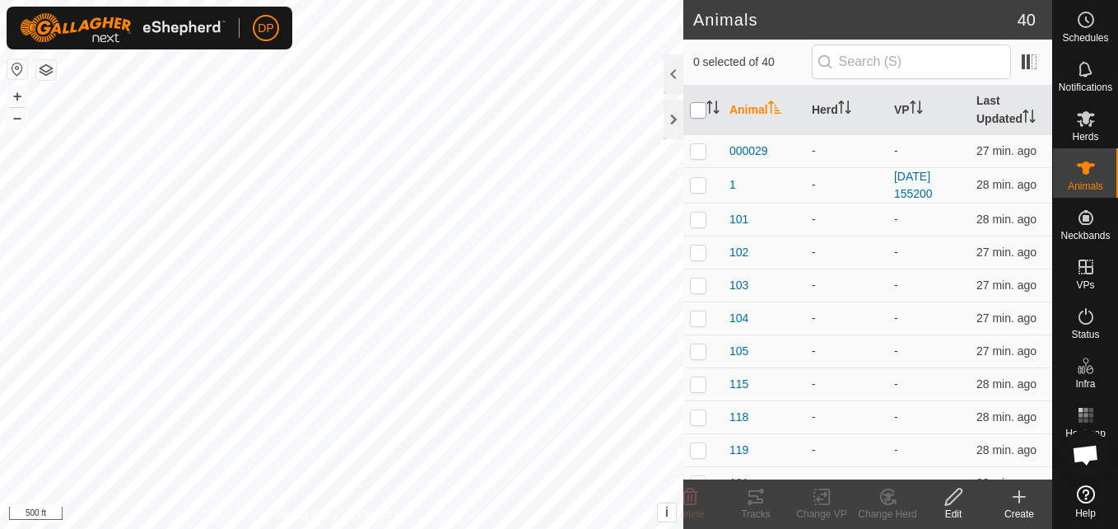
click at [693, 112] on input "checkbox" at bounding box center [698, 110] width 16 height 16
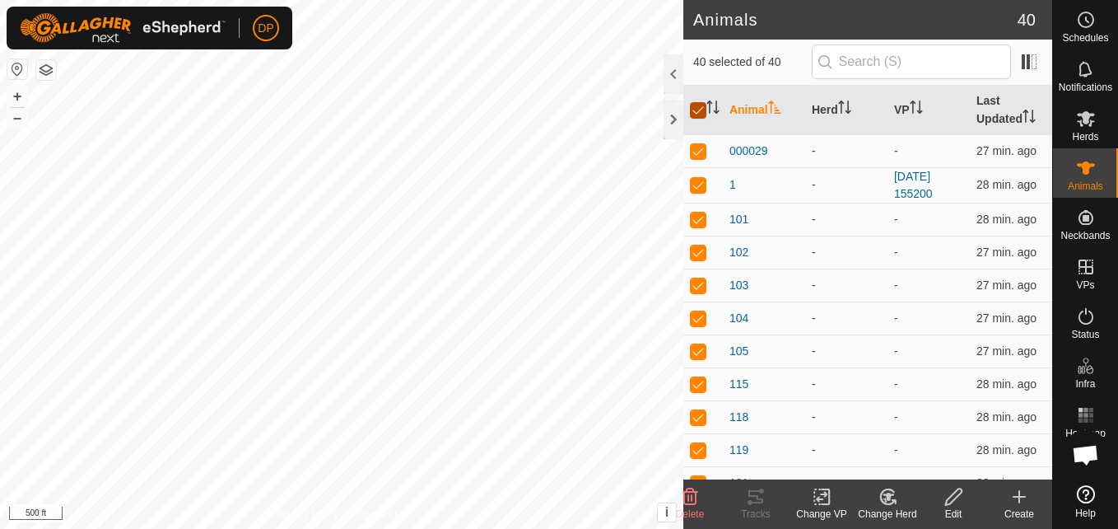
click at [693, 112] on input "checkbox" at bounding box center [698, 110] width 16 height 16
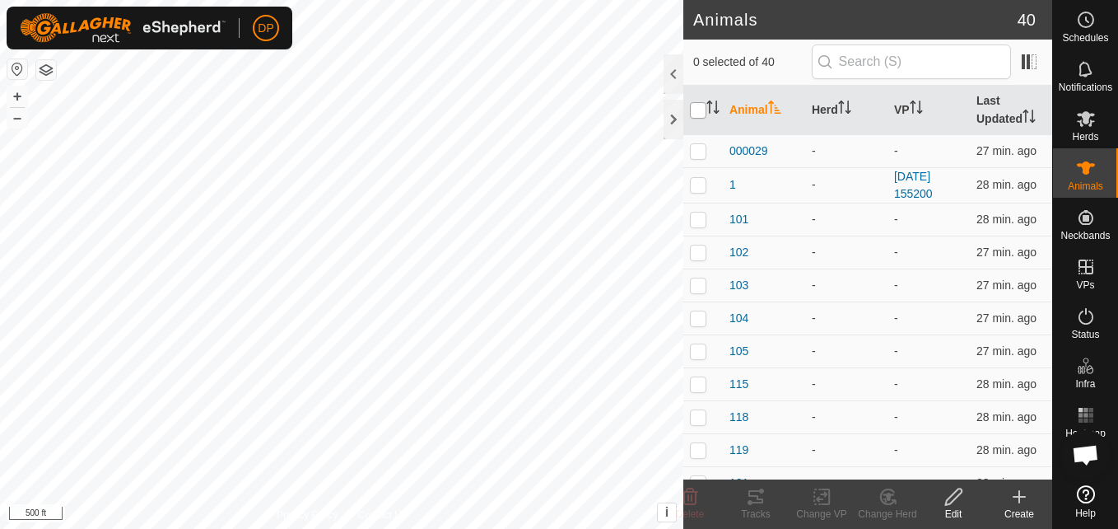
click at [693, 112] on input "checkbox" at bounding box center [698, 110] width 16 height 16
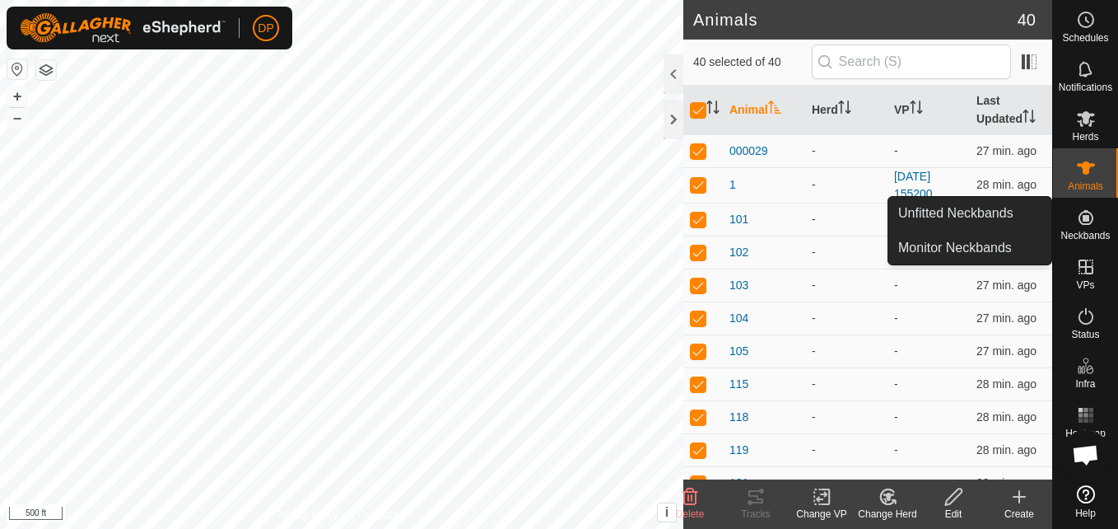
click at [1084, 222] on icon at bounding box center [1086, 217] width 20 height 20
click at [1007, 239] on link "Monitor Neckbands" at bounding box center [969, 247] width 163 height 33
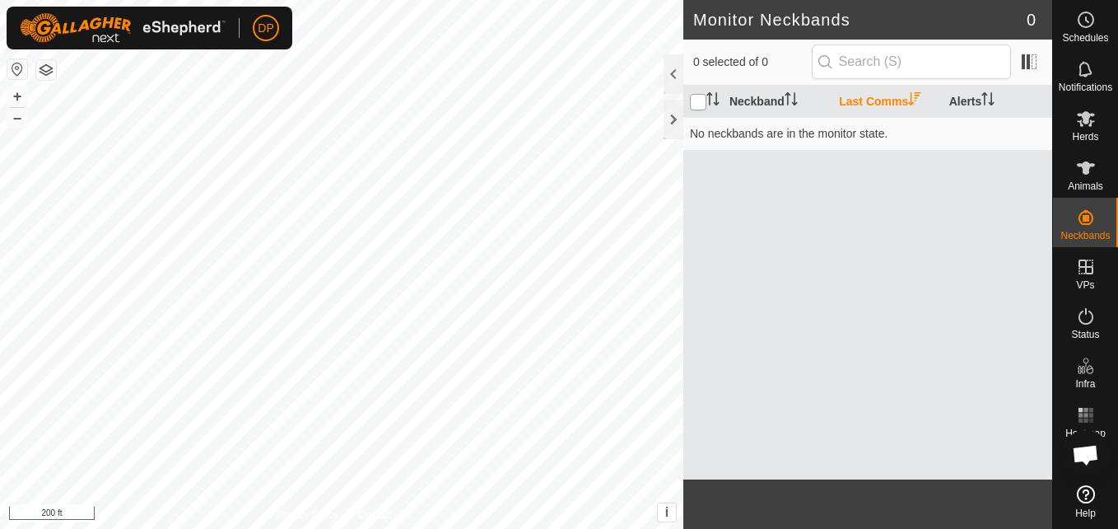
click at [699, 99] on input "checkbox" at bounding box center [698, 102] width 16 height 16
checkbox input "false"
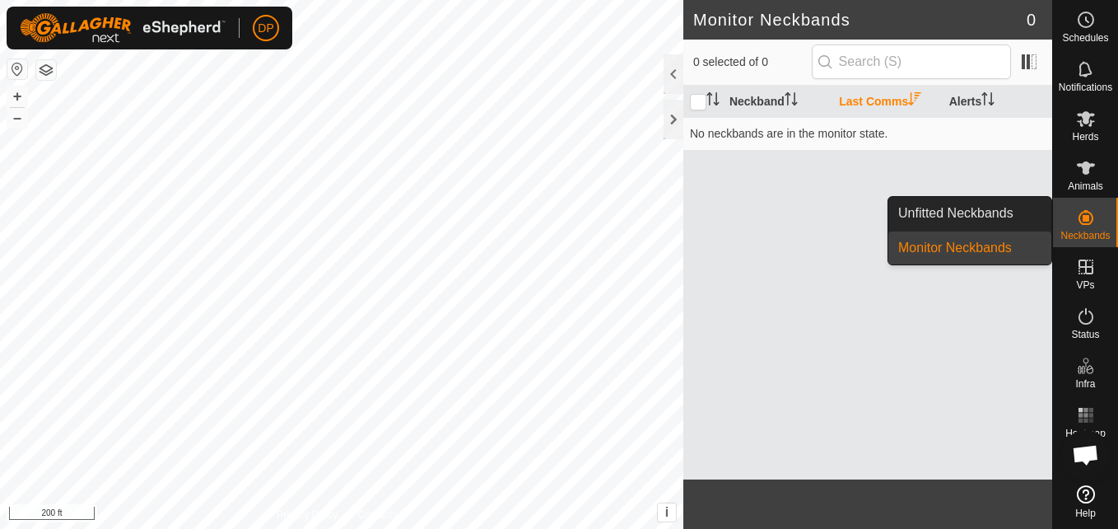
click at [1020, 239] on link "Monitor Neckbands" at bounding box center [969, 247] width 163 height 33
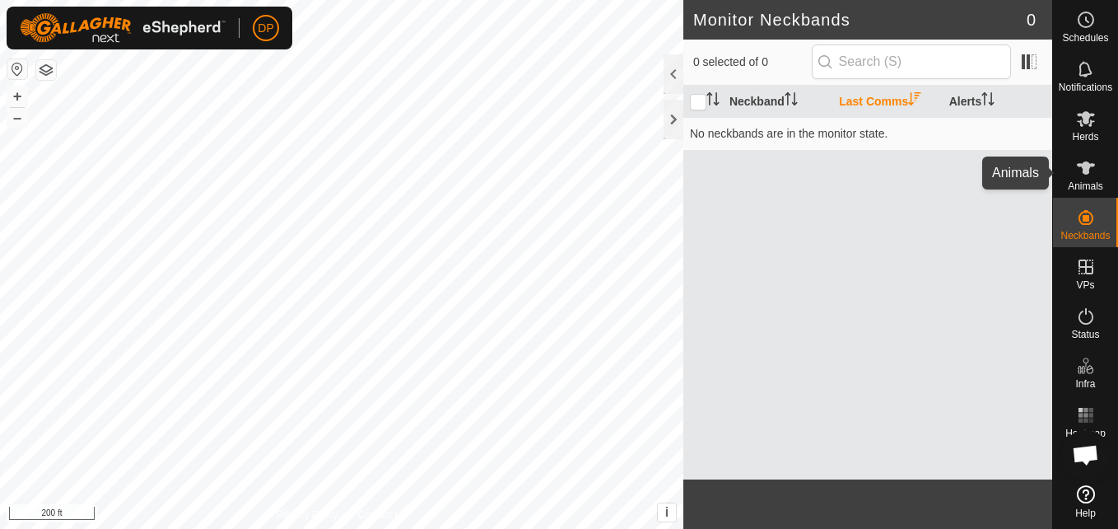
click at [1080, 170] on icon at bounding box center [1086, 168] width 20 height 20
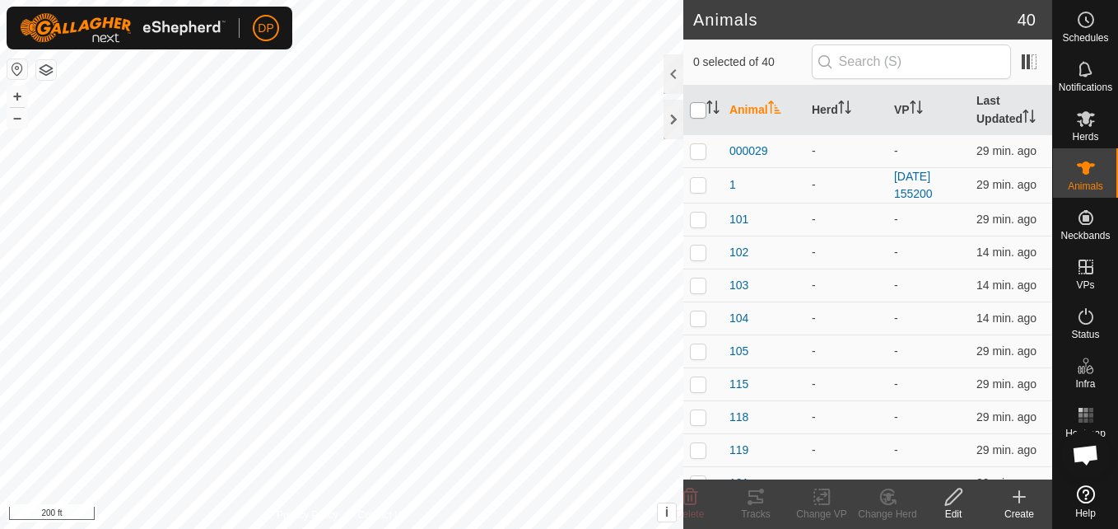
click at [702, 110] on input "checkbox" at bounding box center [698, 110] width 16 height 16
checkbox input "true"
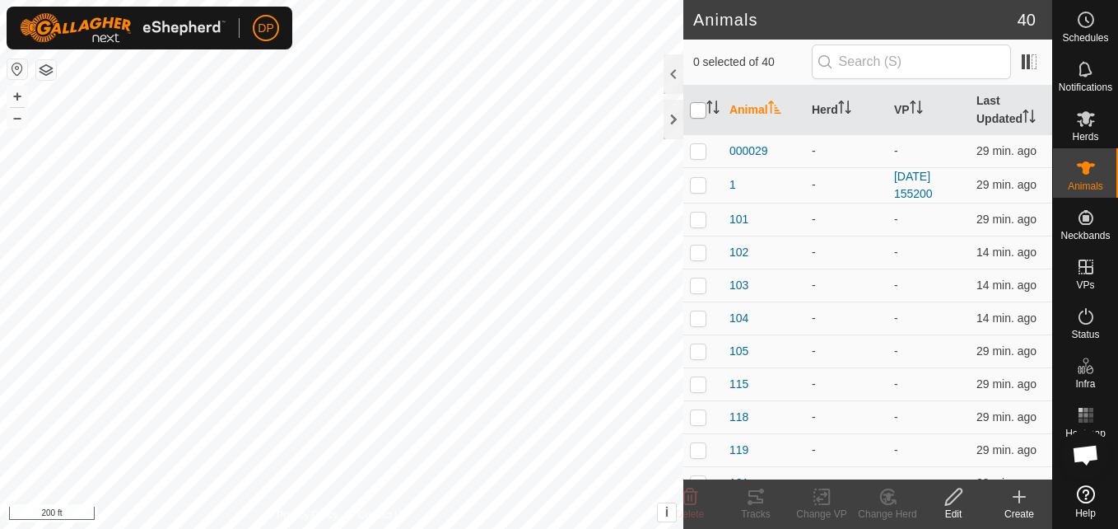
checkbox input "true"
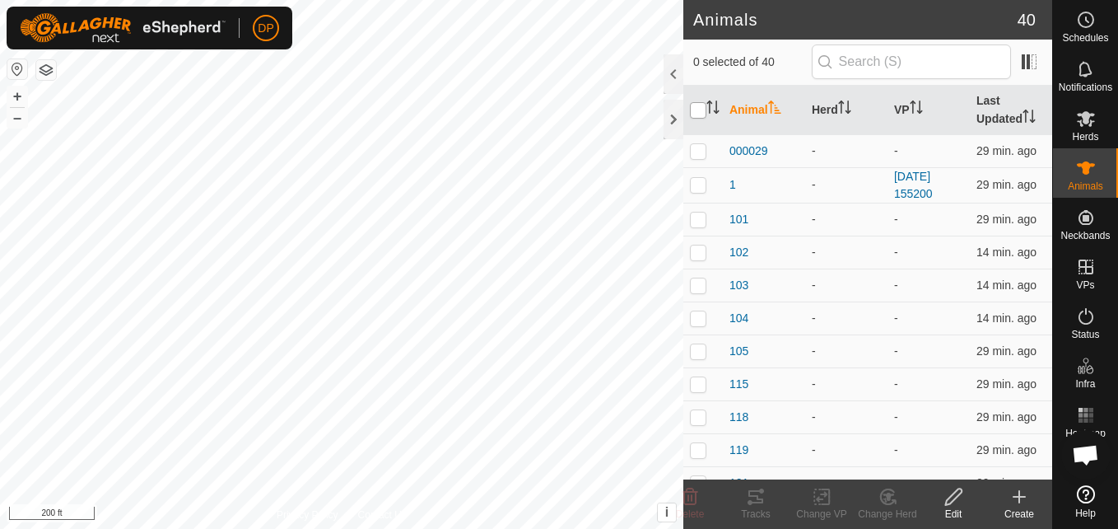
checkbox input "true"
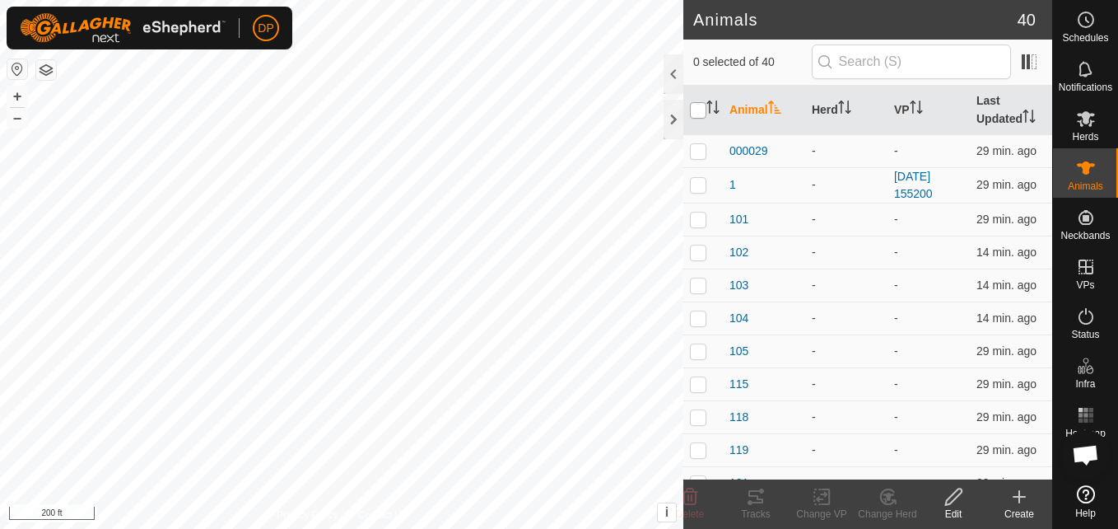
checkbox input "true"
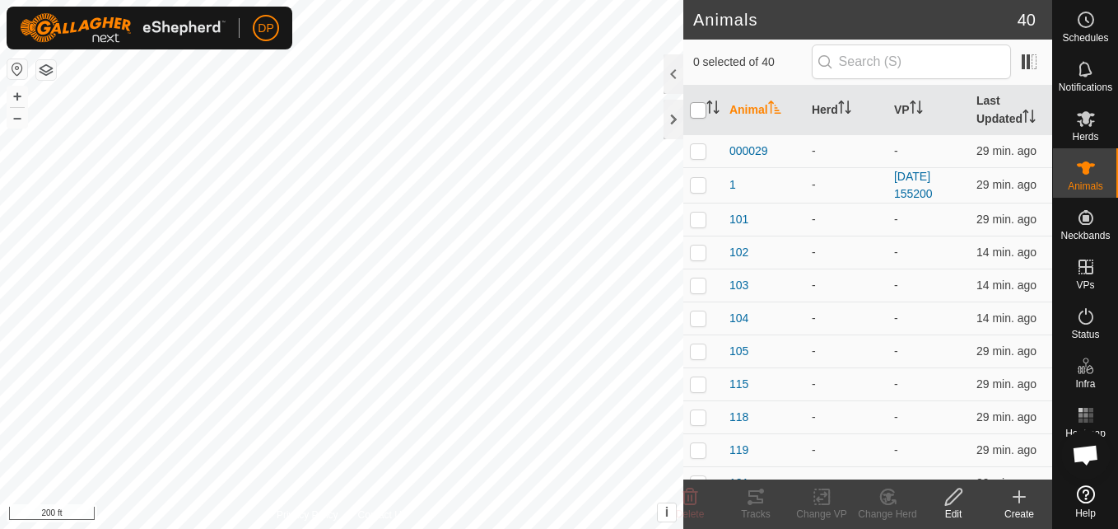
checkbox input "true"
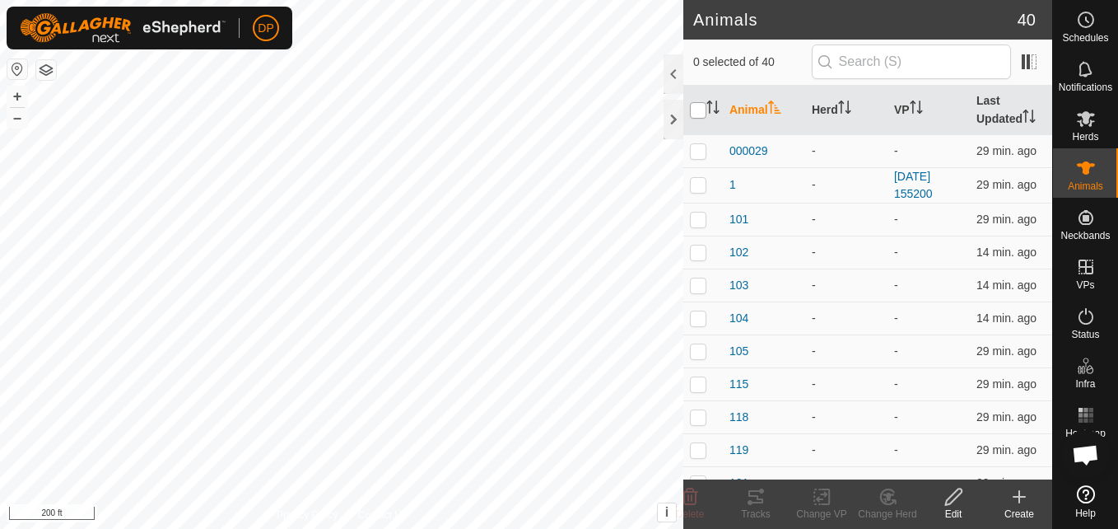
checkbox input "true"
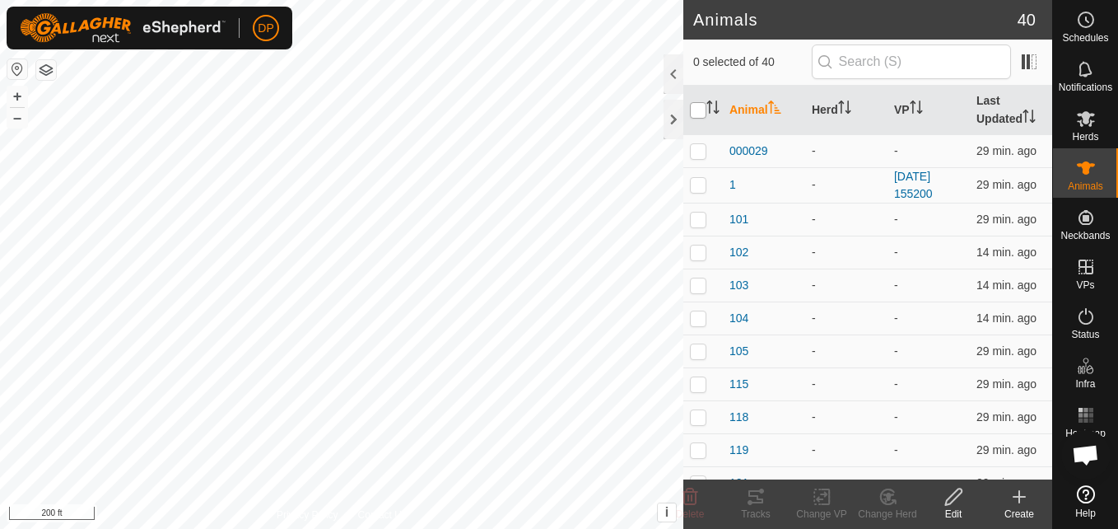
checkbox input "true"
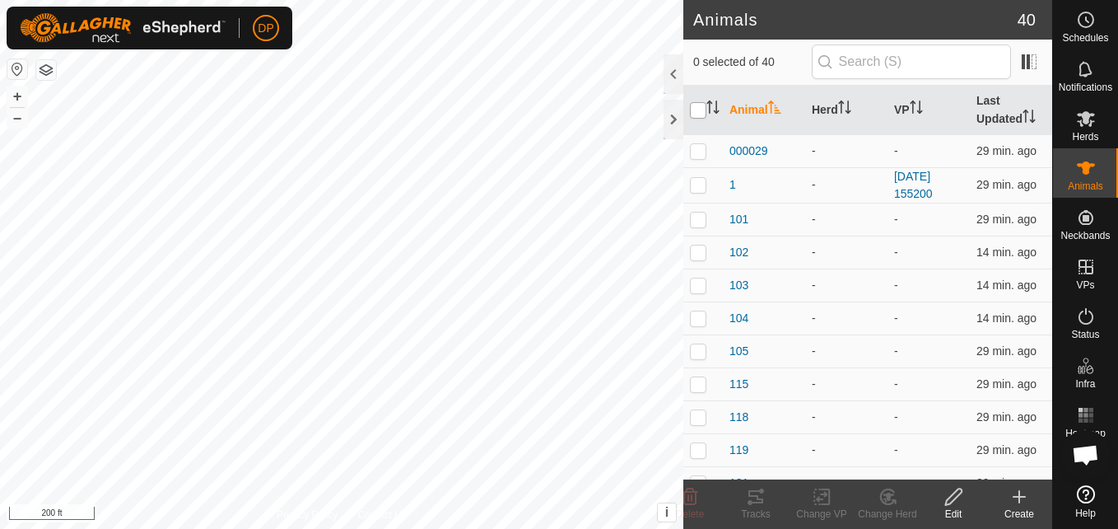
checkbox input "true"
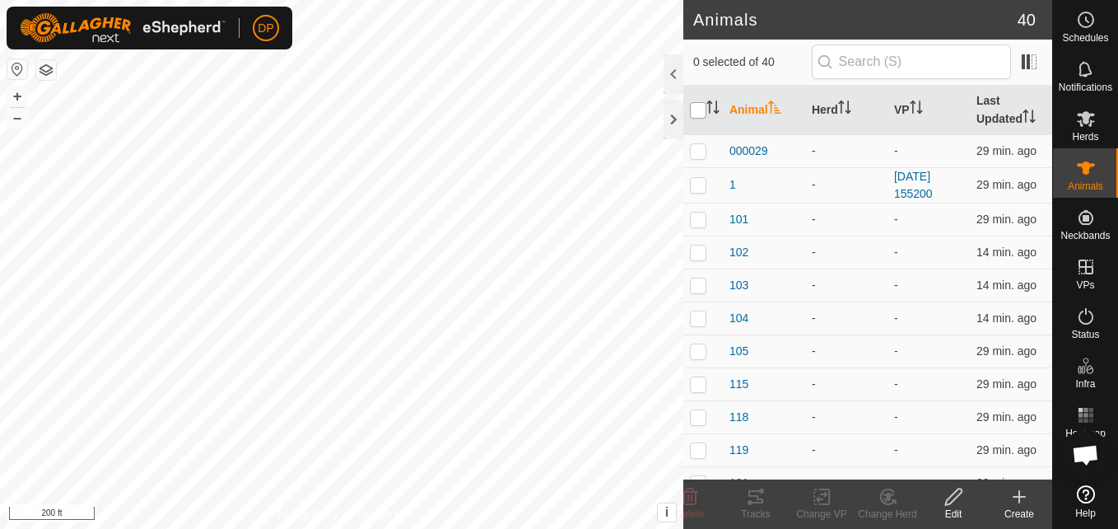
checkbox input "true"
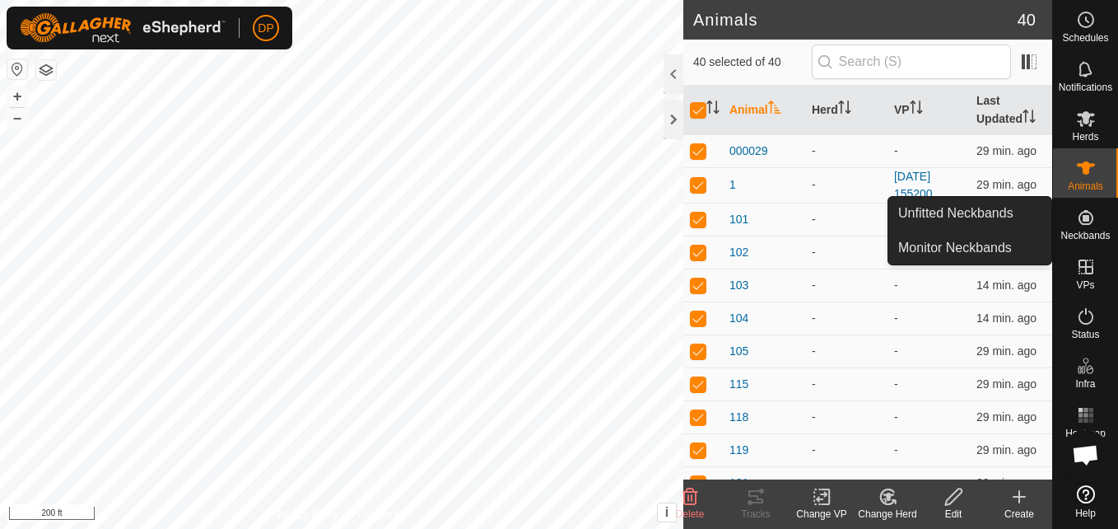
click at [1079, 216] on icon at bounding box center [1086, 217] width 15 height 15
click at [1026, 240] on link "Monitor Neckbands" at bounding box center [969, 247] width 163 height 33
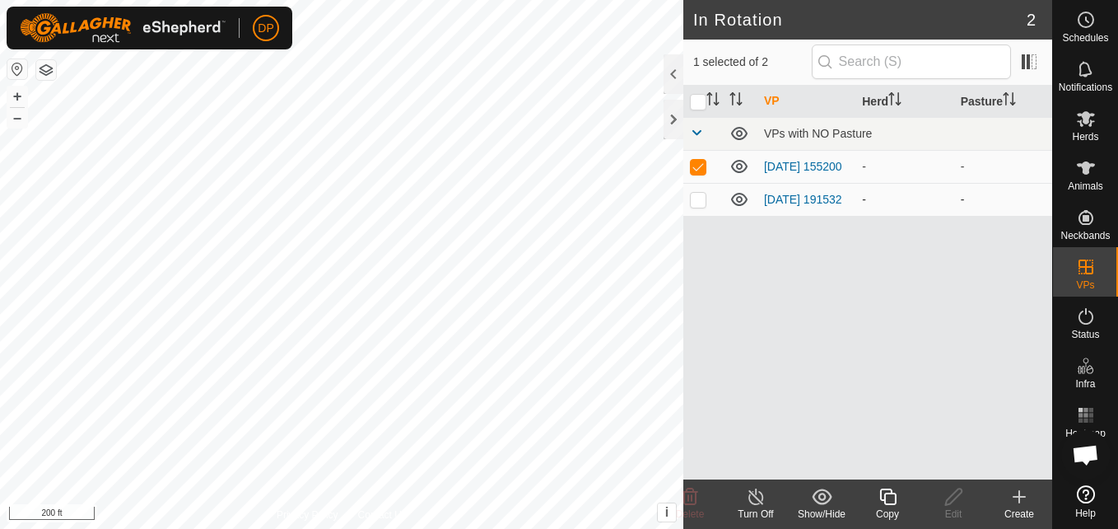
click at [694, 197] on p-checkbox at bounding box center [698, 199] width 16 height 13
checkbox input "true"
click at [694, 197] on p-checkbox at bounding box center [698, 199] width 16 height 13
checkbox input "false"
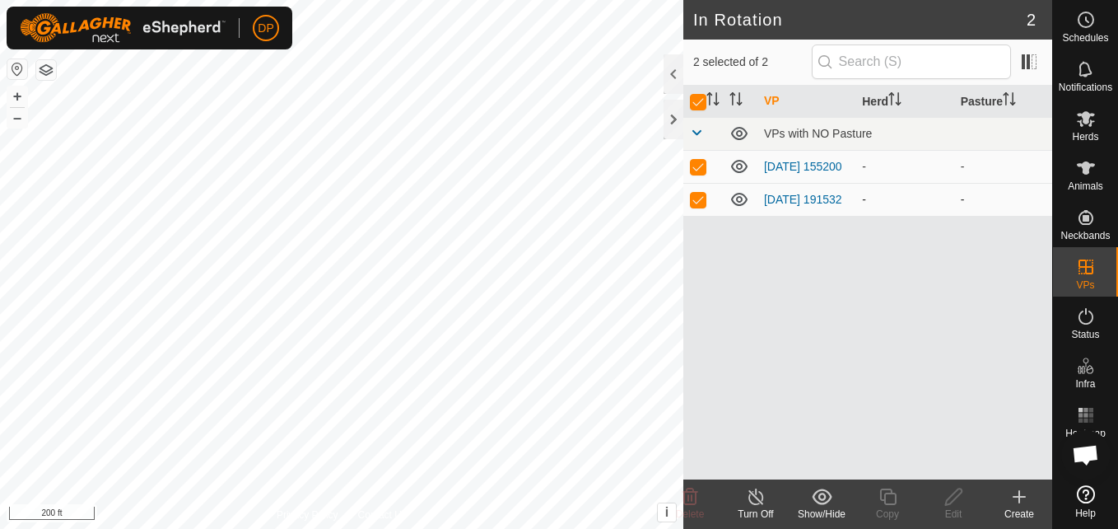
checkbox input "false"
click at [694, 107] on input "checkbox" at bounding box center [698, 102] width 16 height 16
checkbox input "true"
click at [672, 122] on div at bounding box center [674, 120] width 20 height 40
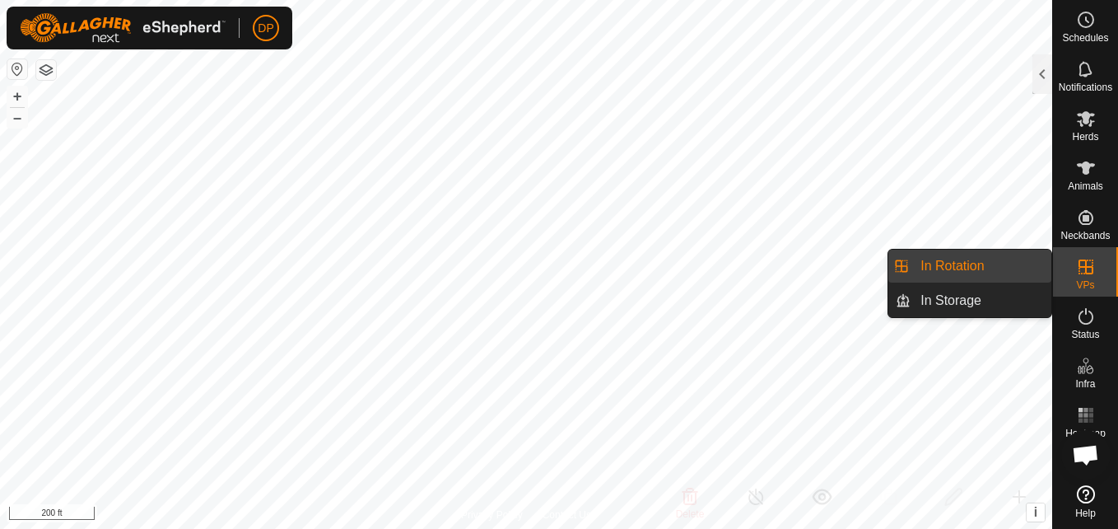
click at [1071, 263] on es-virtualpaddocks-svg-icon at bounding box center [1086, 267] width 30 height 26
click at [1013, 270] on link "In Rotation" at bounding box center [981, 265] width 141 height 33
click at [1009, 294] on link "In Storage" at bounding box center [981, 300] width 141 height 33
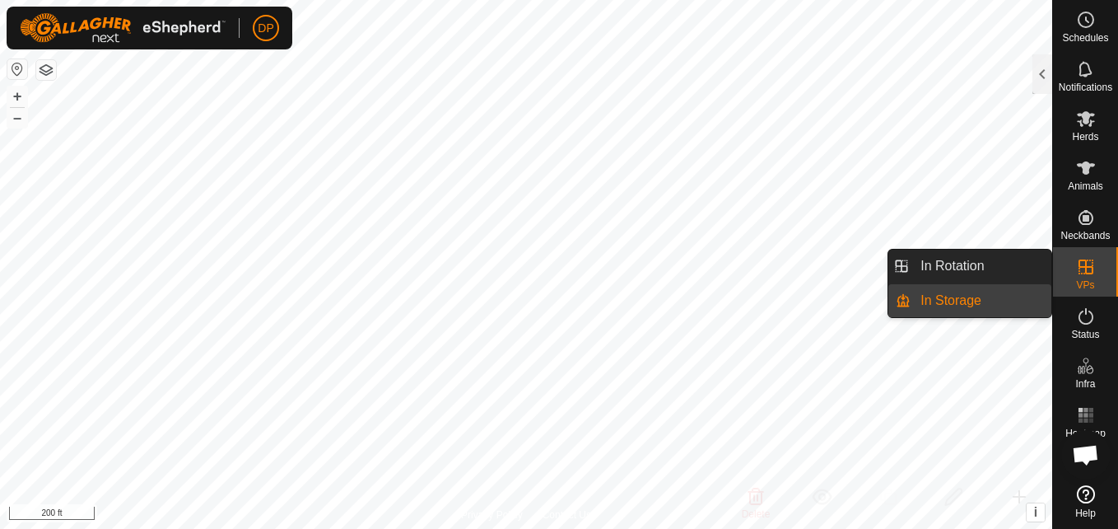
click at [1009, 294] on link "In Storage" at bounding box center [981, 300] width 141 height 33
click at [991, 259] on link "In Rotation" at bounding box center [981, 265] width 141 height 33
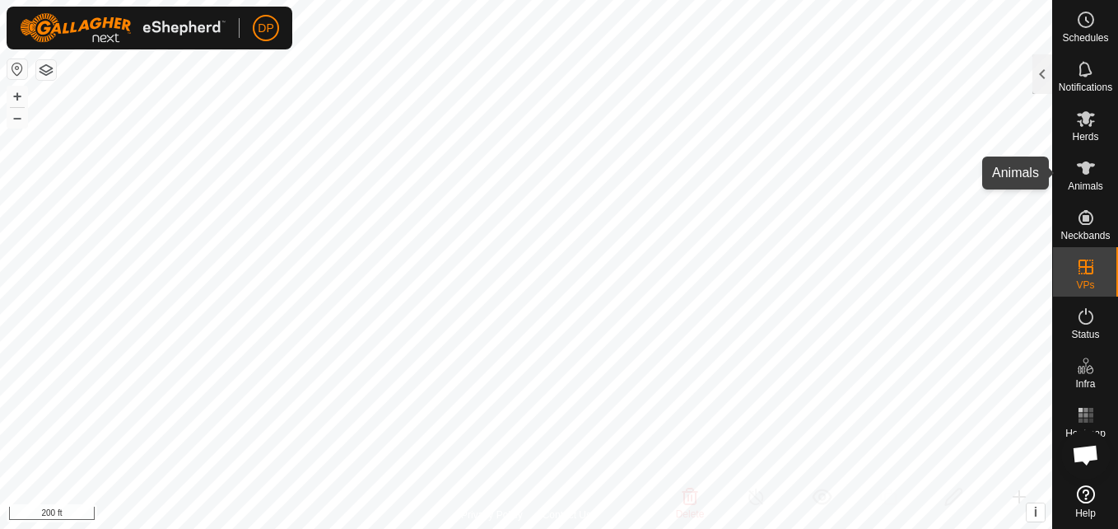
click at [1076, 168] on icon at bounding box center [1086, 168] width 20 height 20
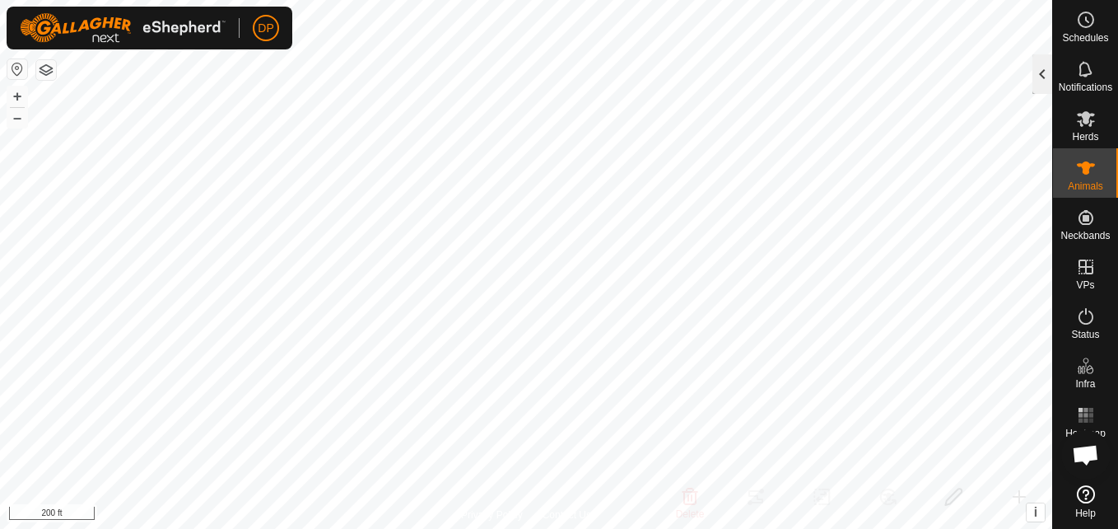
click at [1040, 70] on div at bounding box center [1043, 74] width 20 height 40
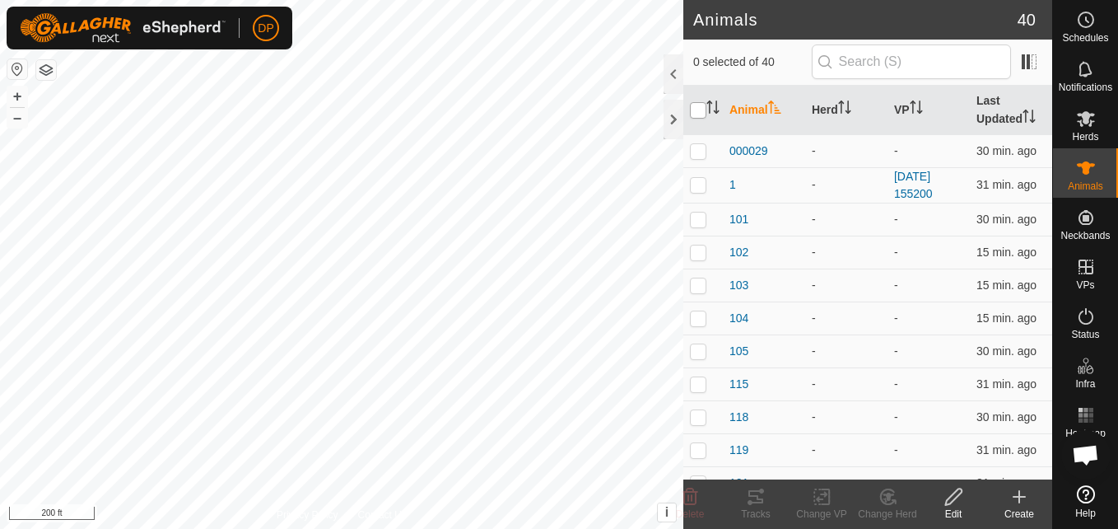
click at [698, 111] on input "checkbox" at bounding box center [698, 110] width 16 height 16
checkbox input "true"
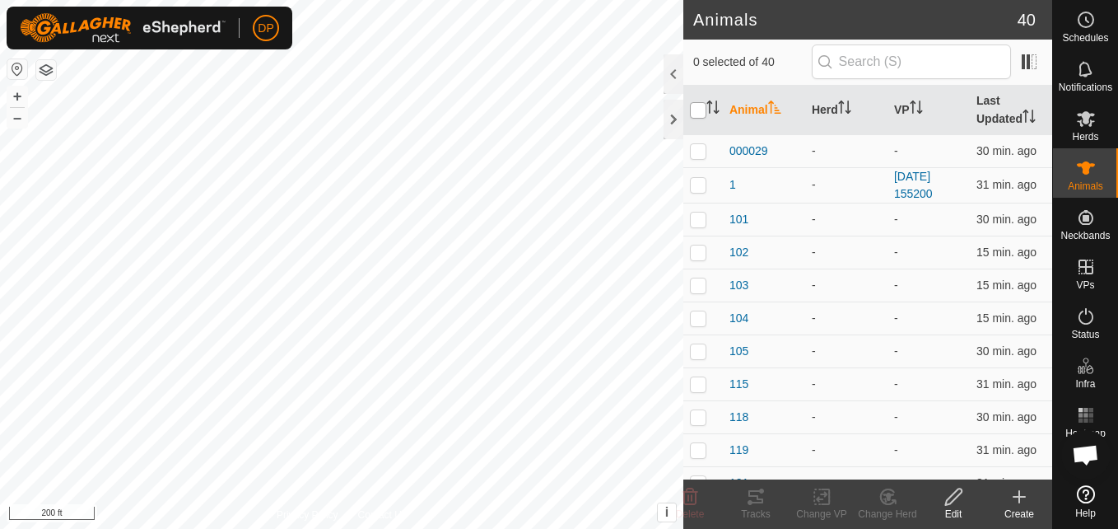
checkbox input "true"
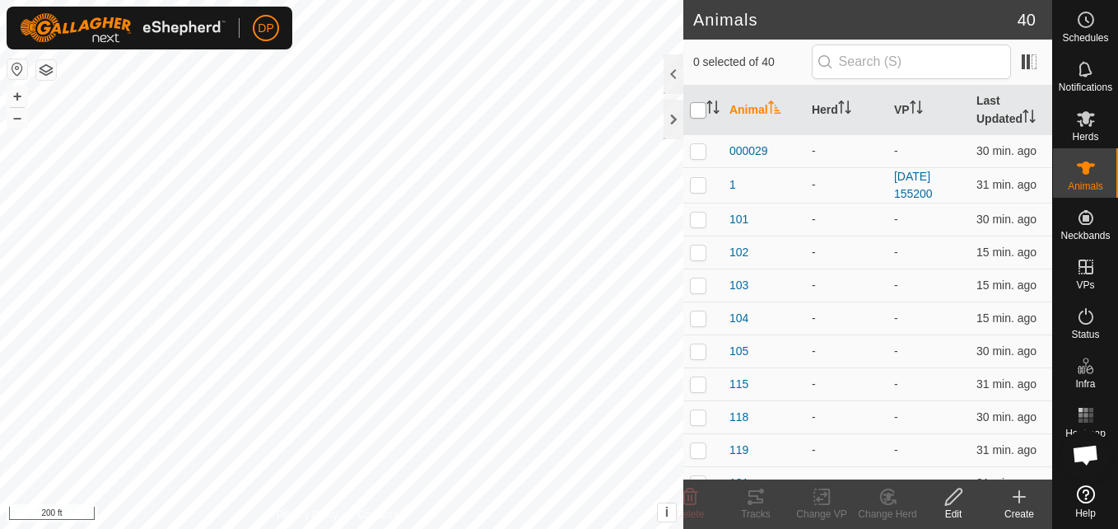
checkbox input "true"
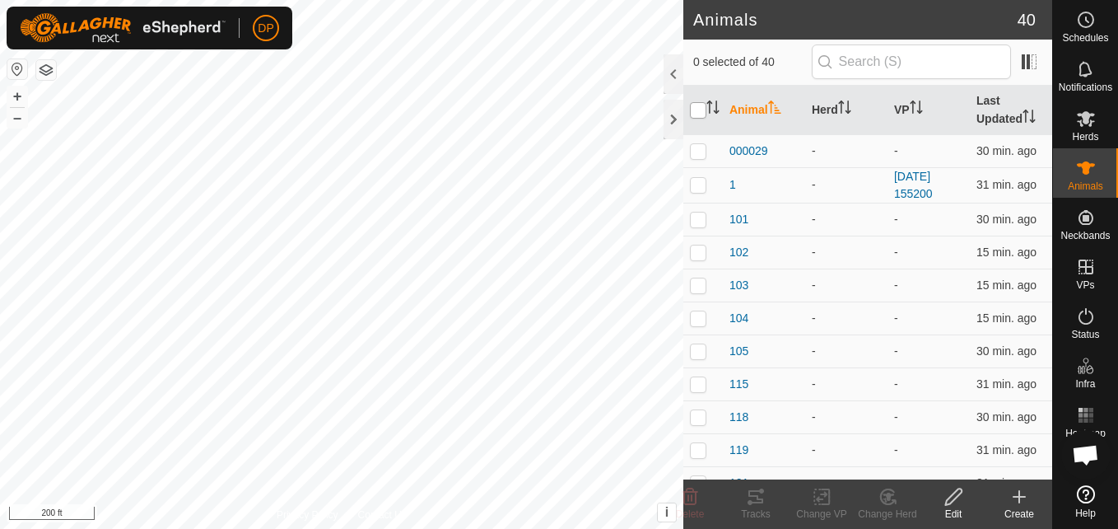
checkbox input "true"
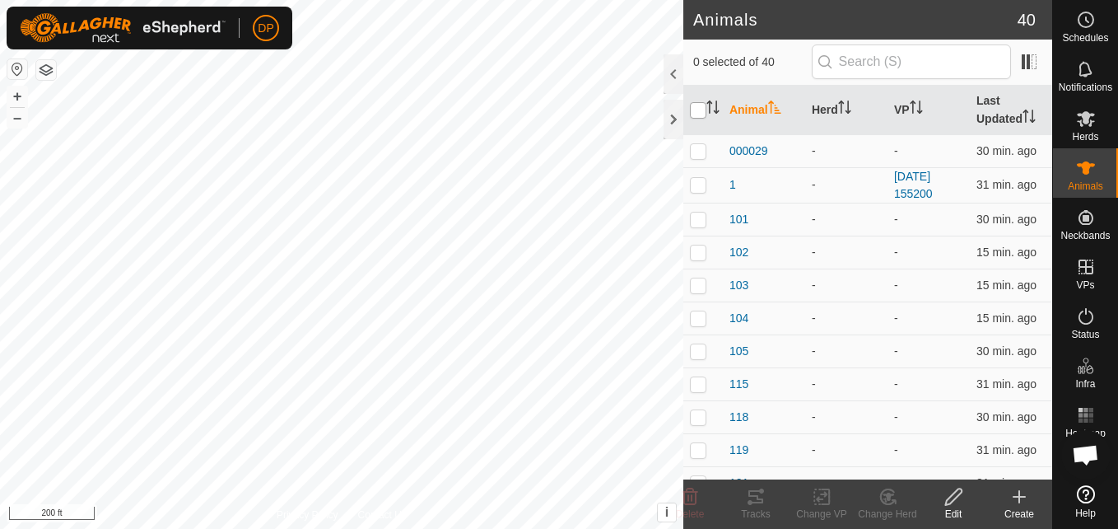
checkbox input "true"
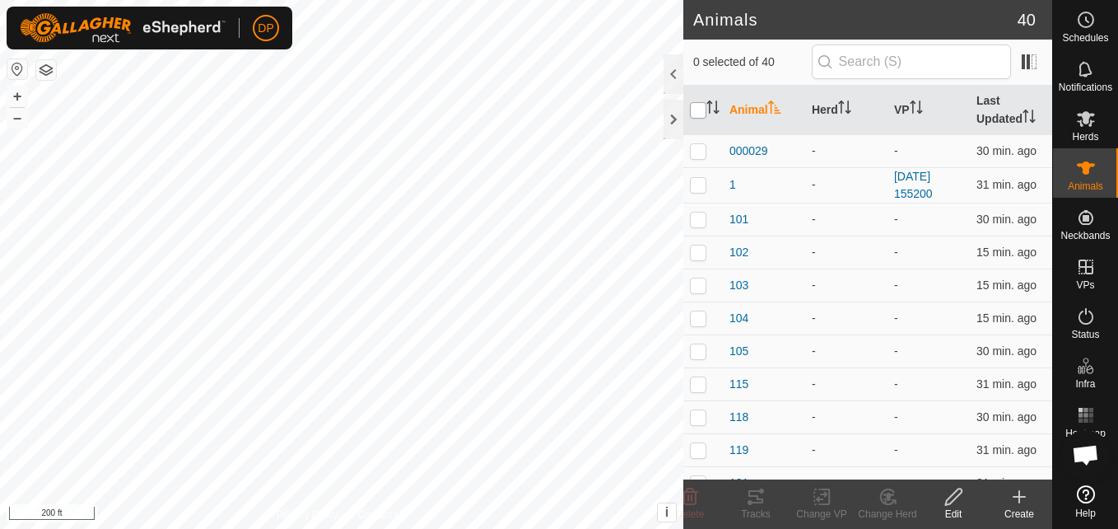
checkbox input "true"
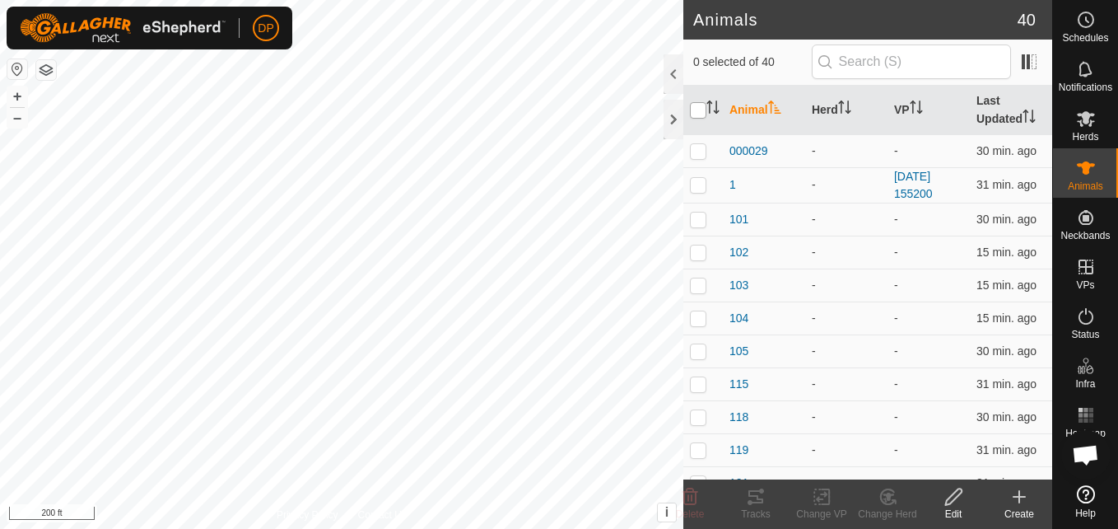
checkbox input "true"
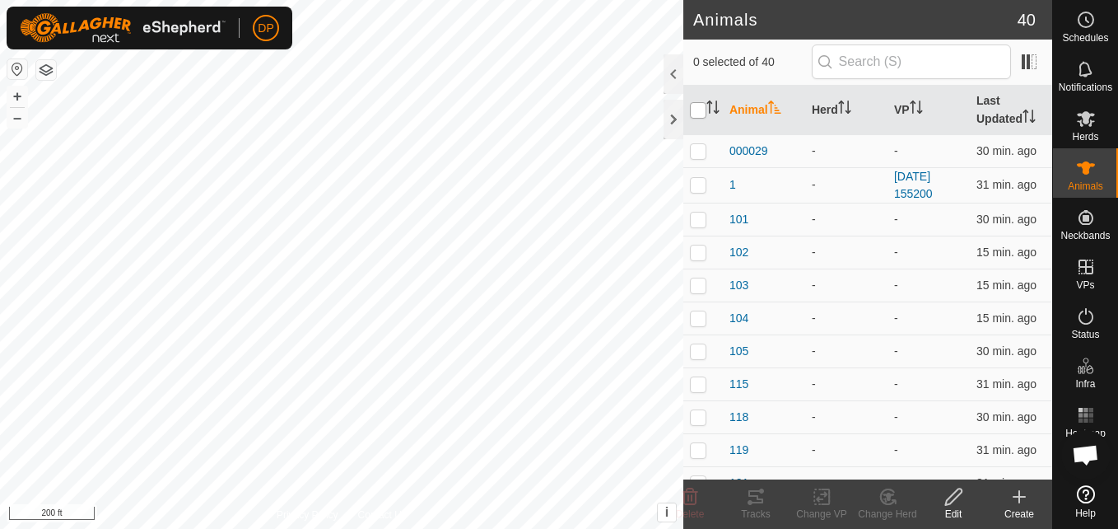
checkbox input "true"
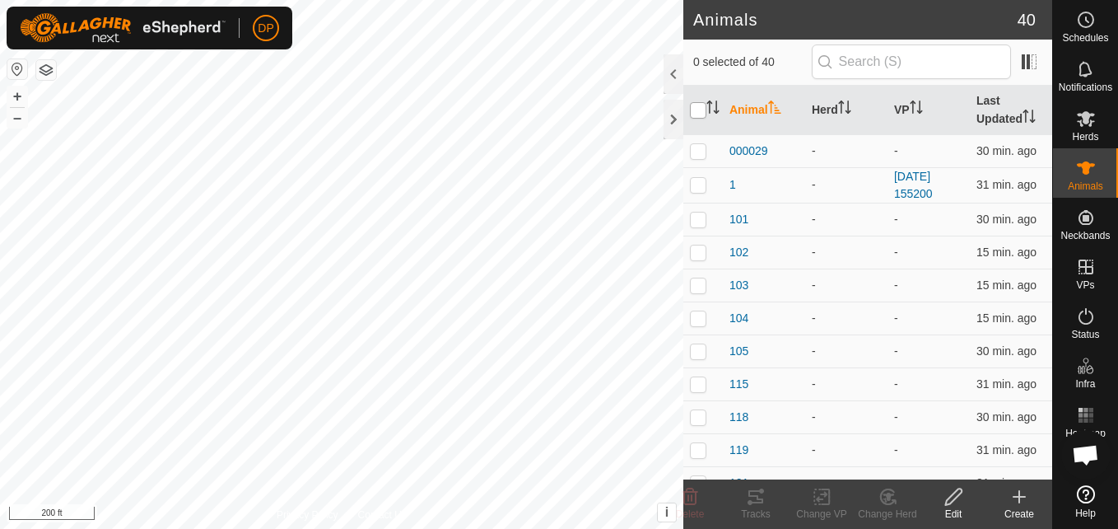
checkbox input "true"
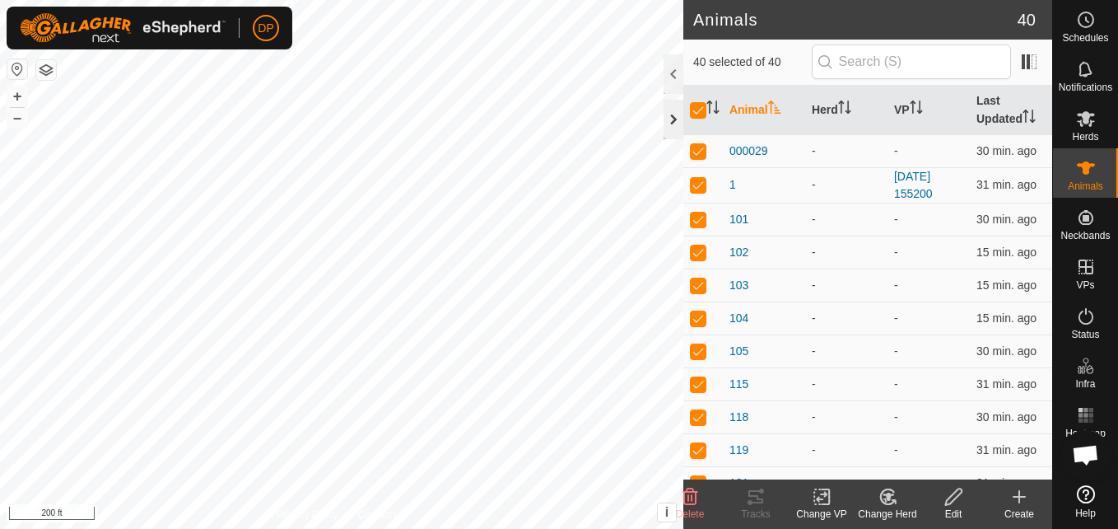
click at [673, 117] on div at bounding box center [674, 120] width 20 height 40
